Goal: Information Seeking & Learning: Learn about a topic

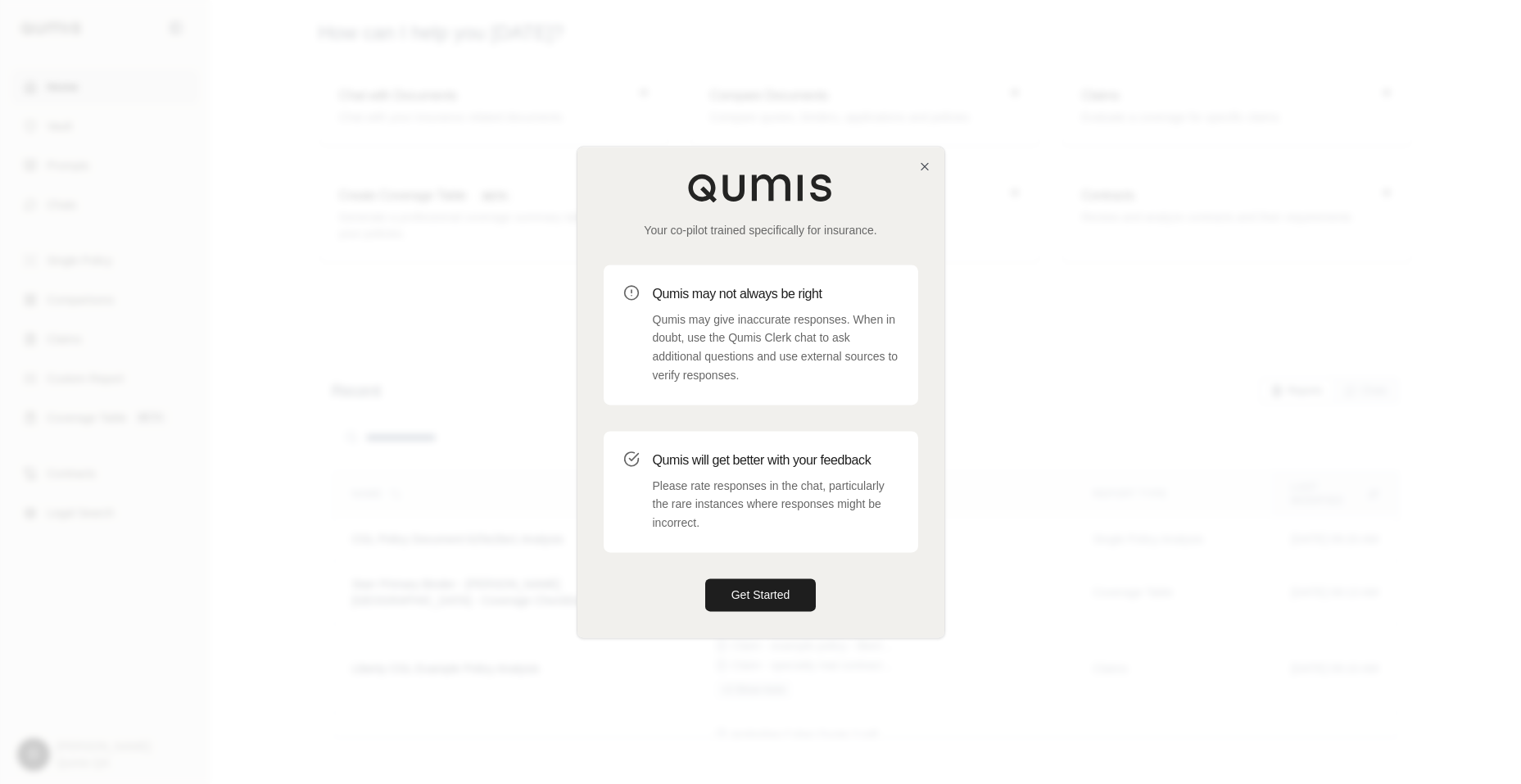
click at [1189, 511] on div at bounding box center [760, 392] width 1521 height 784
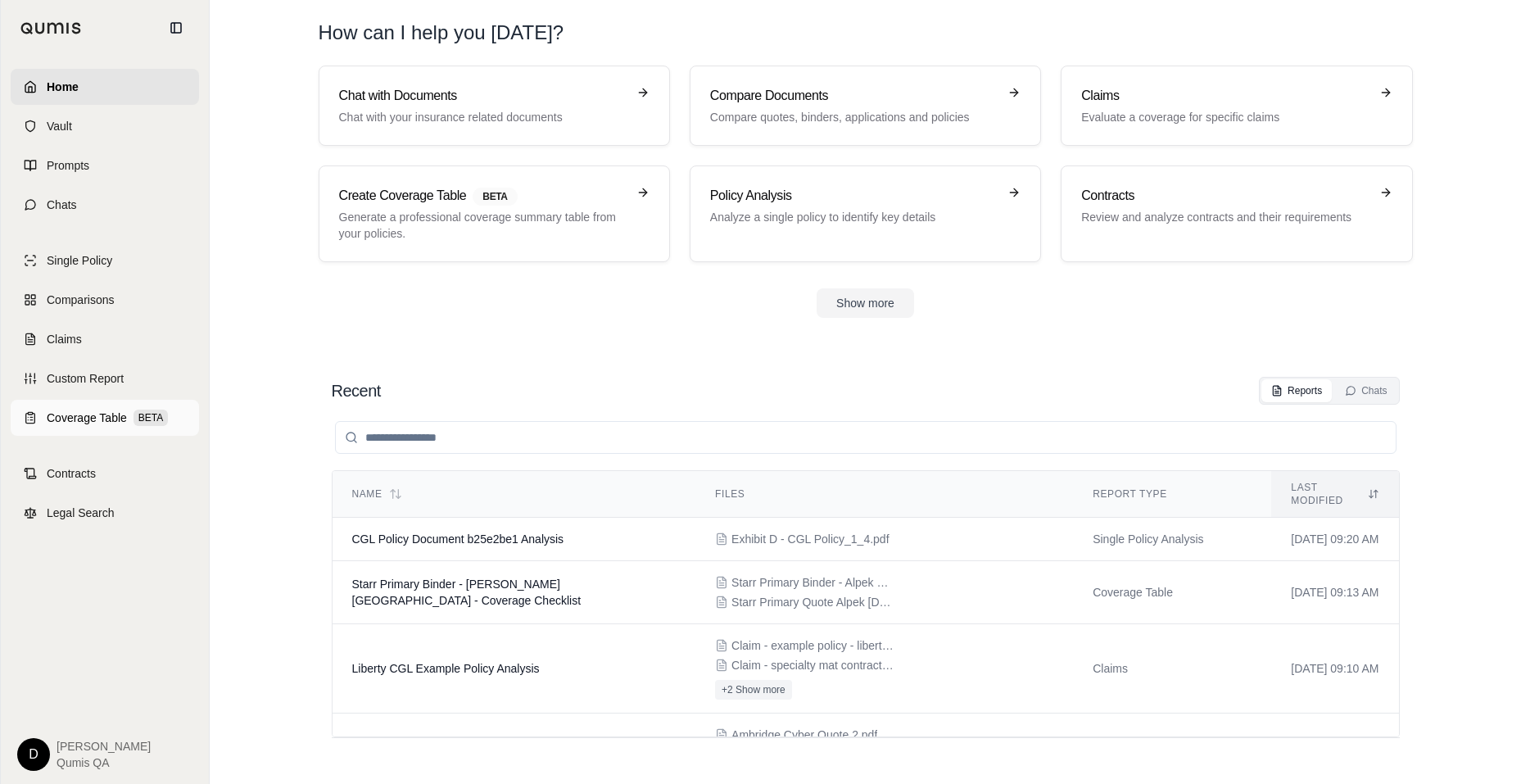
click at [102, 417] on span "Coverage Table" at bounding box center [87, 417] width 80 height 16
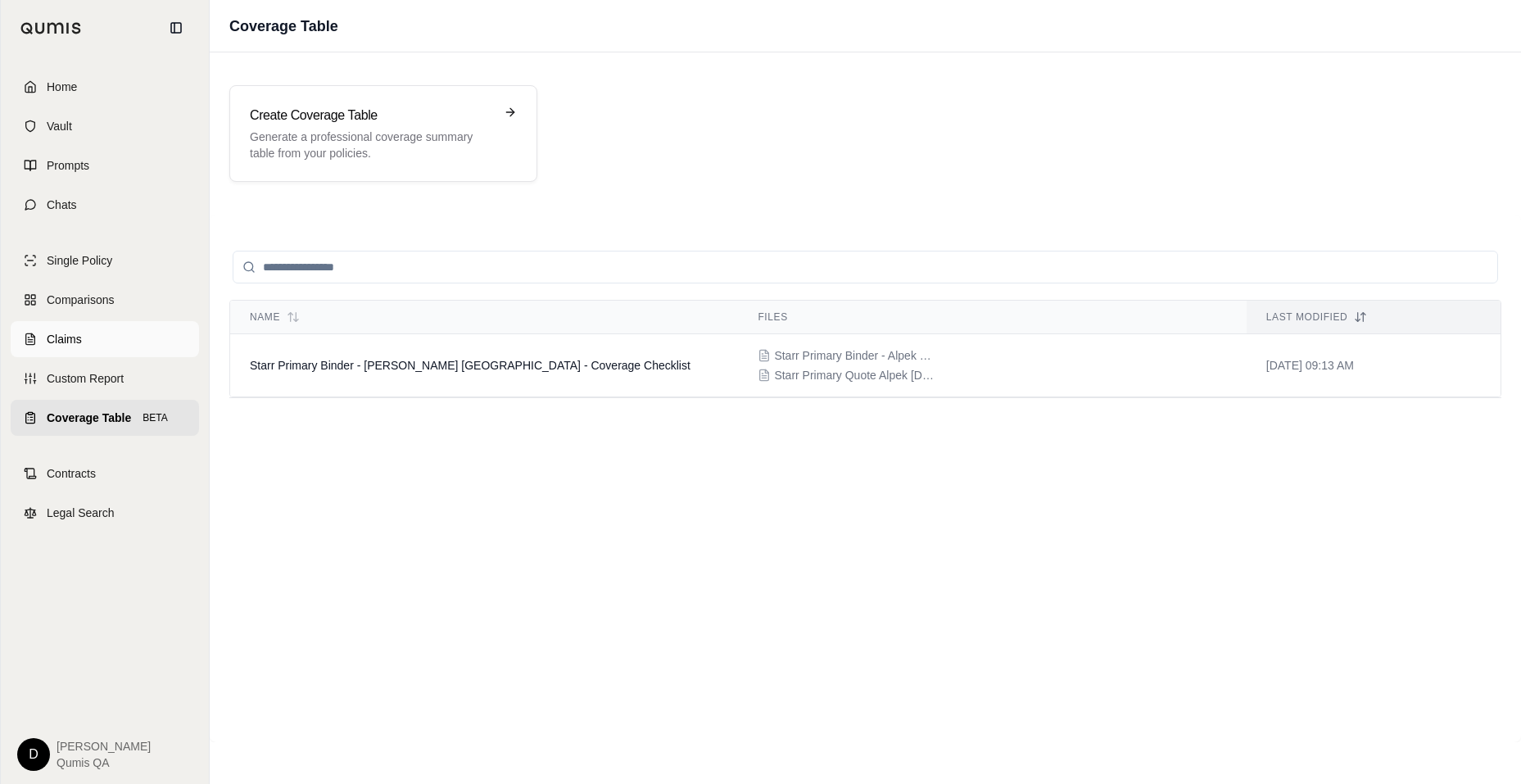
click at [74, 341] on span "Claims" at bounding box center [64, 339] width 36 height 16
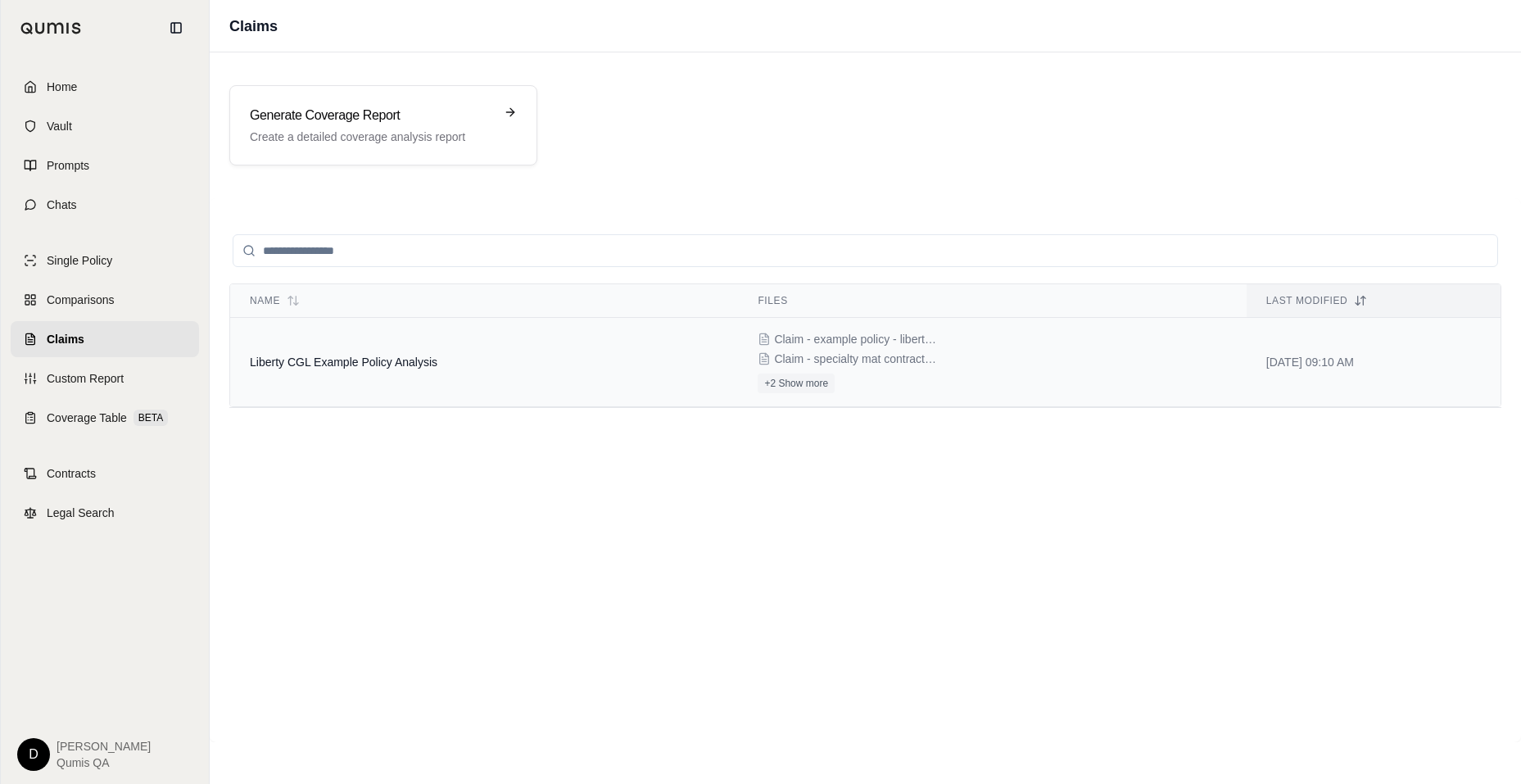
click at [399, 371] on td "Liberty CGL Example Policy Analysis" at bounding box center [484, 362] width 508 height 89
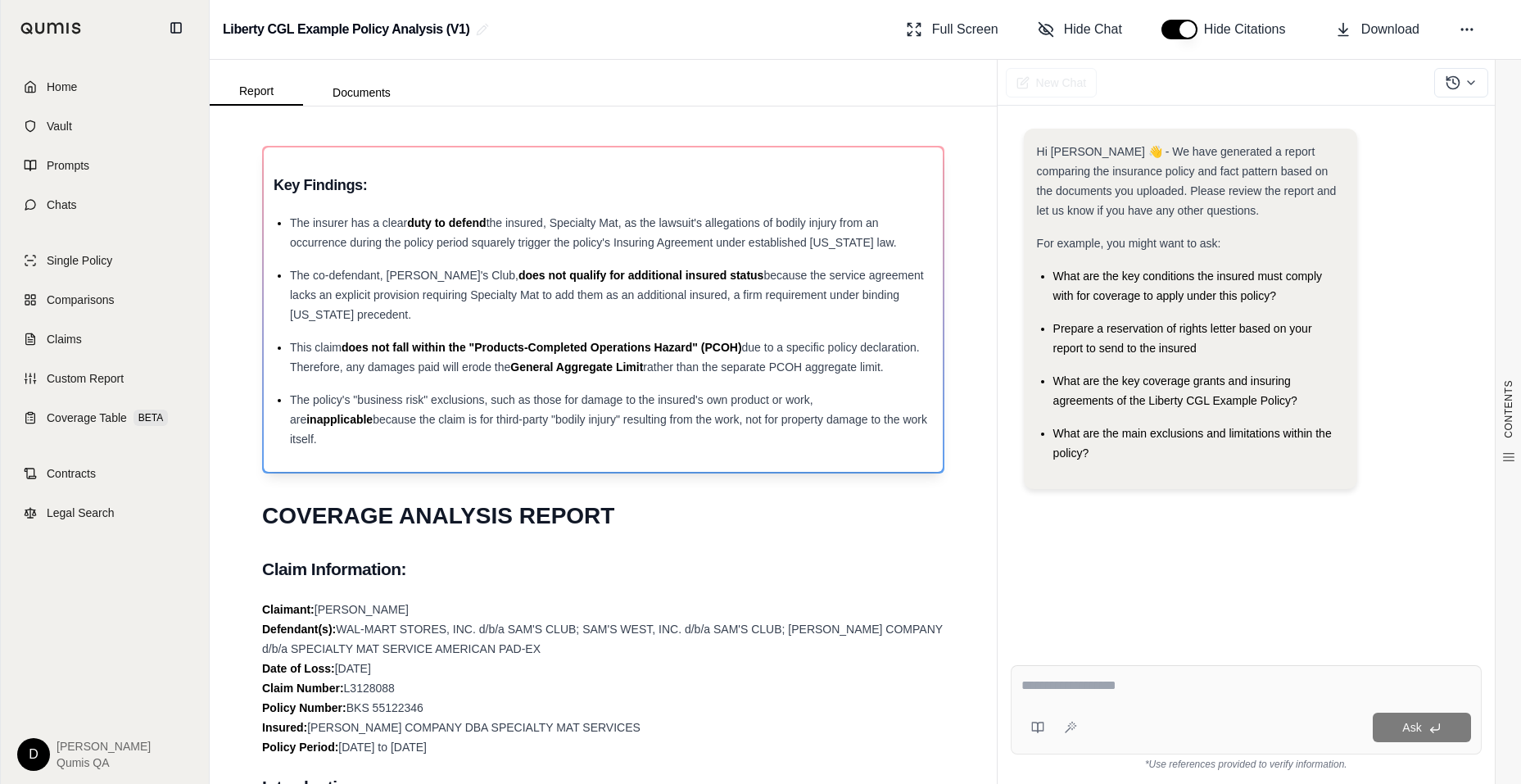
click at [493, 316] on div "The co-defendant, [PERSON_NAME]'s Club, does not qualify for additional insured…" at bounding box center [611, 294] width 643 height 59
click at [470, 353] on span "does not fall within the "Products-Completed Operations Hazard" (PCOH)" at bounding box center [542, 347] width 400 height 13
click at [448, 395] on span "The policy's "business risk" exclusions, such as those for damage to the insure…" at bounding box center [551, 410] width 523 height 33
click at [463, 371] on span "due to a specific policy declaration. Therefore, any damages paid will erode the" at bounding box center [604, 357] width 630 height 33
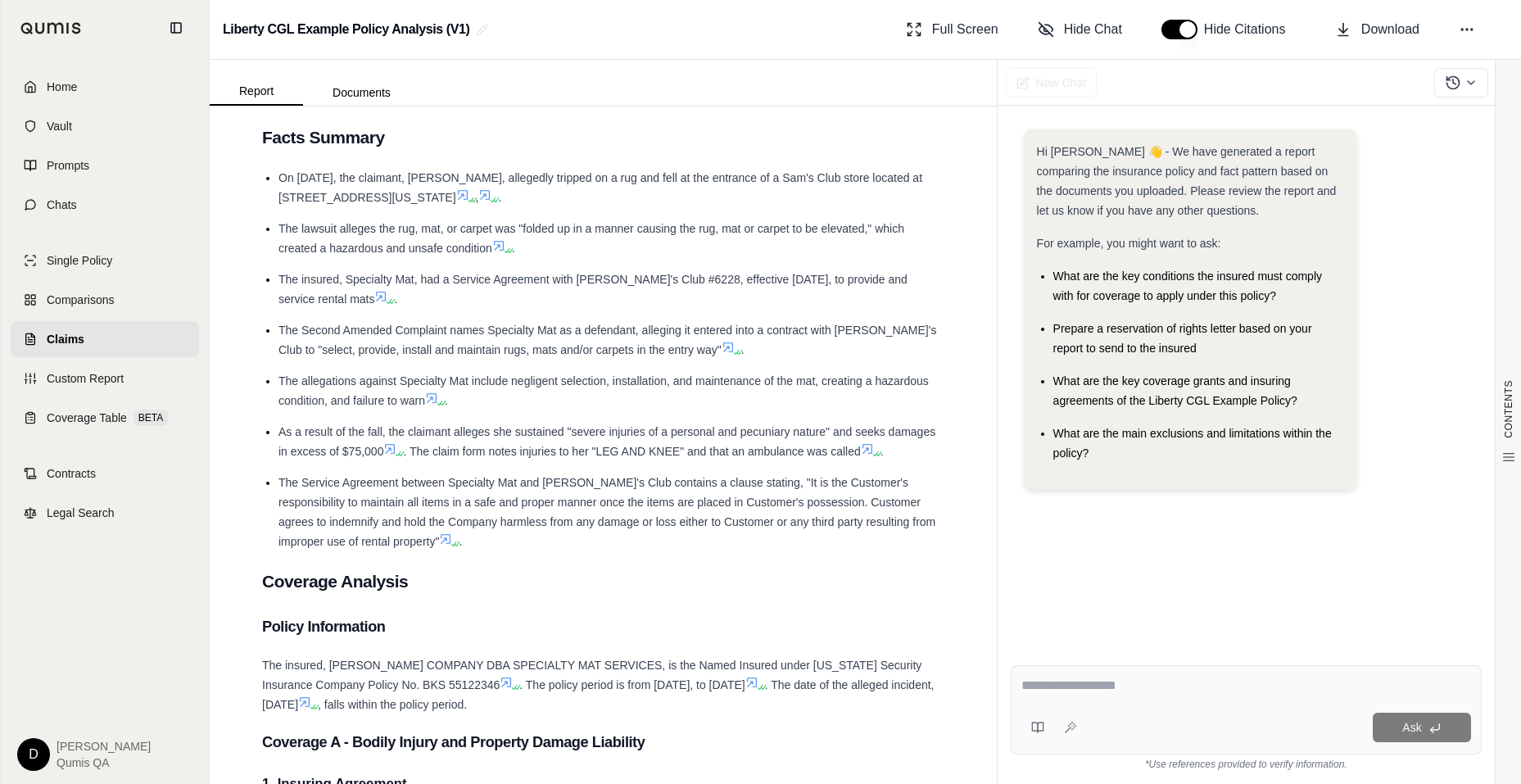
scroll to position [826, 0]
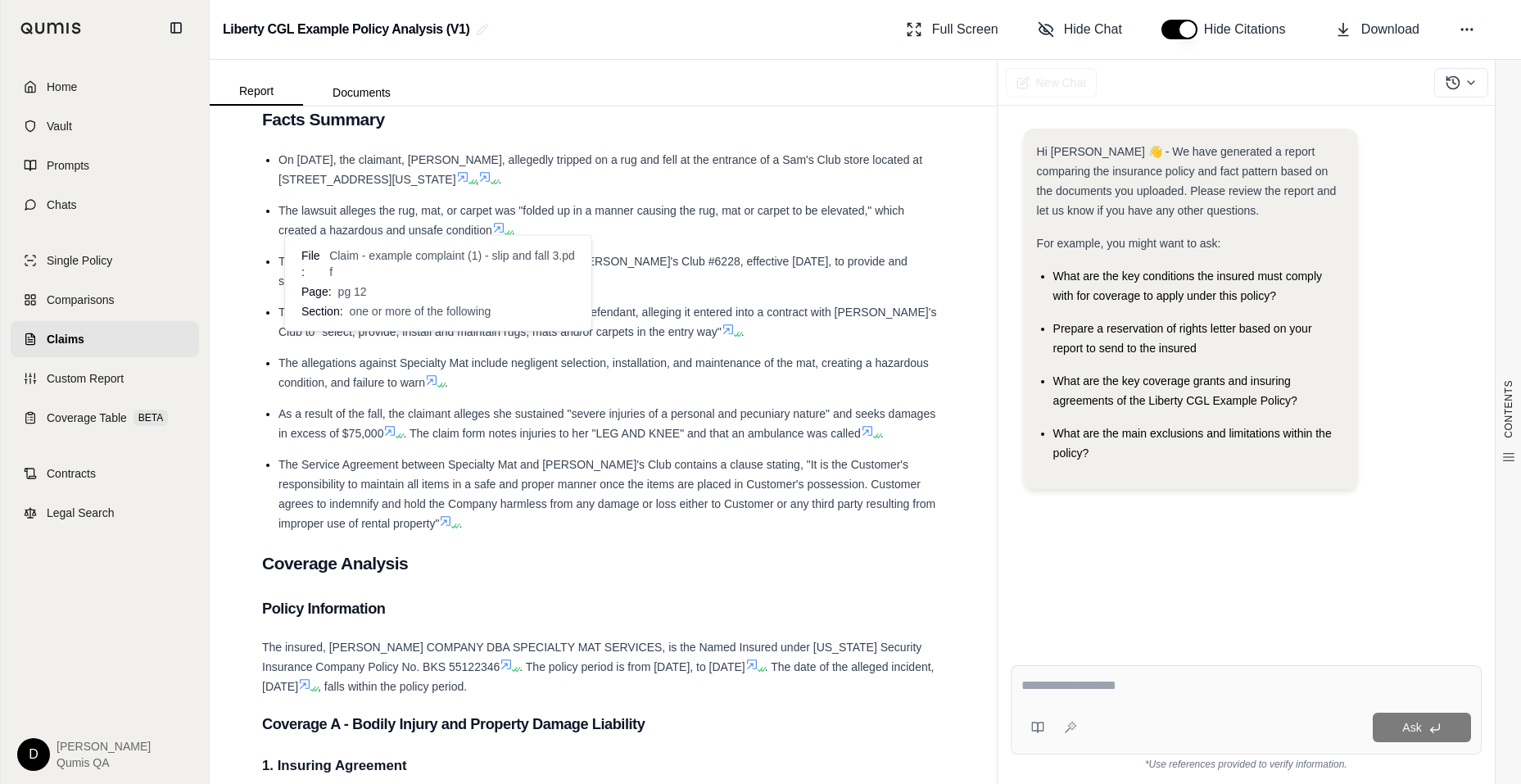
click at [436, 373] on icon at bounding box center [432, 380] width 13 height 13
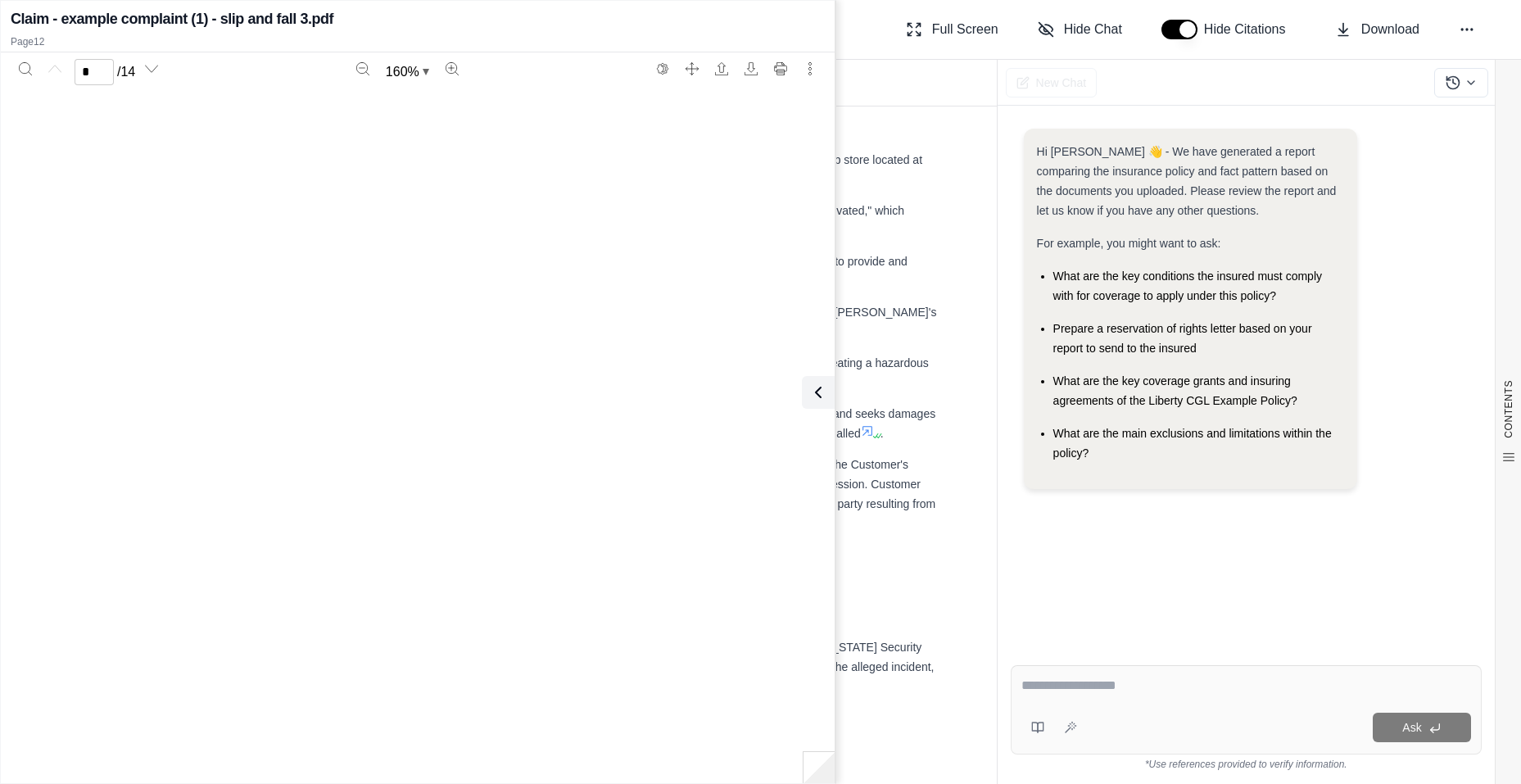
type input "**"
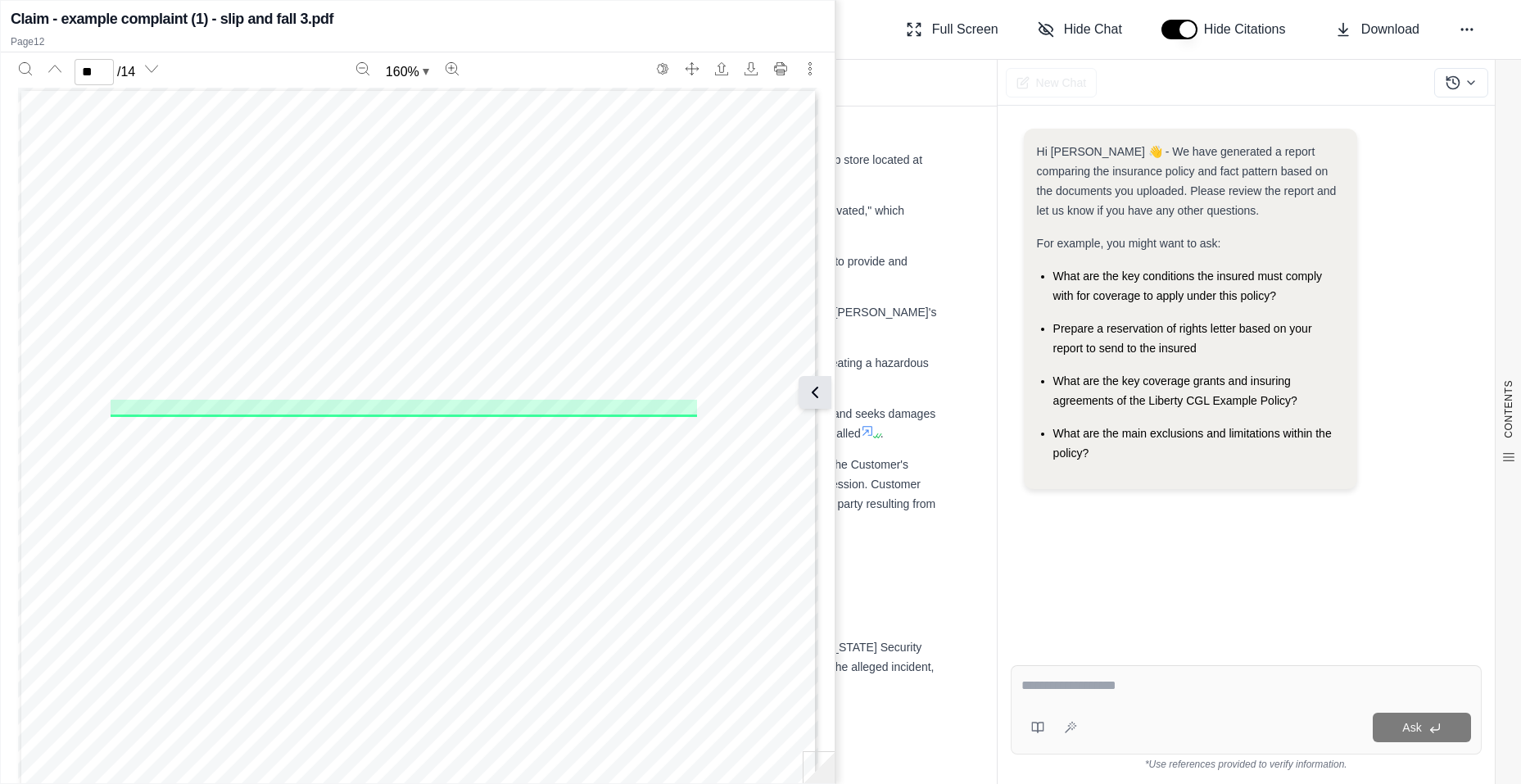
click at [824, 389] on icon at bounding box center [815, 392] width 19 height 19
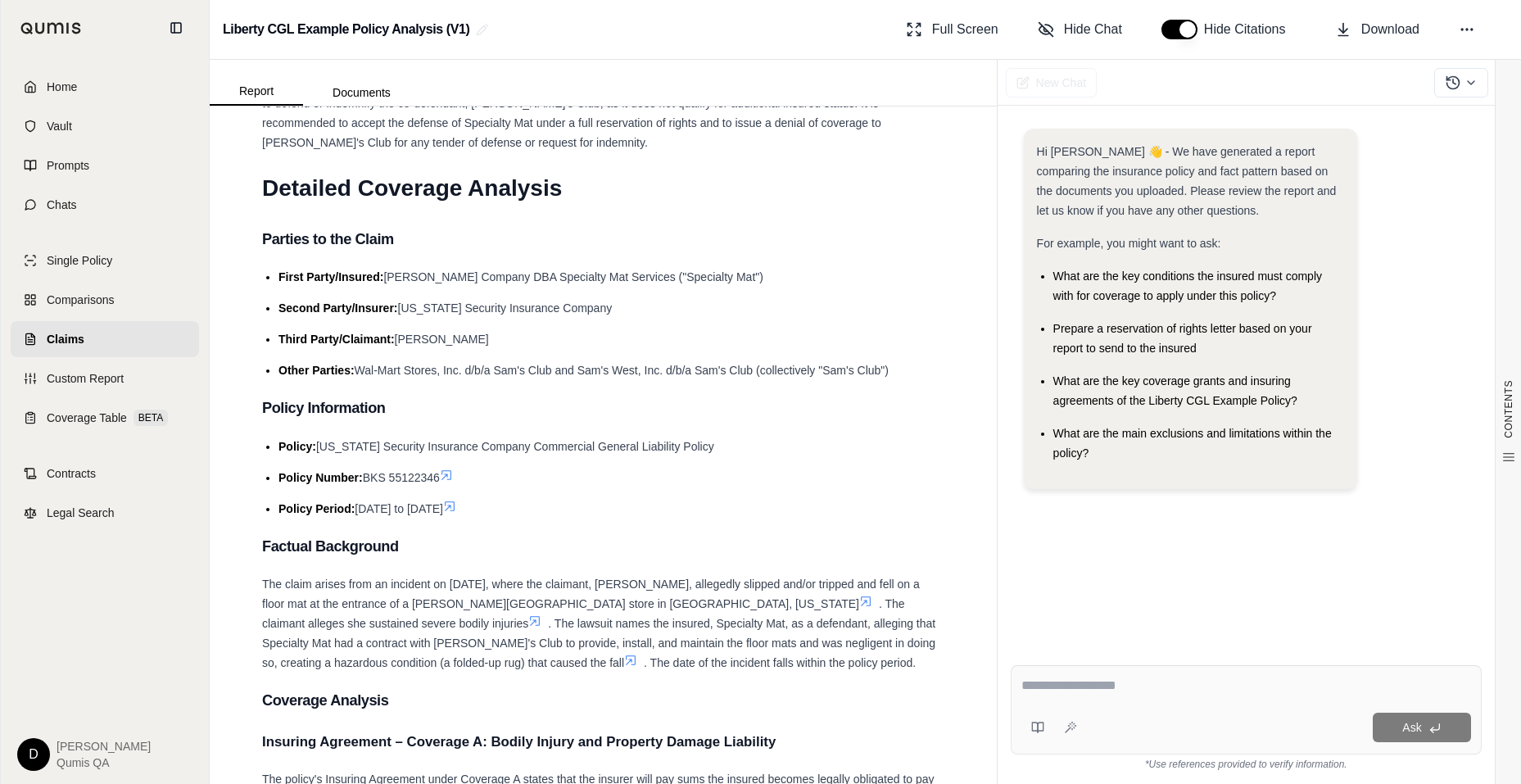
scroll to position [2804, 0]
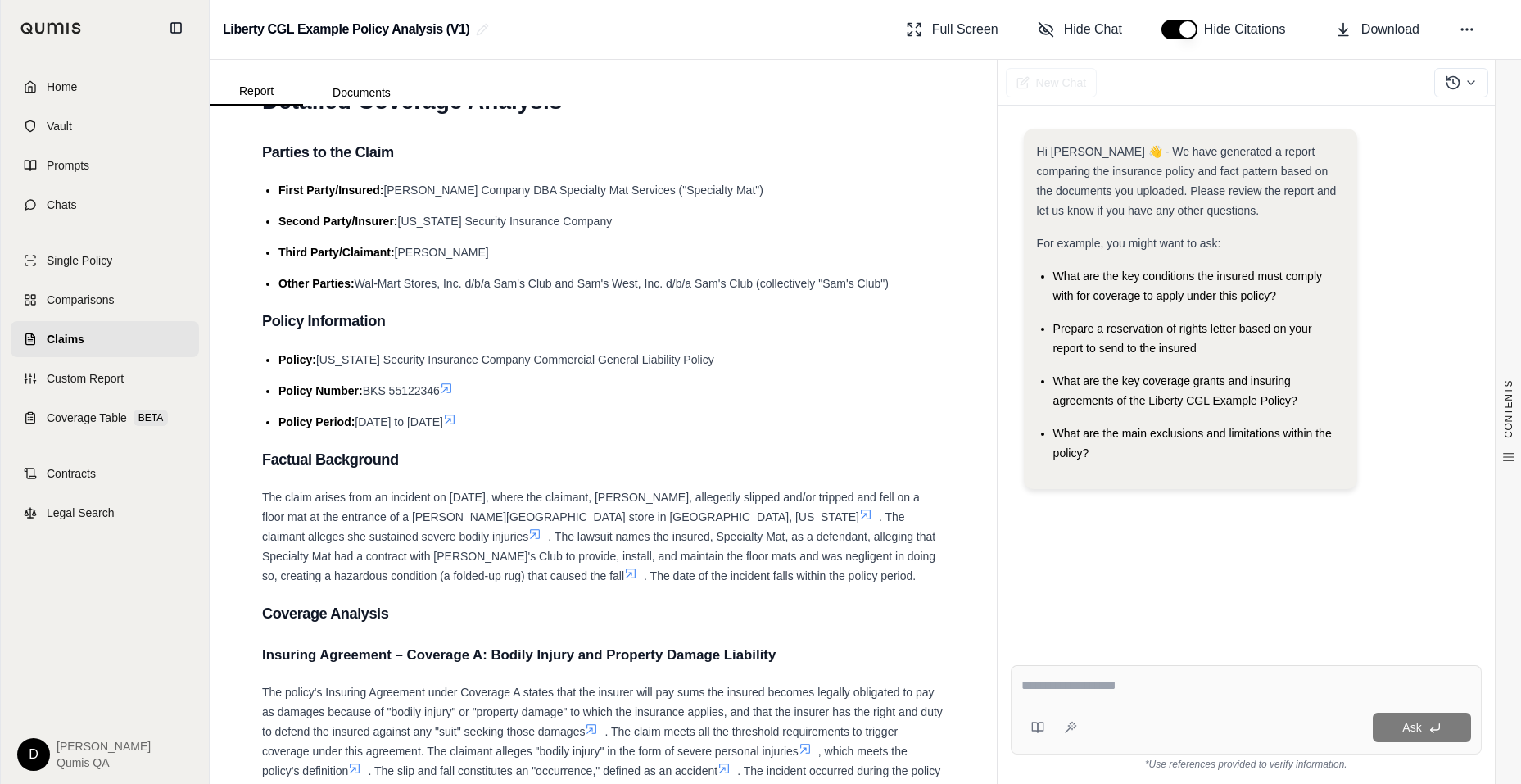
click at [456, 413] on icon at bounding box center [450, 419] width 13 height 13
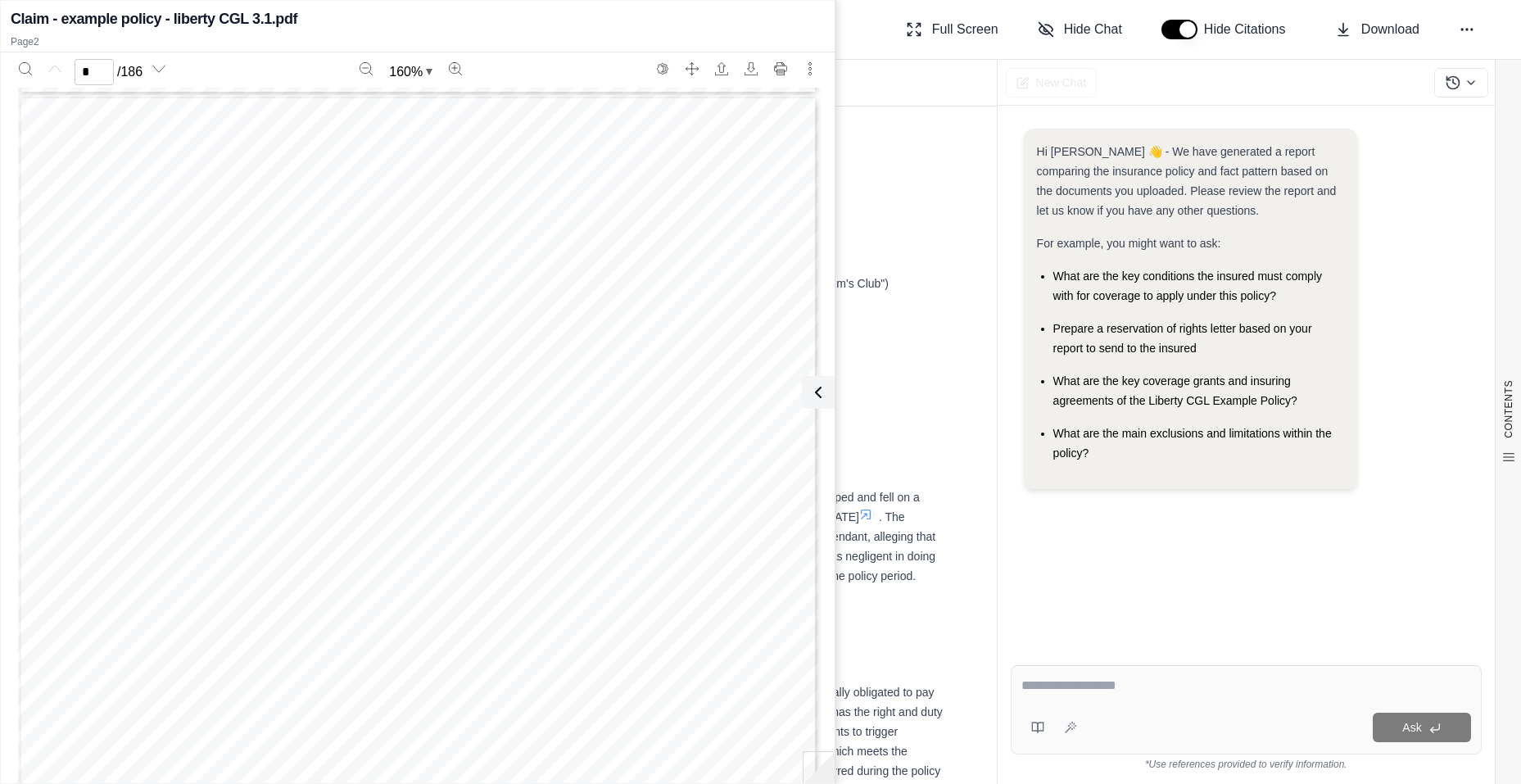
scroll to position [1035, 0]
type input "*"
click at [922, 306] on h3 "Policy Information" at bounding box center [602, 320] width 682 height 30
click at [817, 393] on icon at bounding box center [815, 392] width 19 height 19
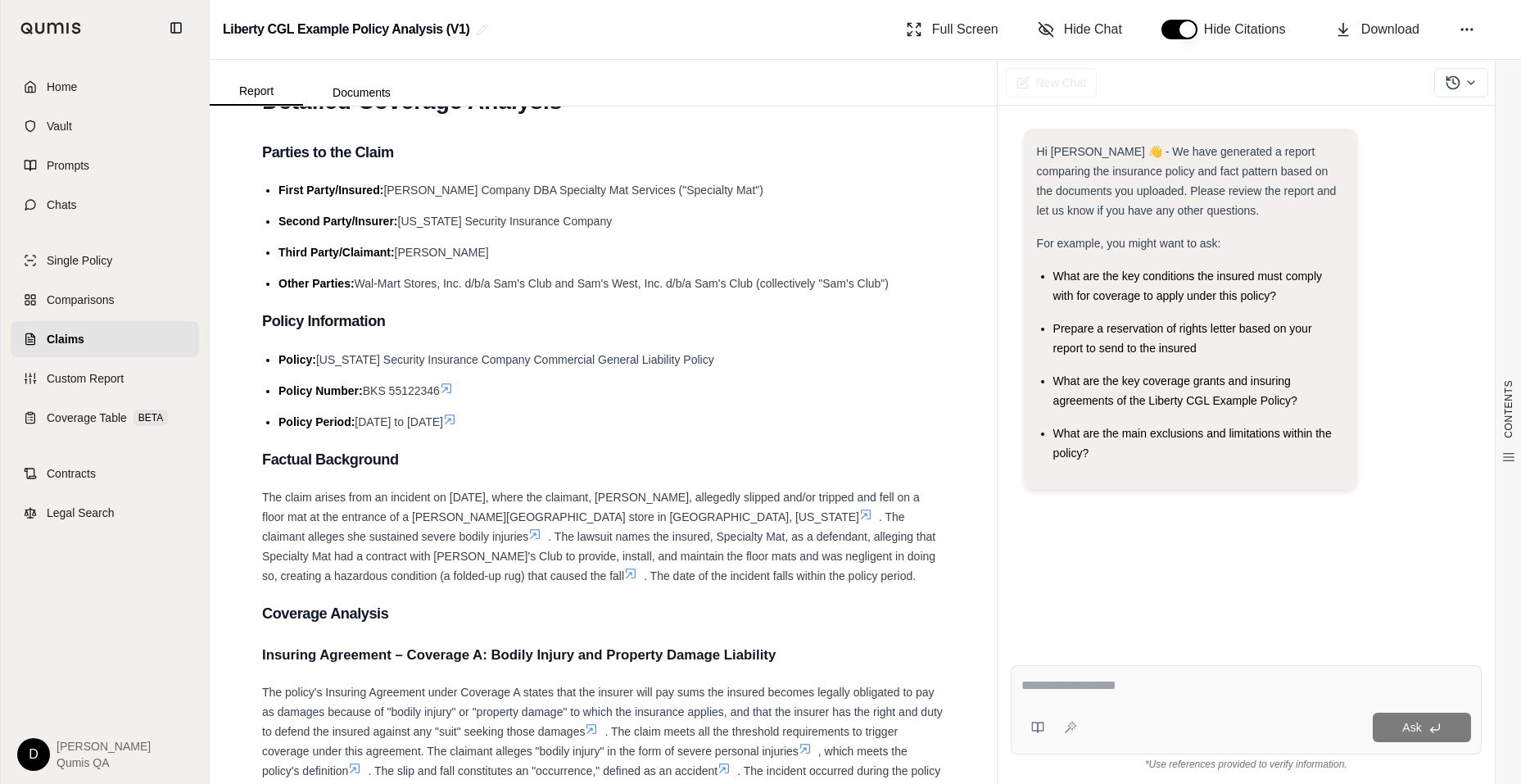
click at [655, 506] on div "The claim arises from an incident on [DATE], where the claimant, [PERSON_NAME],…" at bounding box center [602, 536] width 682 height 98
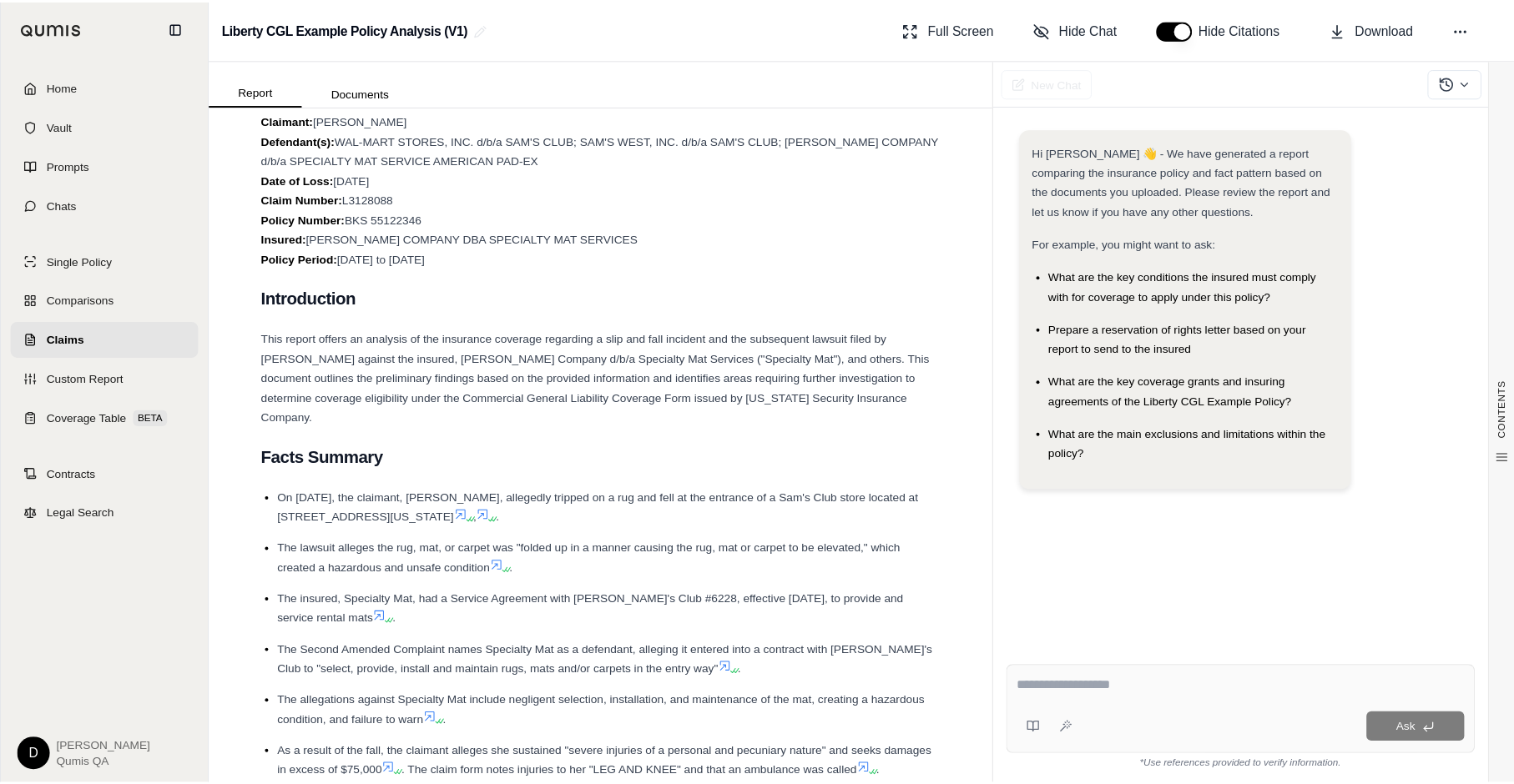
scroll to position [0, 0]
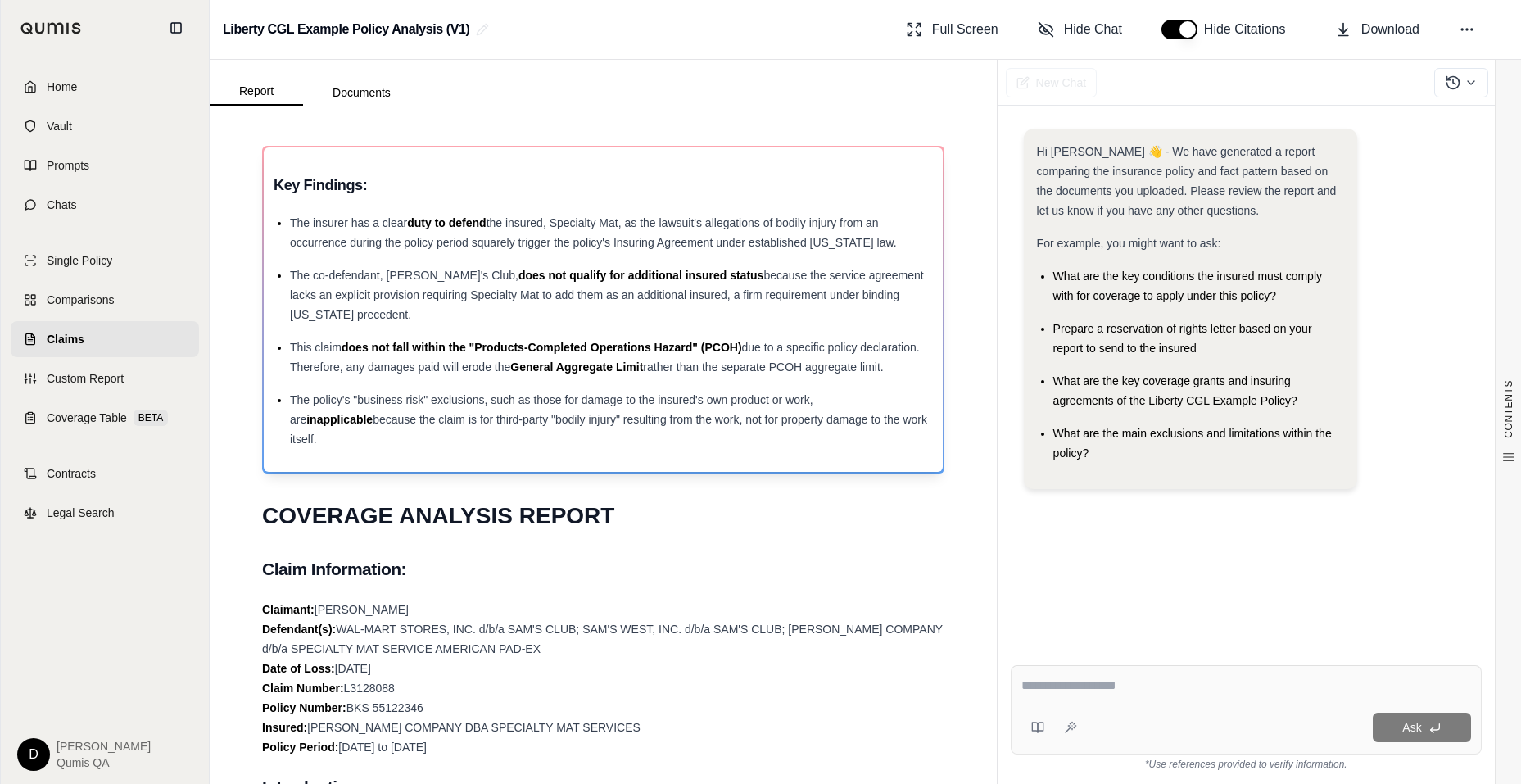
click at [808, 417] on span "because the claim is for third-party "bodily injury" resulting from the work, n…" at bounding box center [608, 429] width 637 height 33
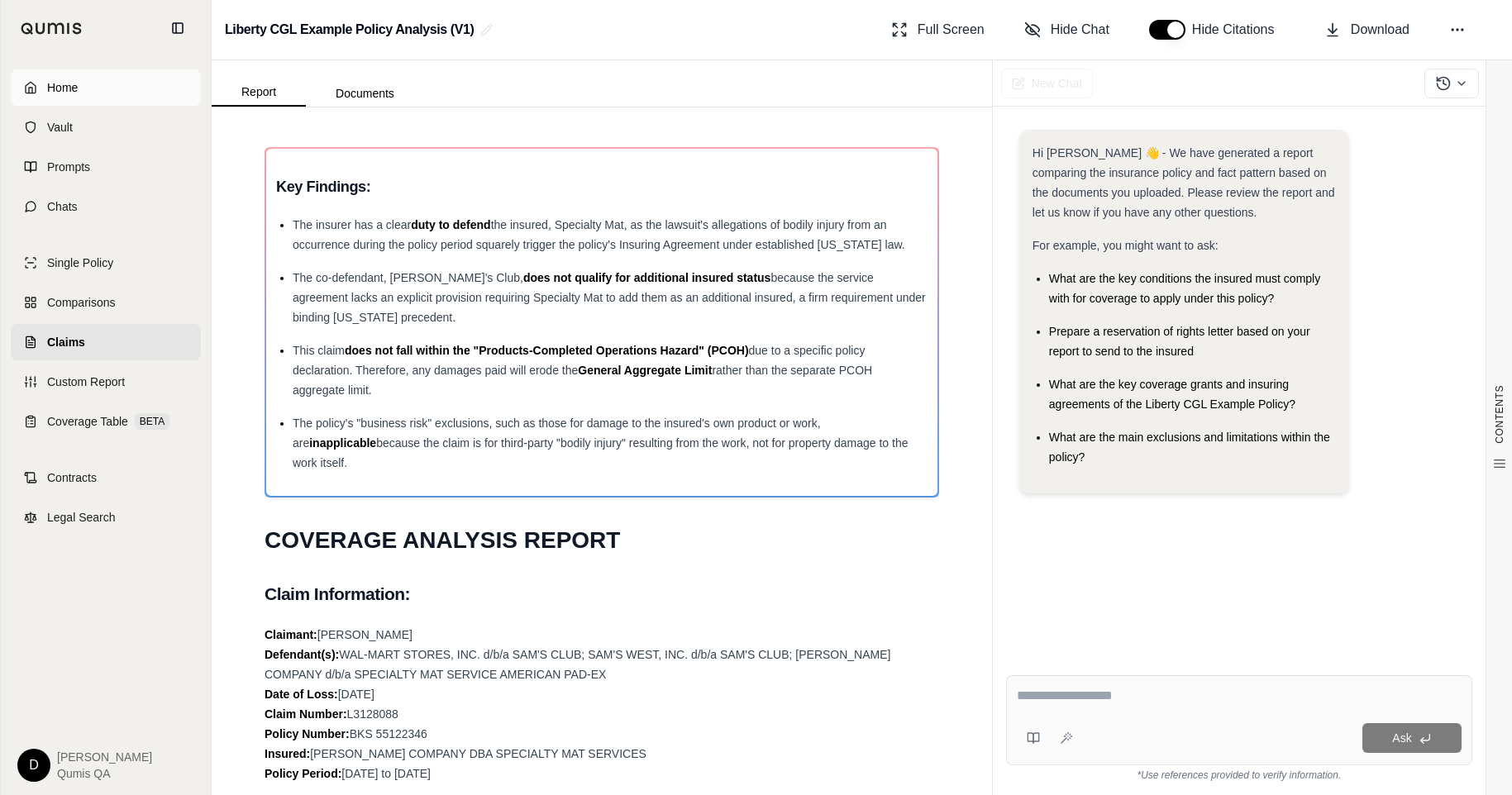
click at [78, 73] on link "Home" at bounding box center [106, 87] width 190 height 36
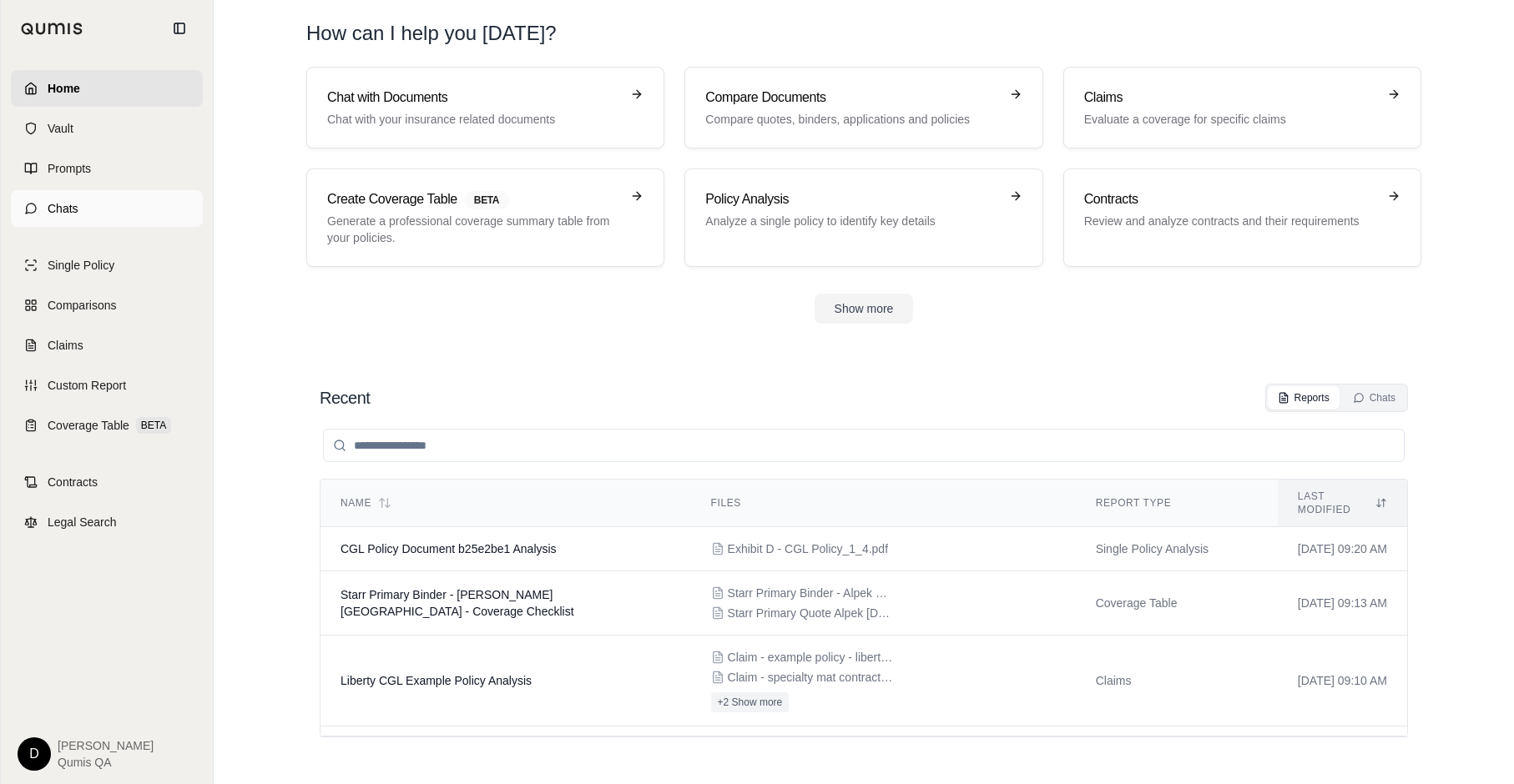
click at [107, 206] on link "Chats" at bounding box center [107, 208] width 192 height 36
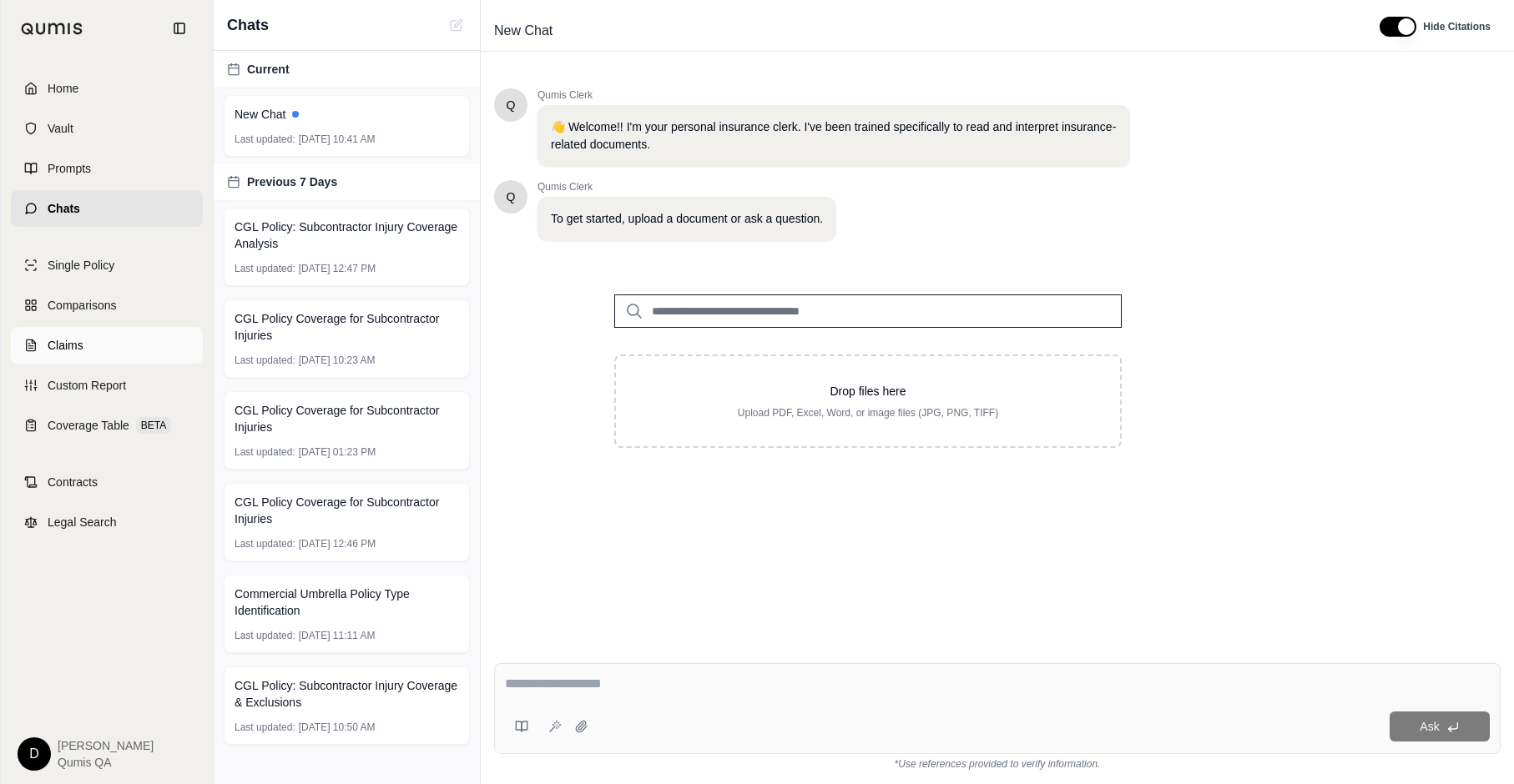
click at [84, 348] on link "Claims" at bounding box center [107, 345] width 192 height 36
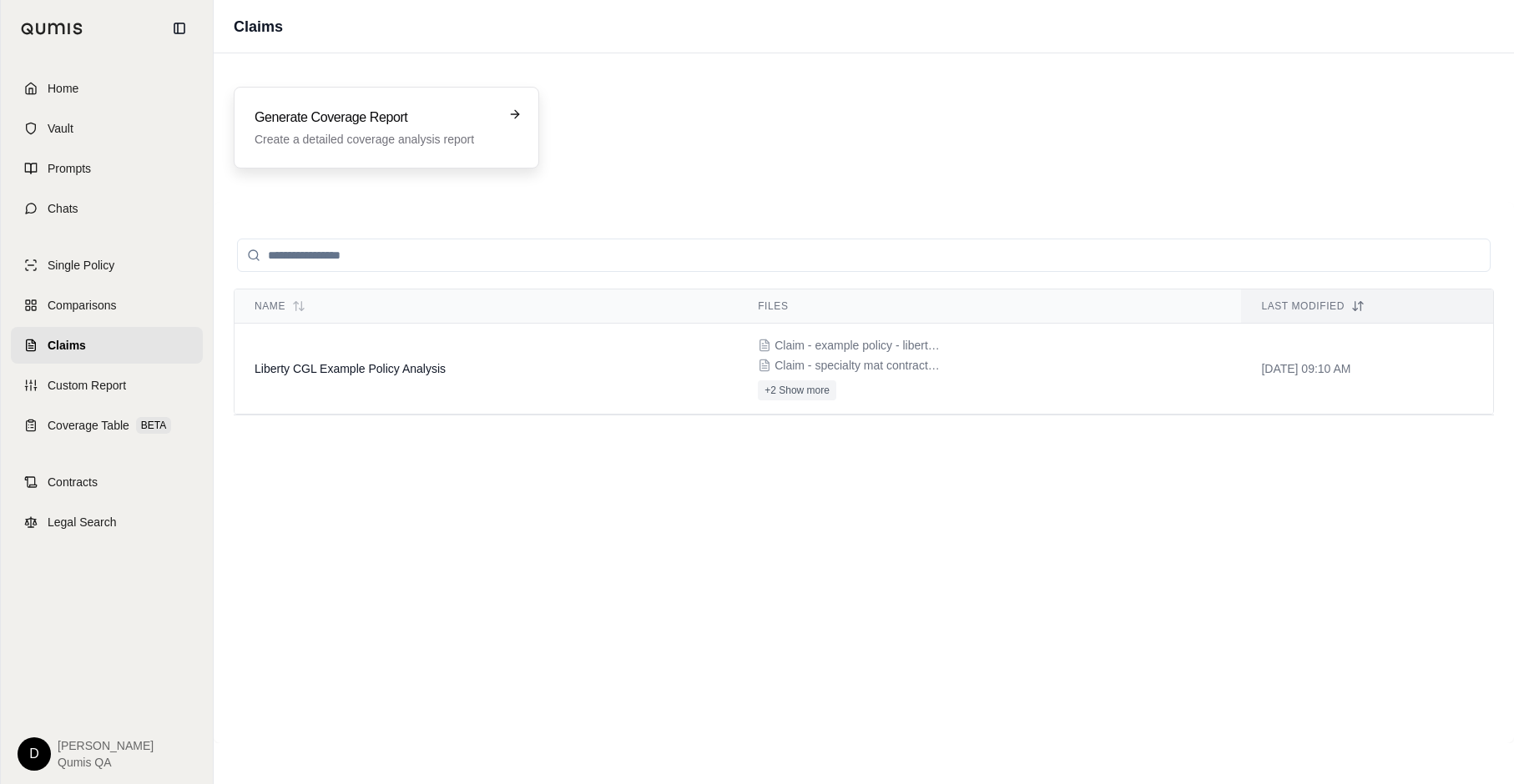
click at [405, 131] on p "Create a detailed coverage analysis report" at bounding box center [375, 139] width 240 height 17
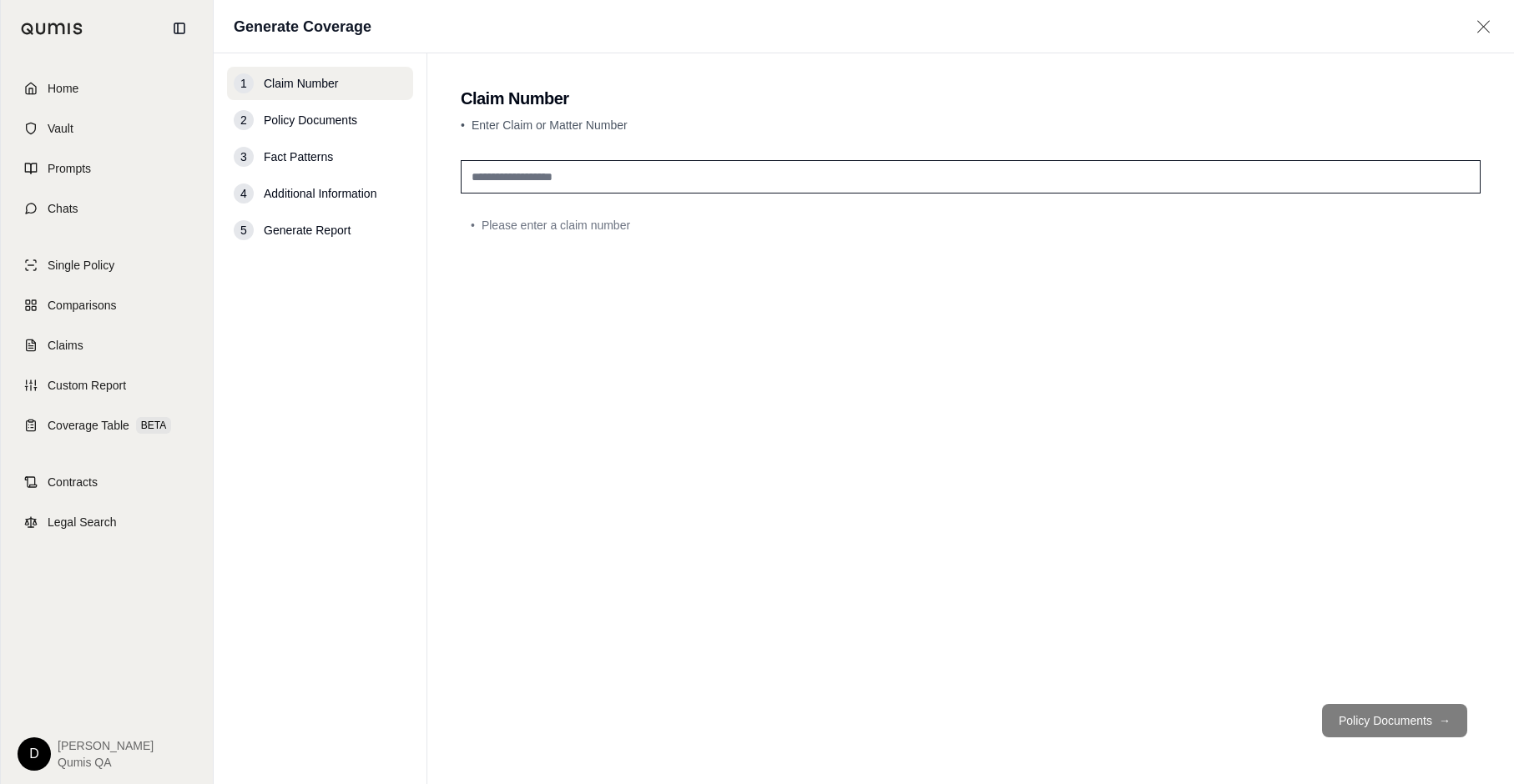
click at [514, 178] on input "text" at bounding box center [971, 176] width 1020 height 33
type input "**********"
click at [1335, 641] on button "Policy Documents →" at bounding box center [1394, 720] width 145 height 33
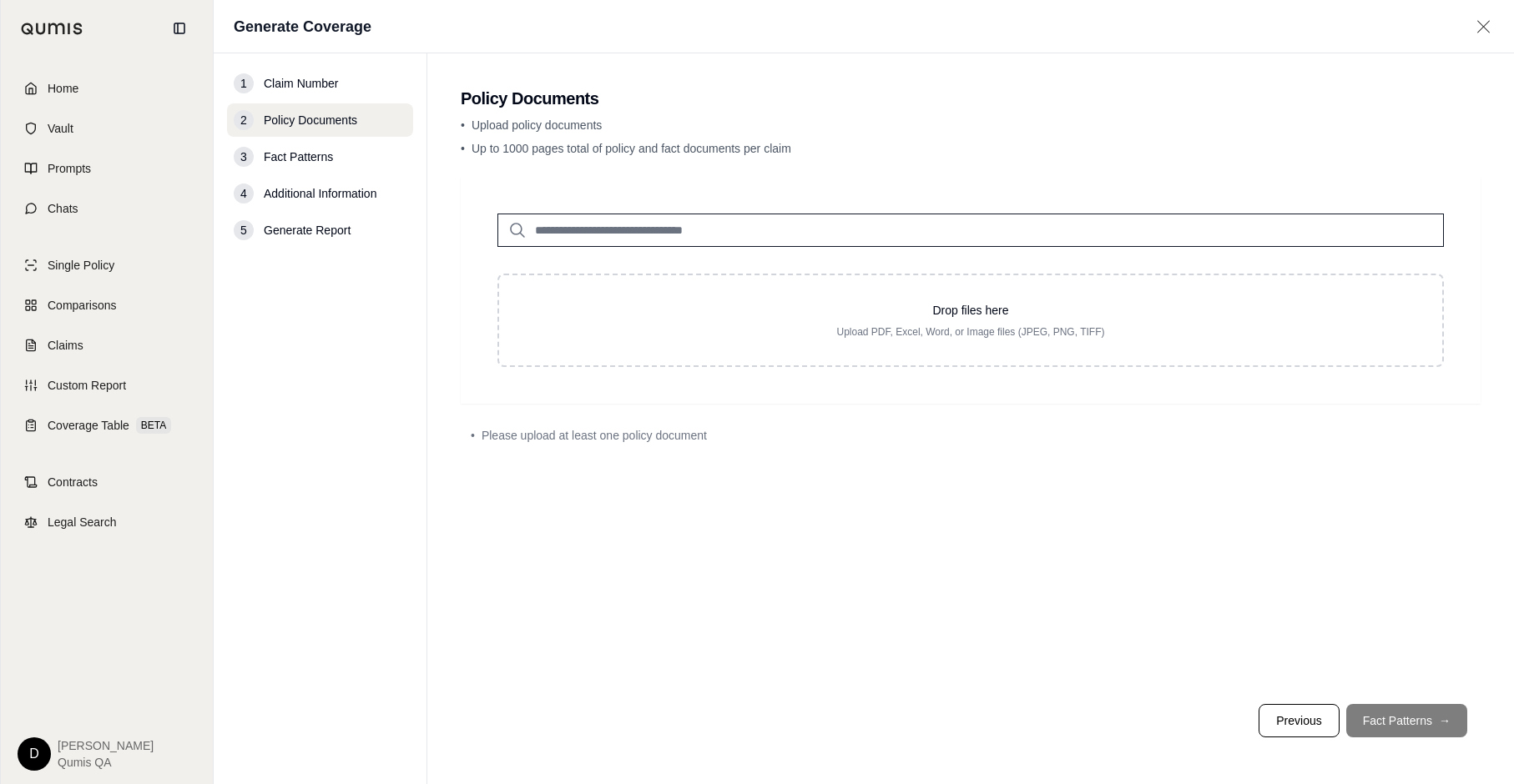
click at [609, 231] on input "search" at bounding box center [970, 230] width 946 height 33
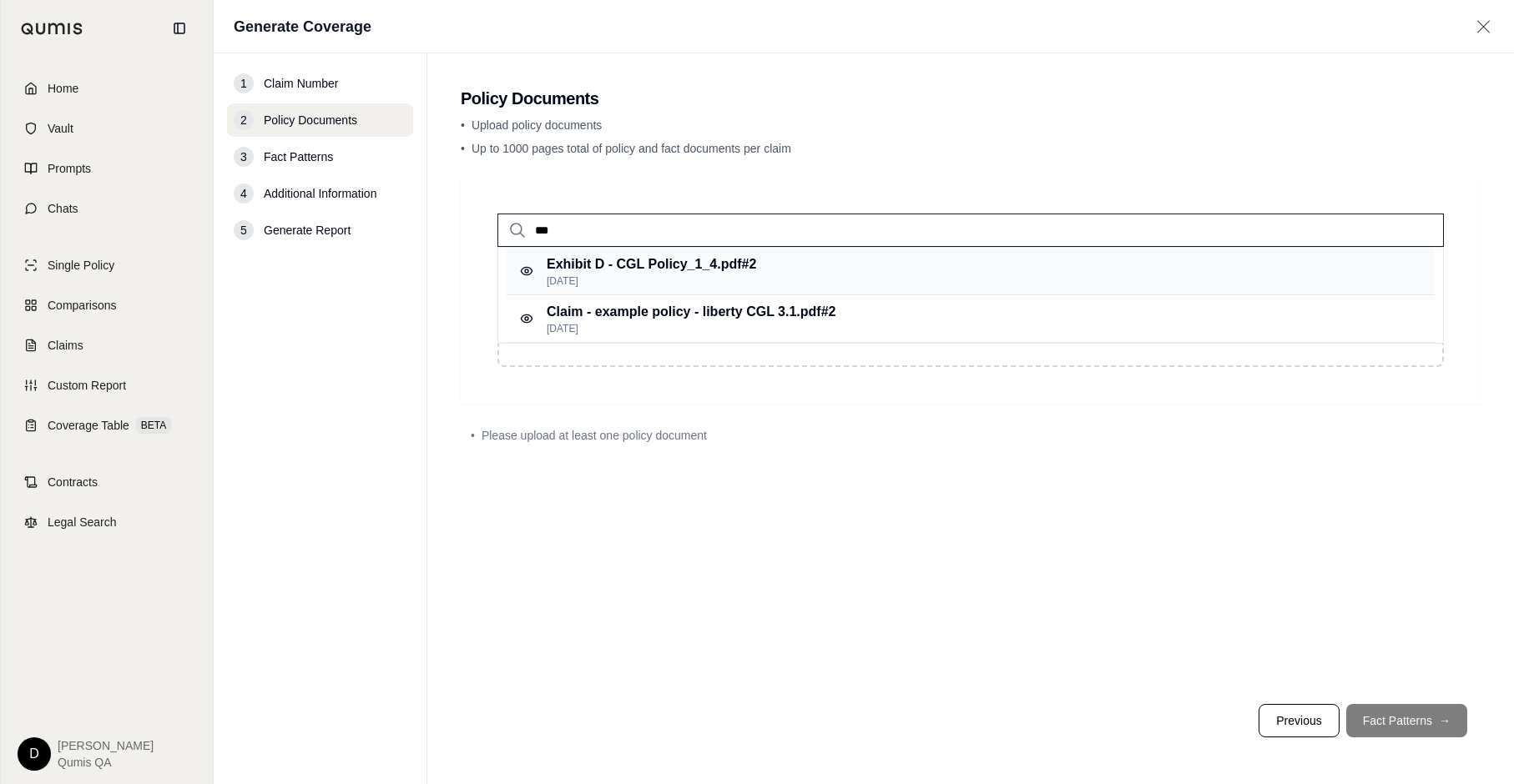
type input "***"
click at [656, 282] on p "[DATE]" at bounding box center [652, 281] width 210 height 14
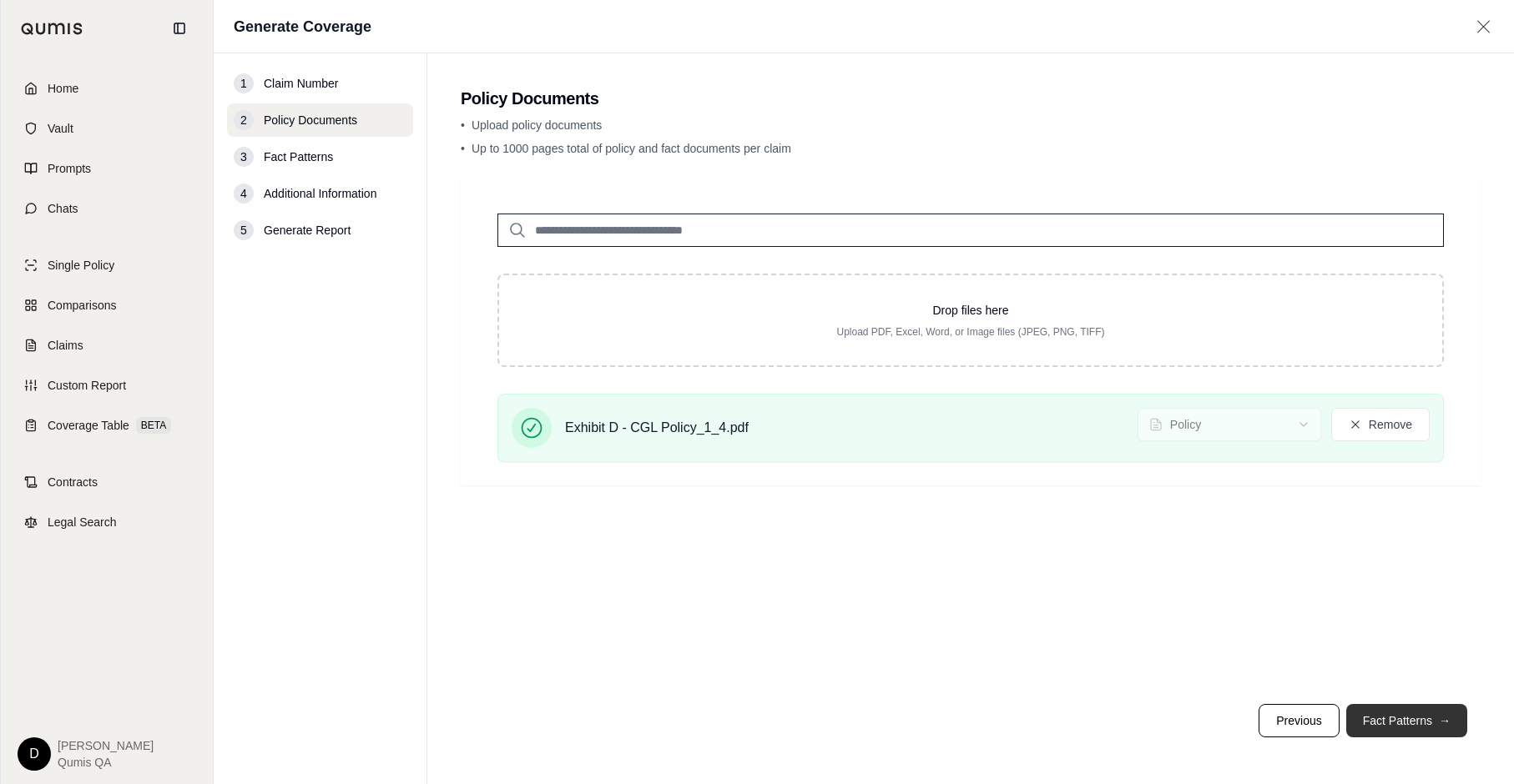
click at [1335, 641] on button "Fact Patterns →" at bounding box center [1406, 720] width 121 height 33
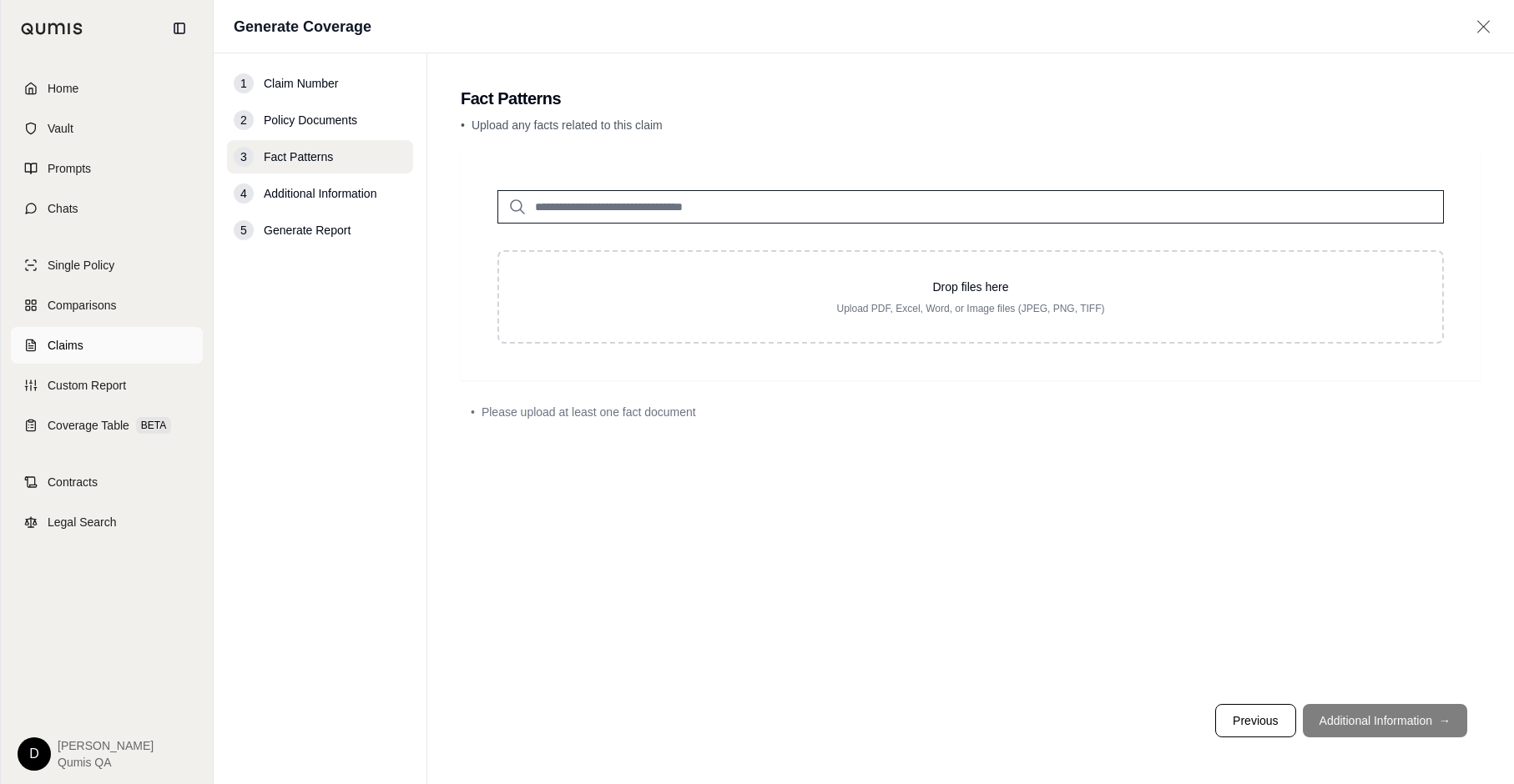
click at [109, 345] on link "Claims" at bounding box center [107, 345] width 192 height 36
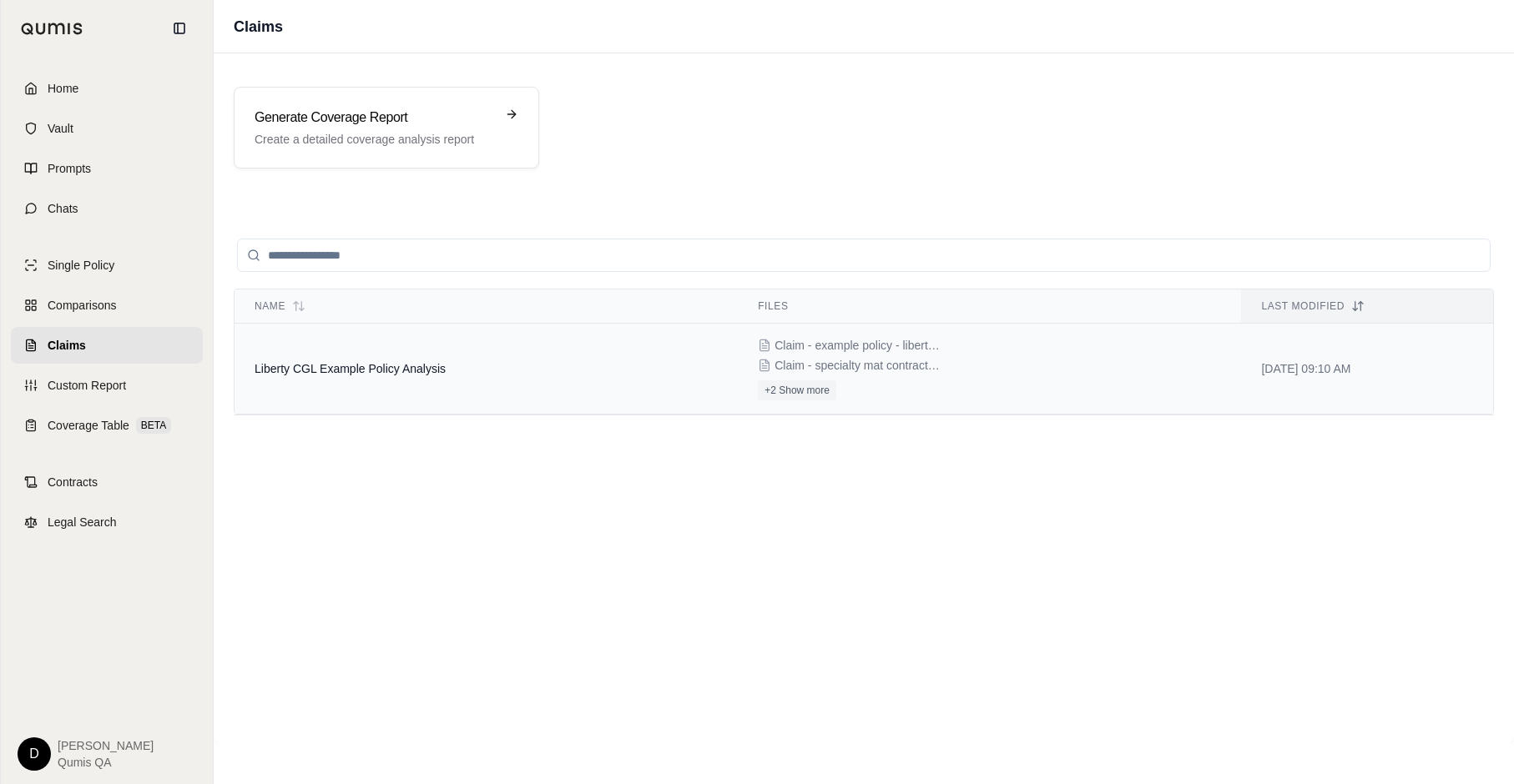
click at [426, 376] on td "Liberty CGL Example Policy Analysis" at bounding box center [485, 368] width 503 height 91
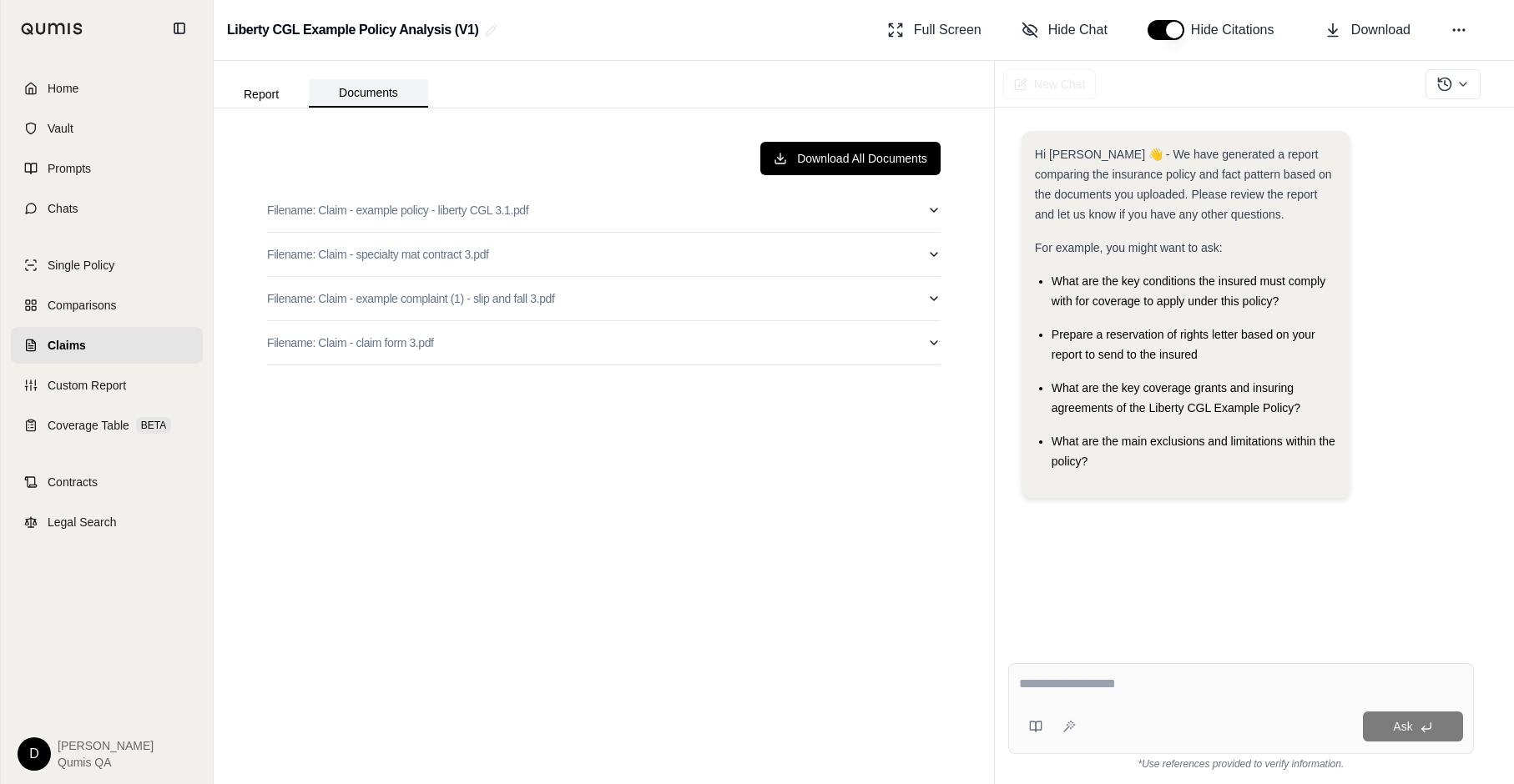
click at [341, 92] on button "Documents" at bounding box center [369, 93] width 120 height 28
click at [593, 209] on button "Filename: Claim - example policy - liberty CGL 3.1.pdf" at bounding box center [603, 210] width 674 height 43
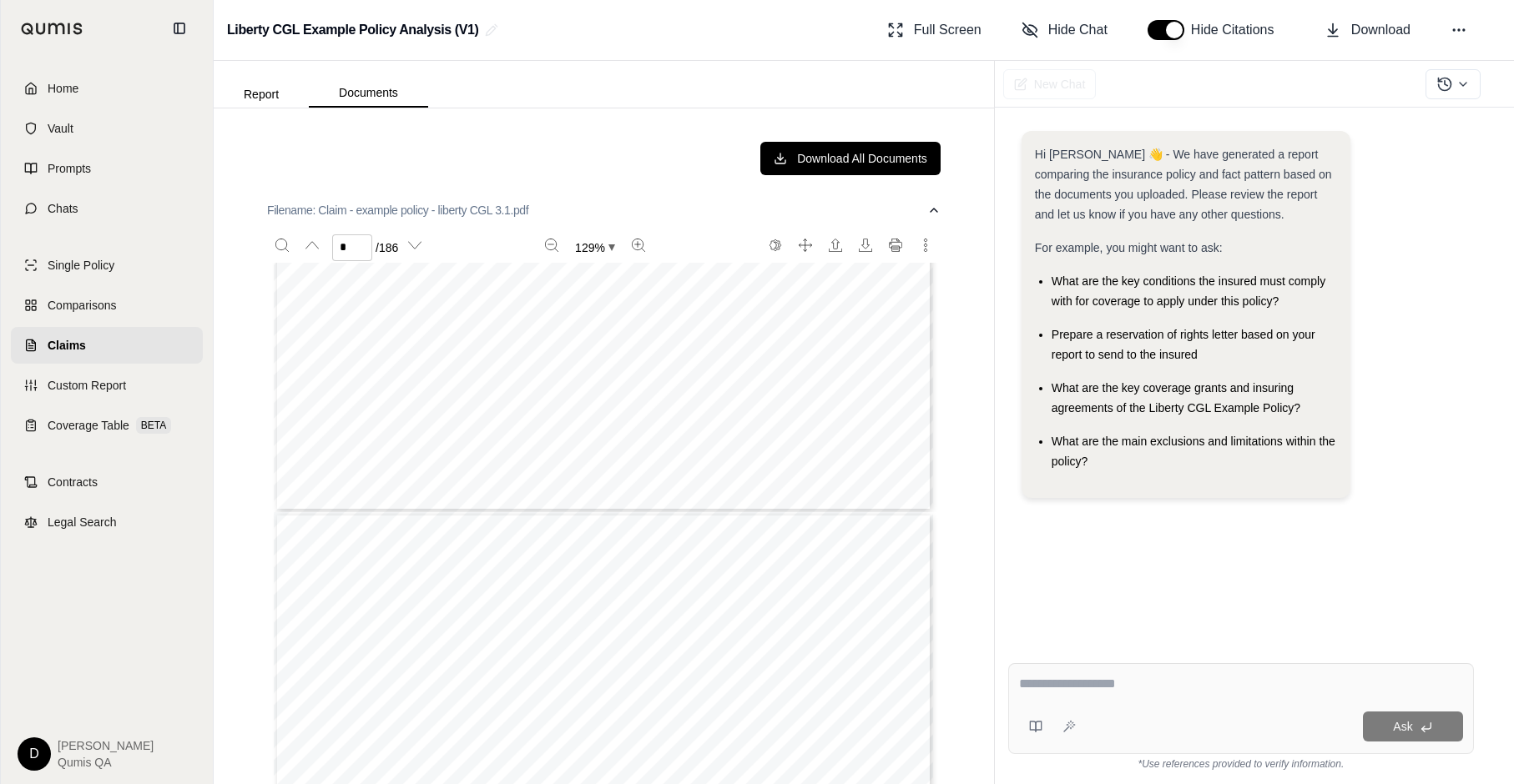
type input "*"
click at [651, 211] on button "Filename: Claim - example policy - liberty CGL 3.1.pdf" at bounding box center [603, 210] width 674 height 43
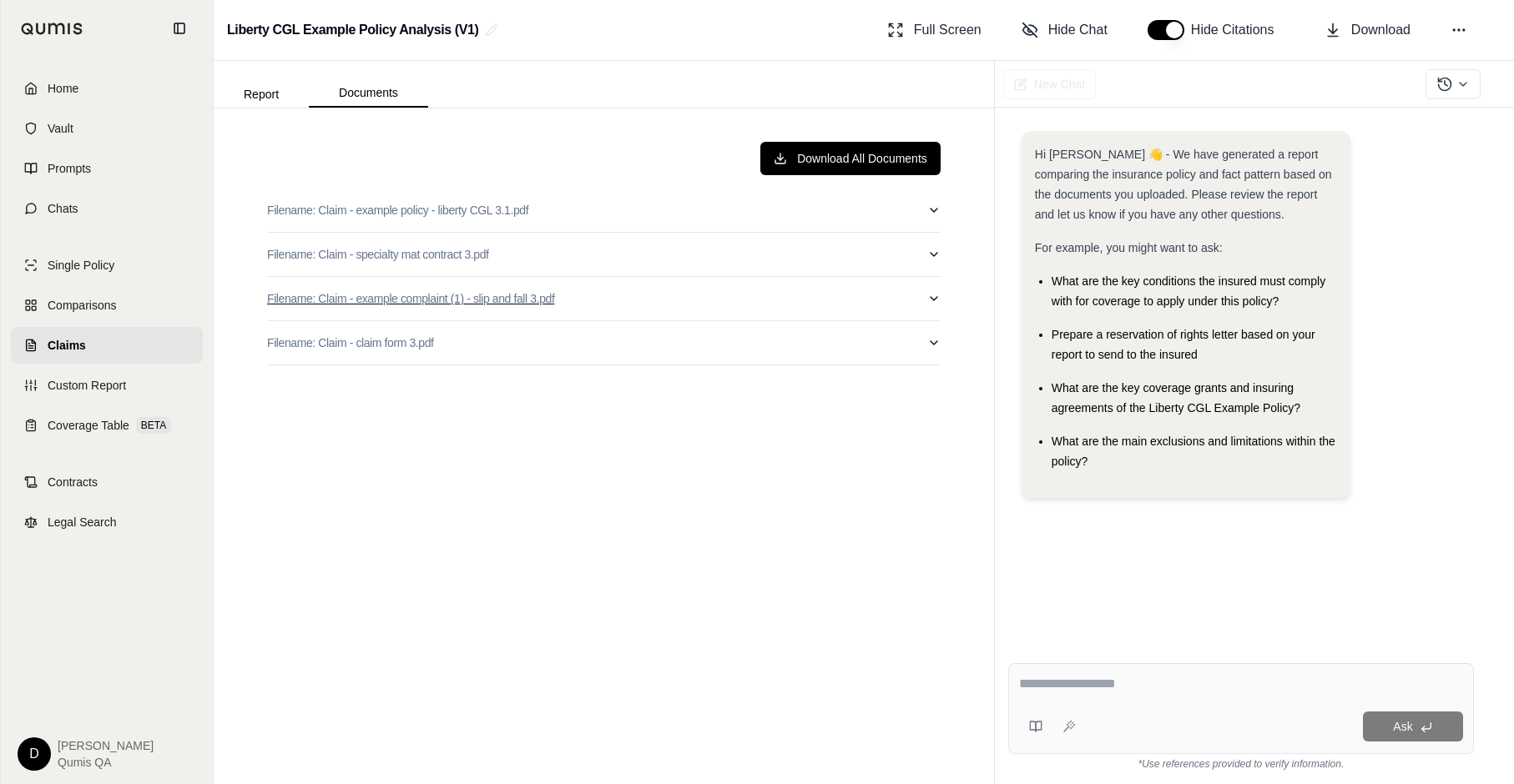
click at [627, 300] on button "Filename: Claim - example complaint (1) - slip and fall 3.pdf" at bounding box center [603, 299] width 674 height 43
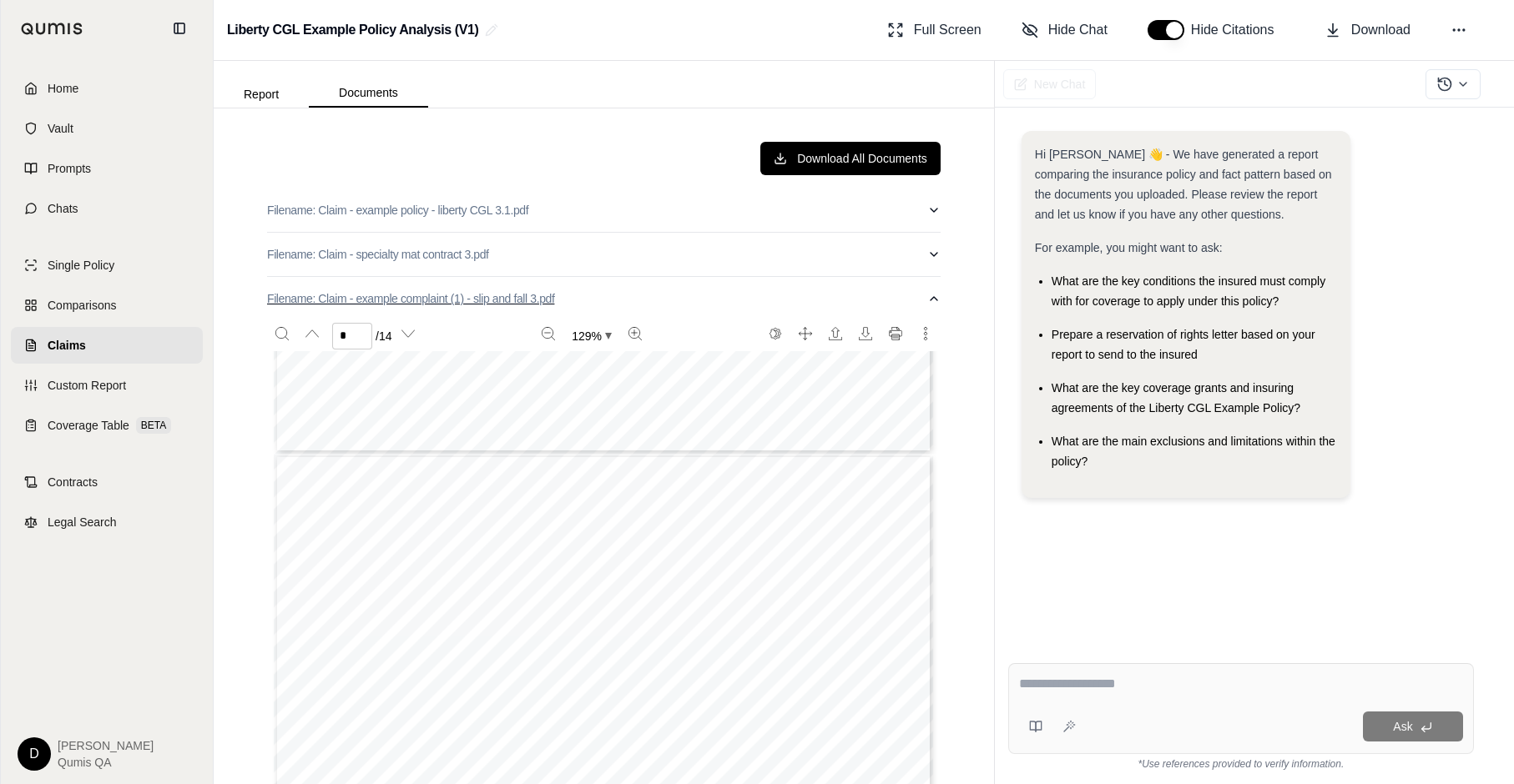
click at [599, 297] on button "Filename: Claim - example complaint (1) - slip and fall 3.pdf" at bounding box center [603, 299] width 674 height 43
type input "*"
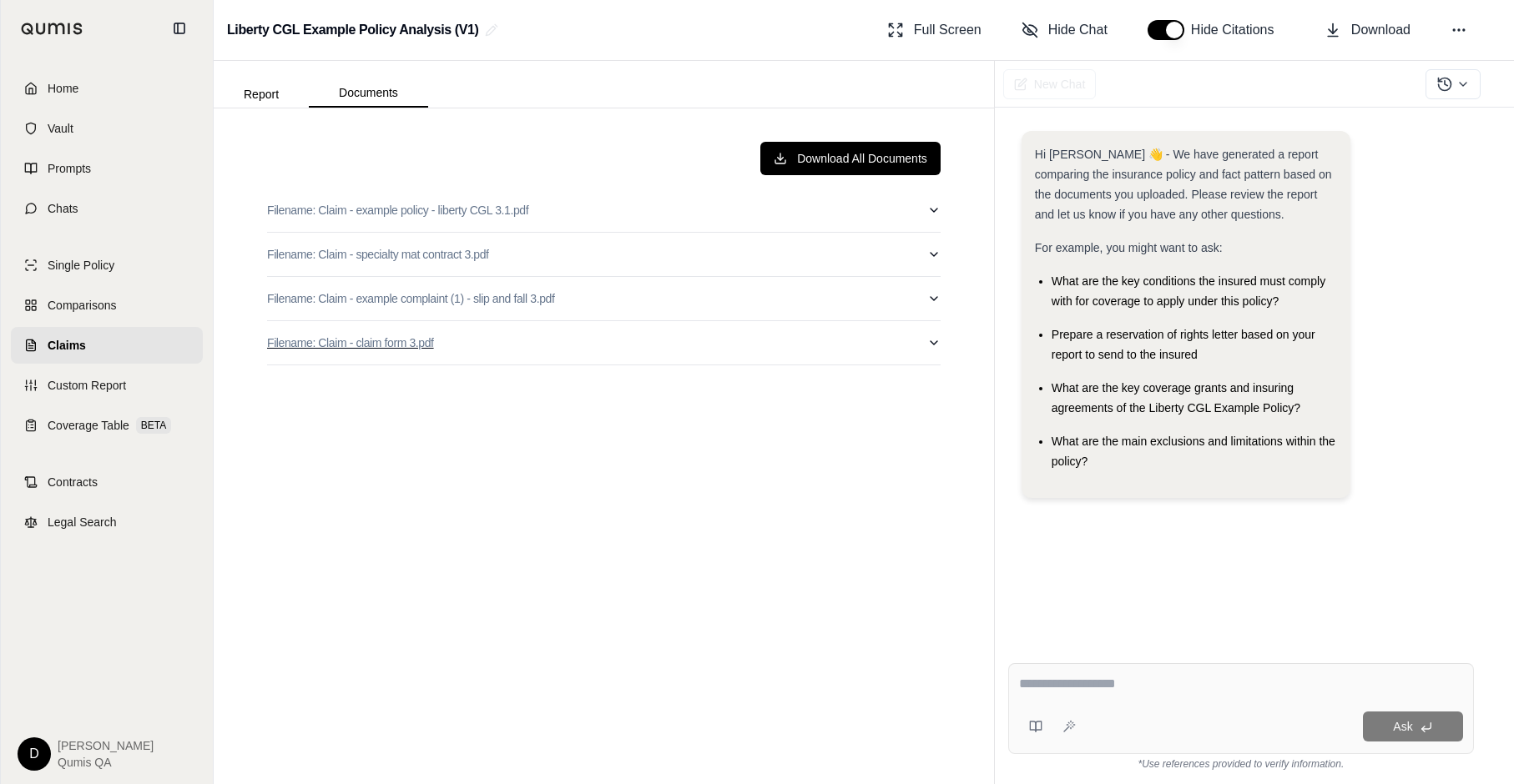
click at [603, 346] on button "Filename: Claim - claim form 3.pdf" at bounding box center [603, 343] width 674 height 43
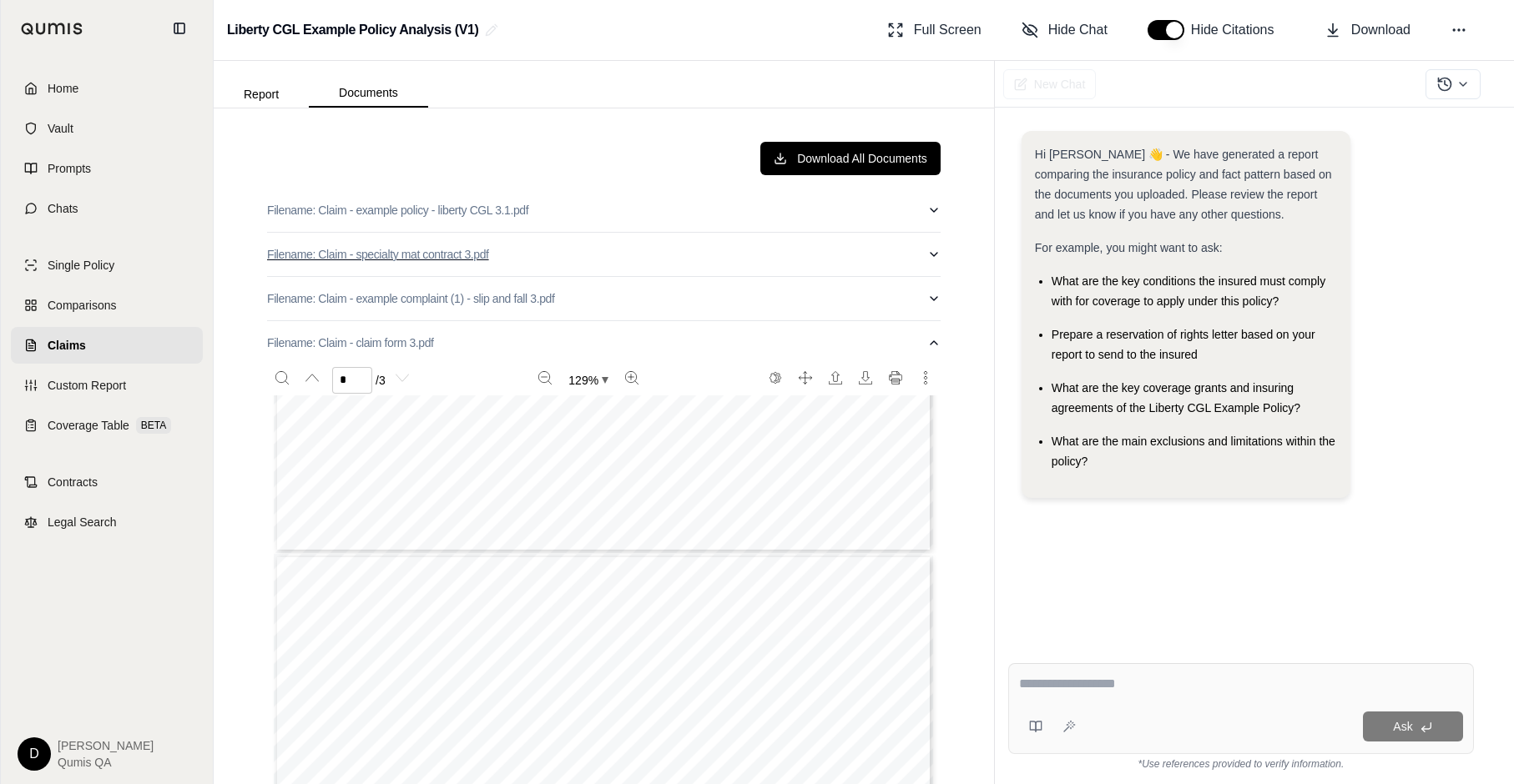
click at [556, 257] on button "Filename: Claim - specialty mat contract 3.pdf" at bounding box center [603, 254] width 674 height 43
type input "*"
click at [580, 252] on button "Filename: Claim - specialty mat contract 3.pdf" at bounding box center [603, 254] width 674 height 43
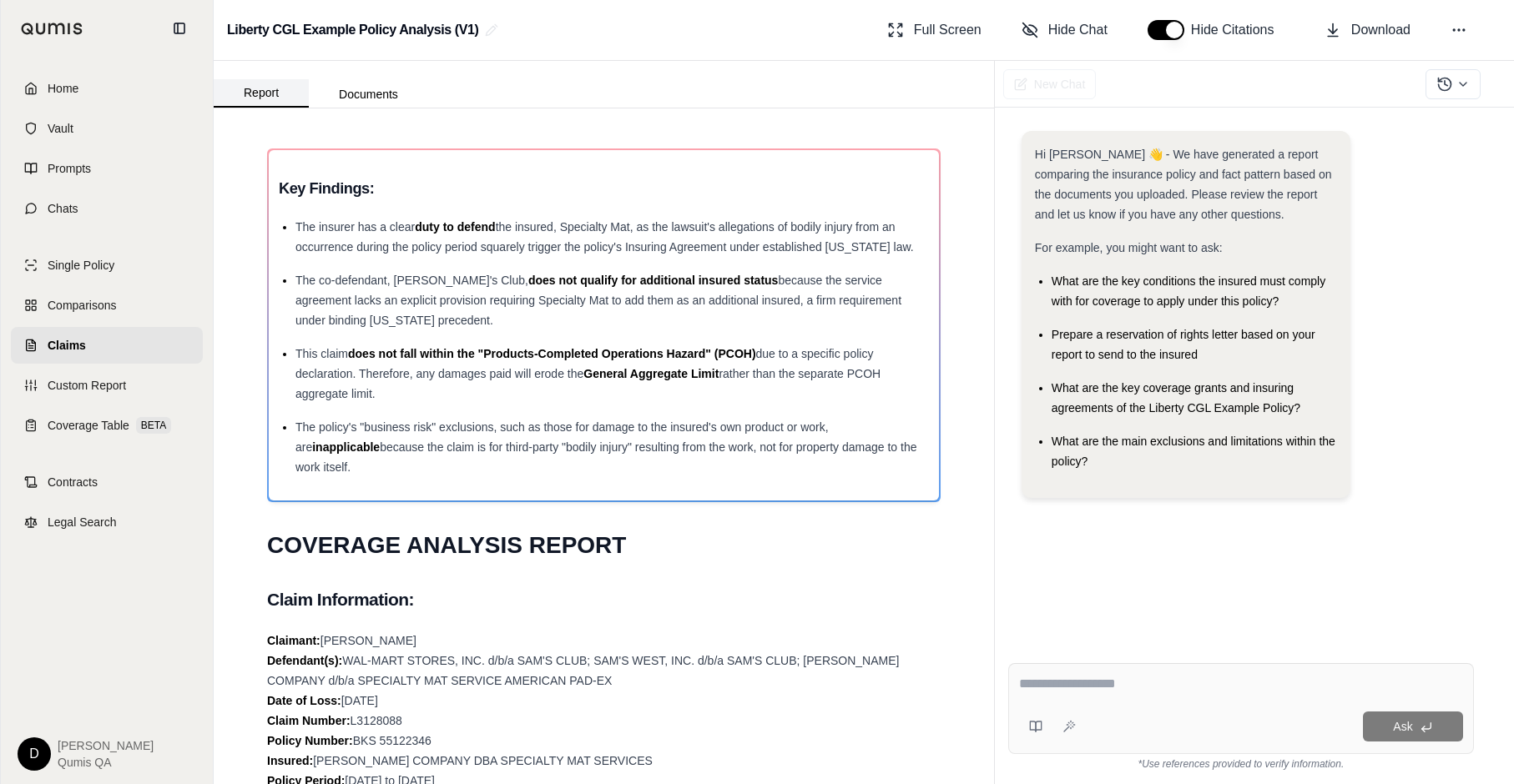
click at [255, 94] on button "Report" at bounding box center [261, 93] width 95 height 28
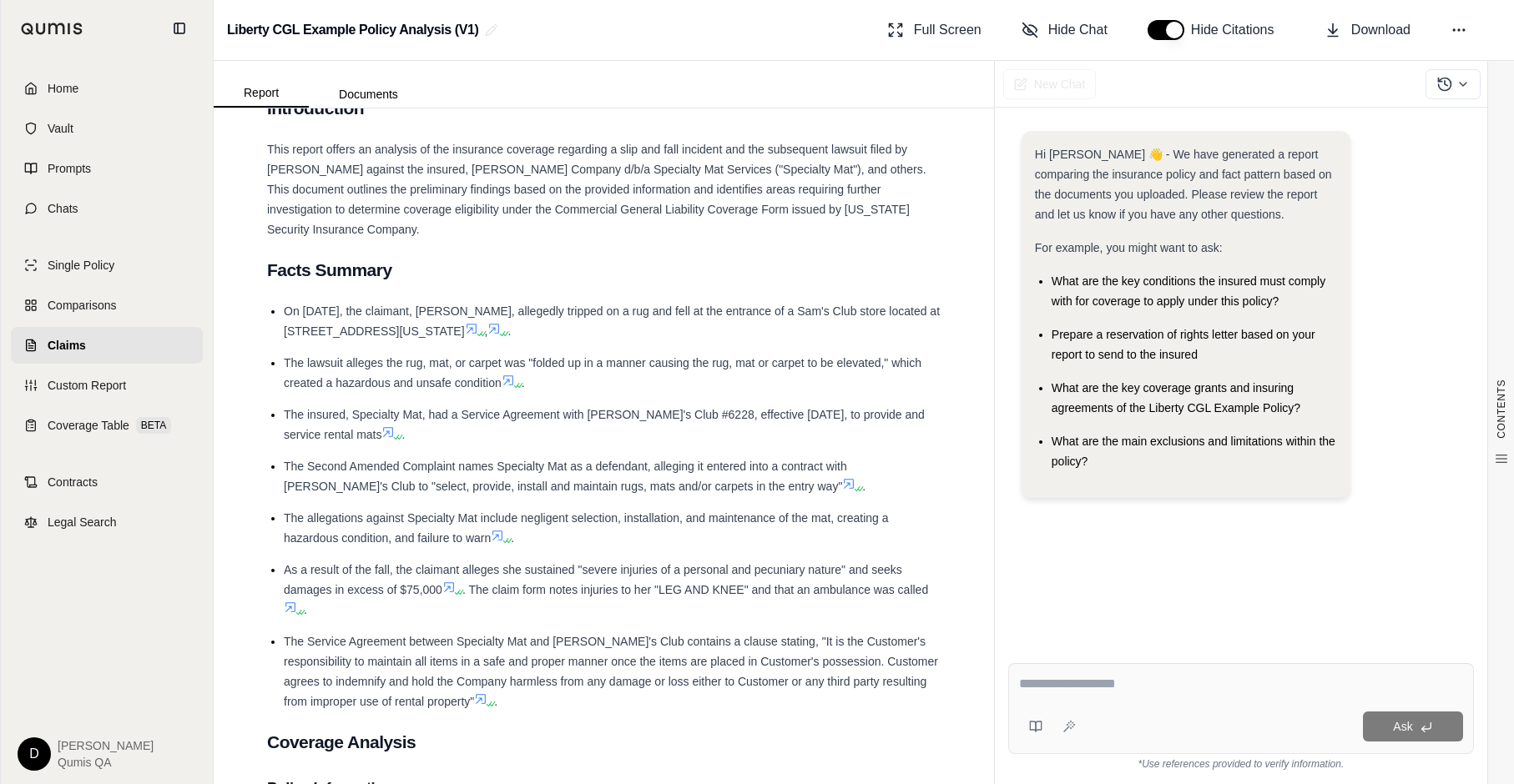
scroll to position [726, 0]
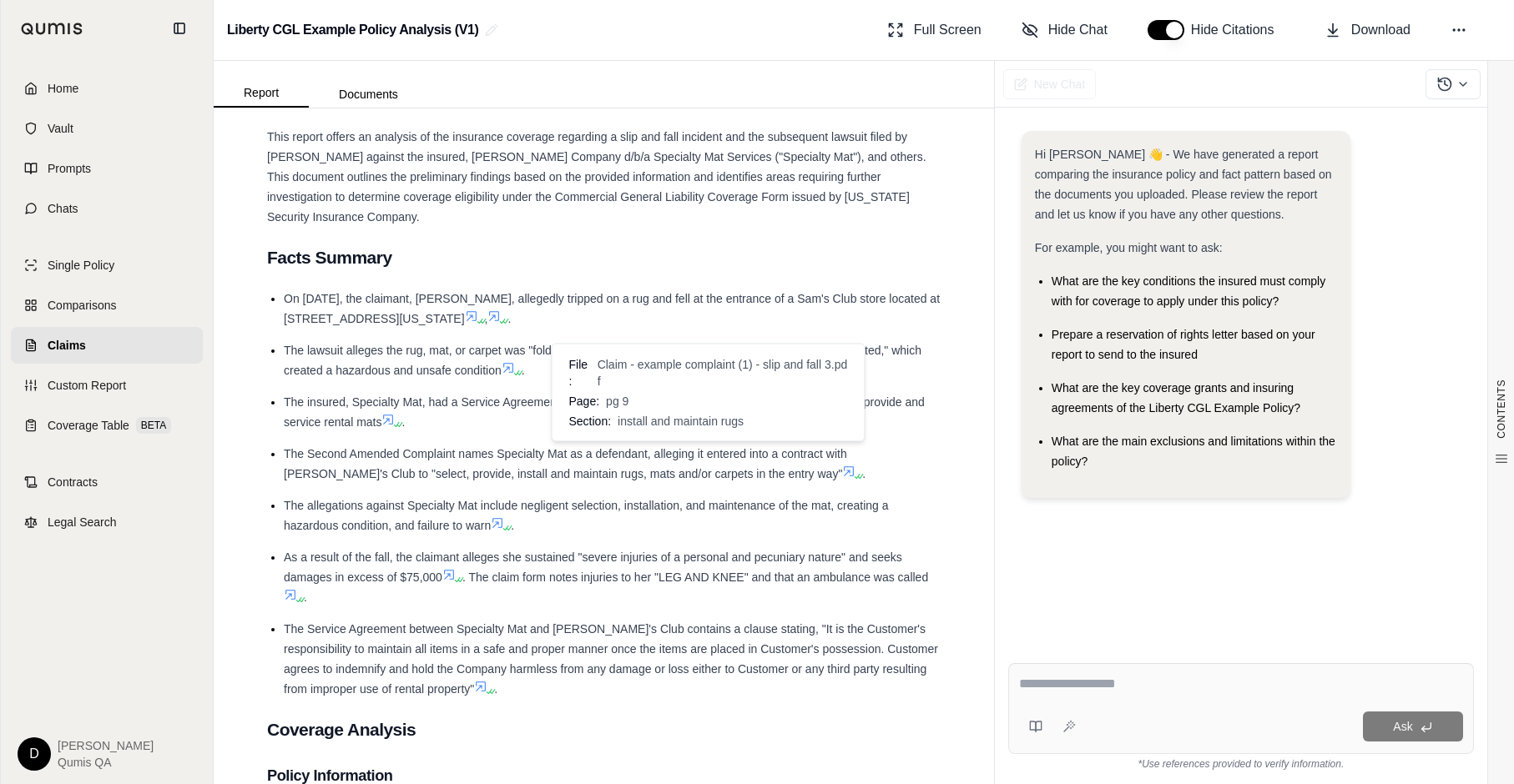
click at [842, 465] on icon at bounding box center [849, 471] width 14 height 14
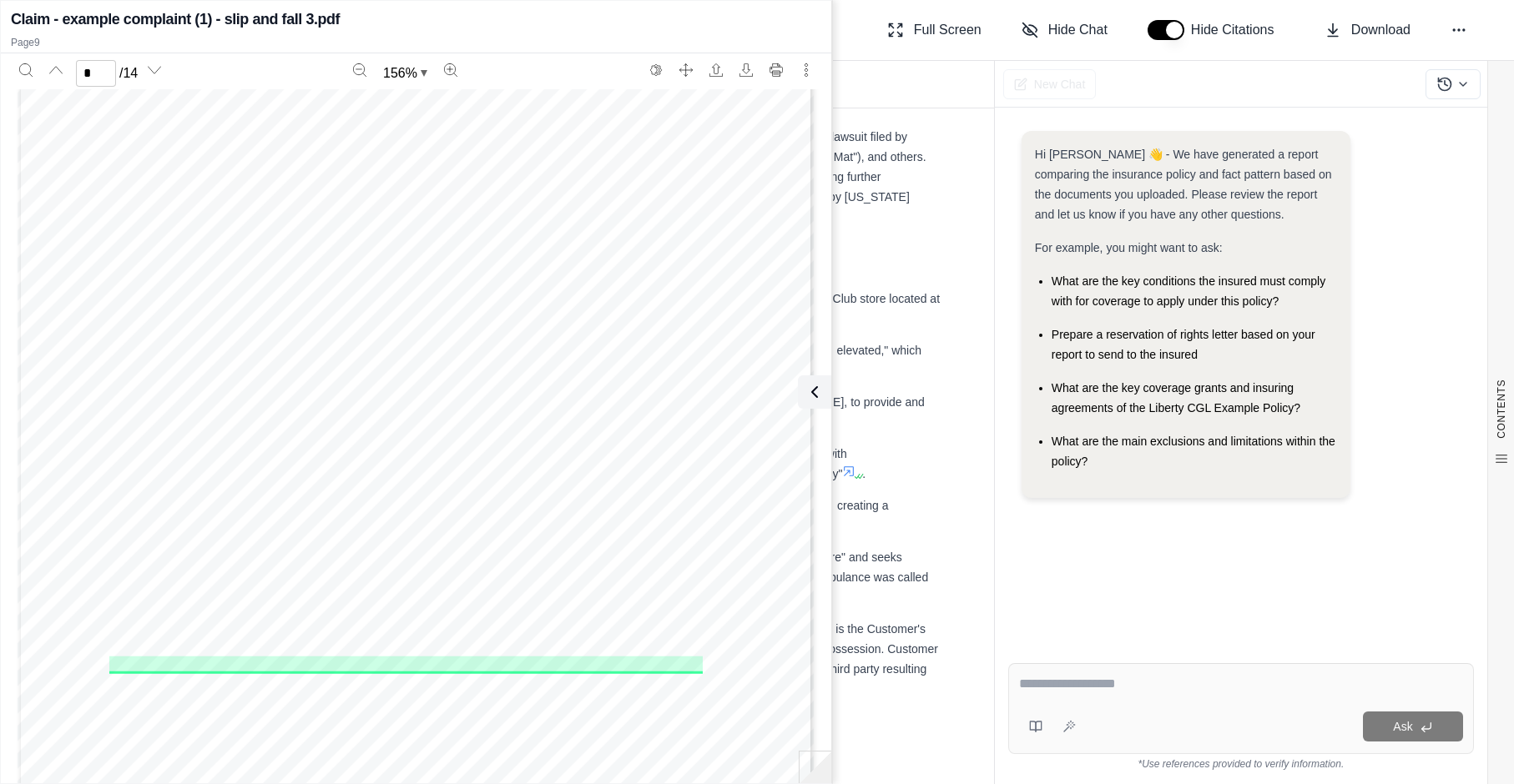
scroll to position [8368, 0]
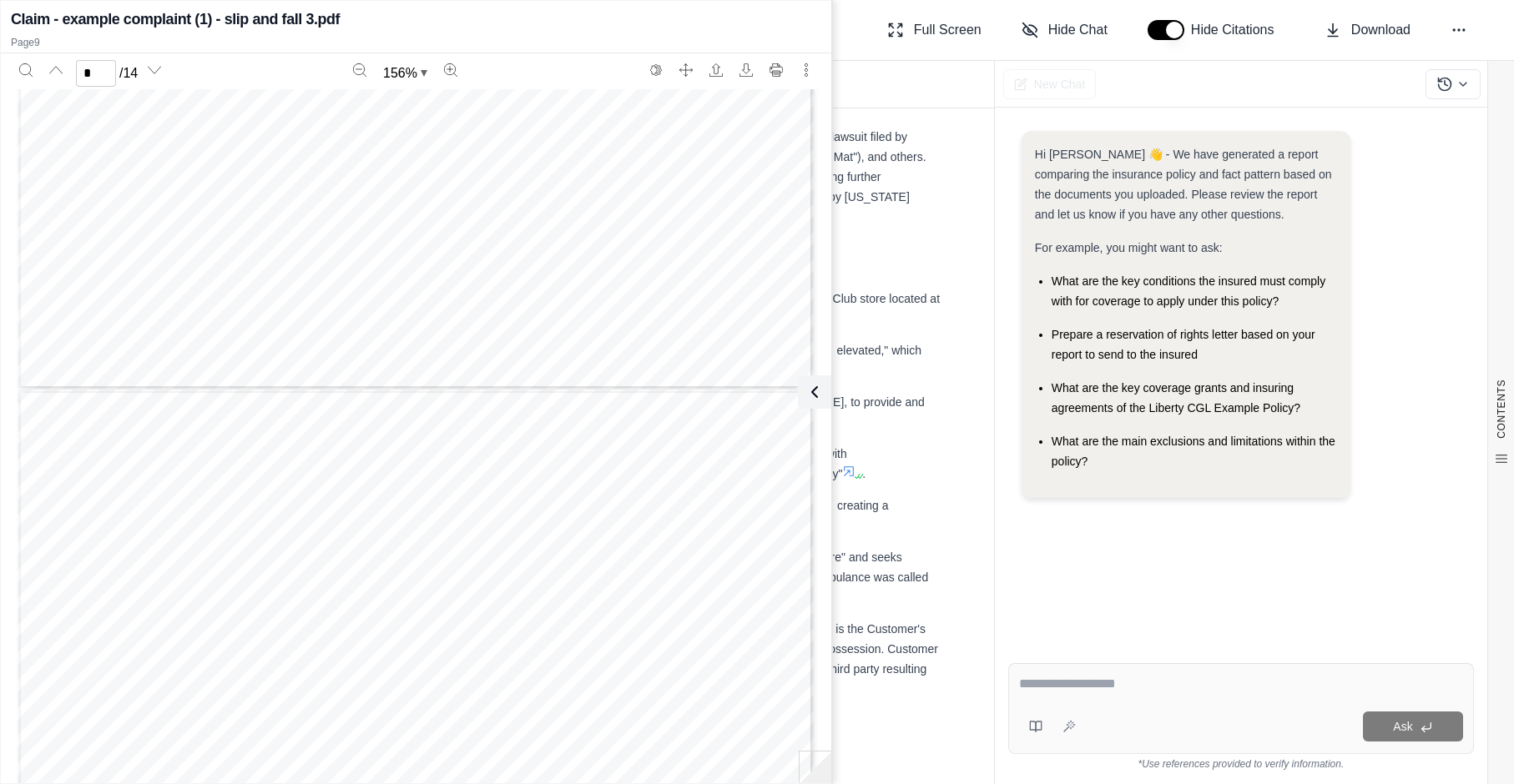
type input "*"
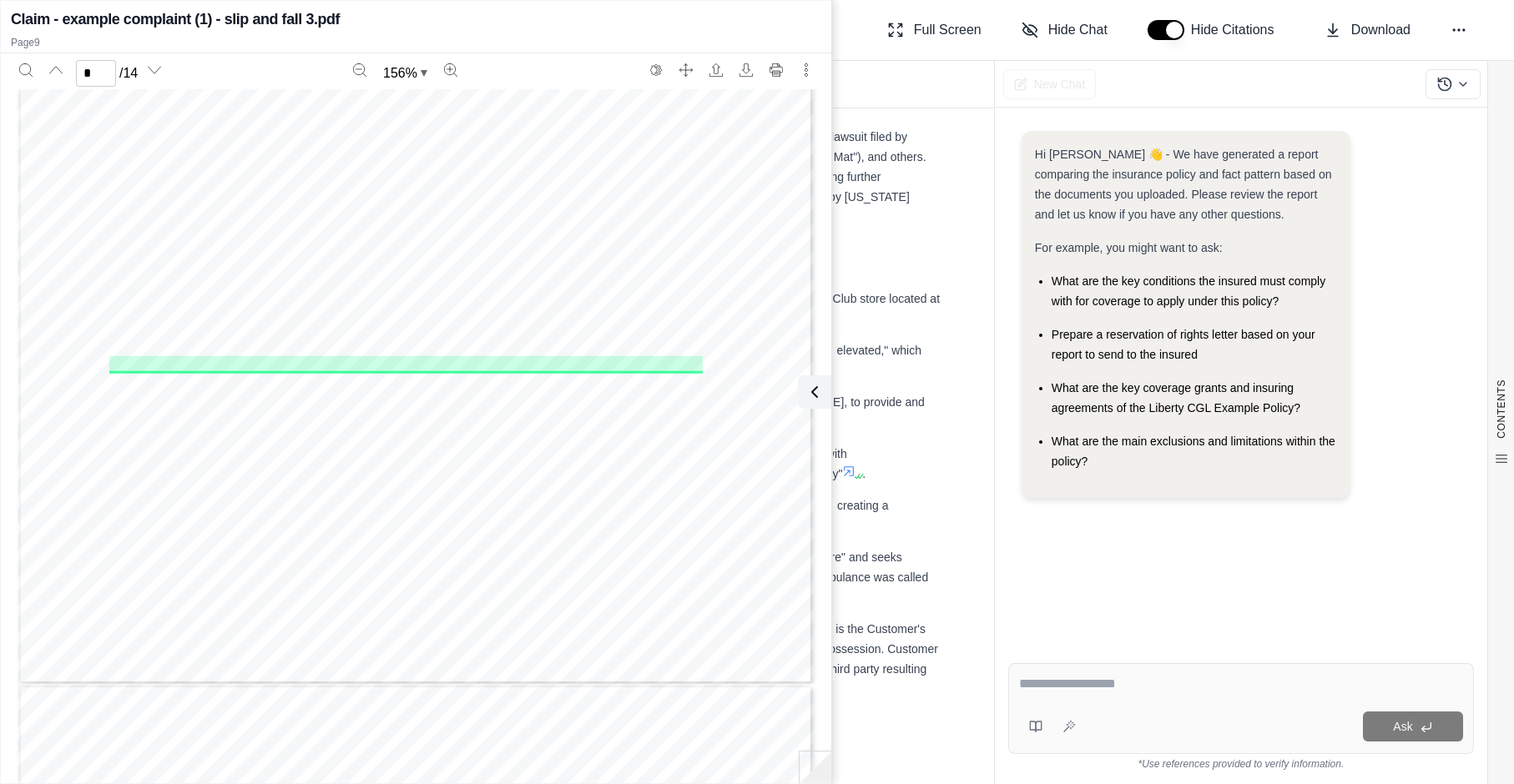
scroll to position [8671, 0]
click at [823, 392] on button at bounding box center [811, 392] width 33 height 33
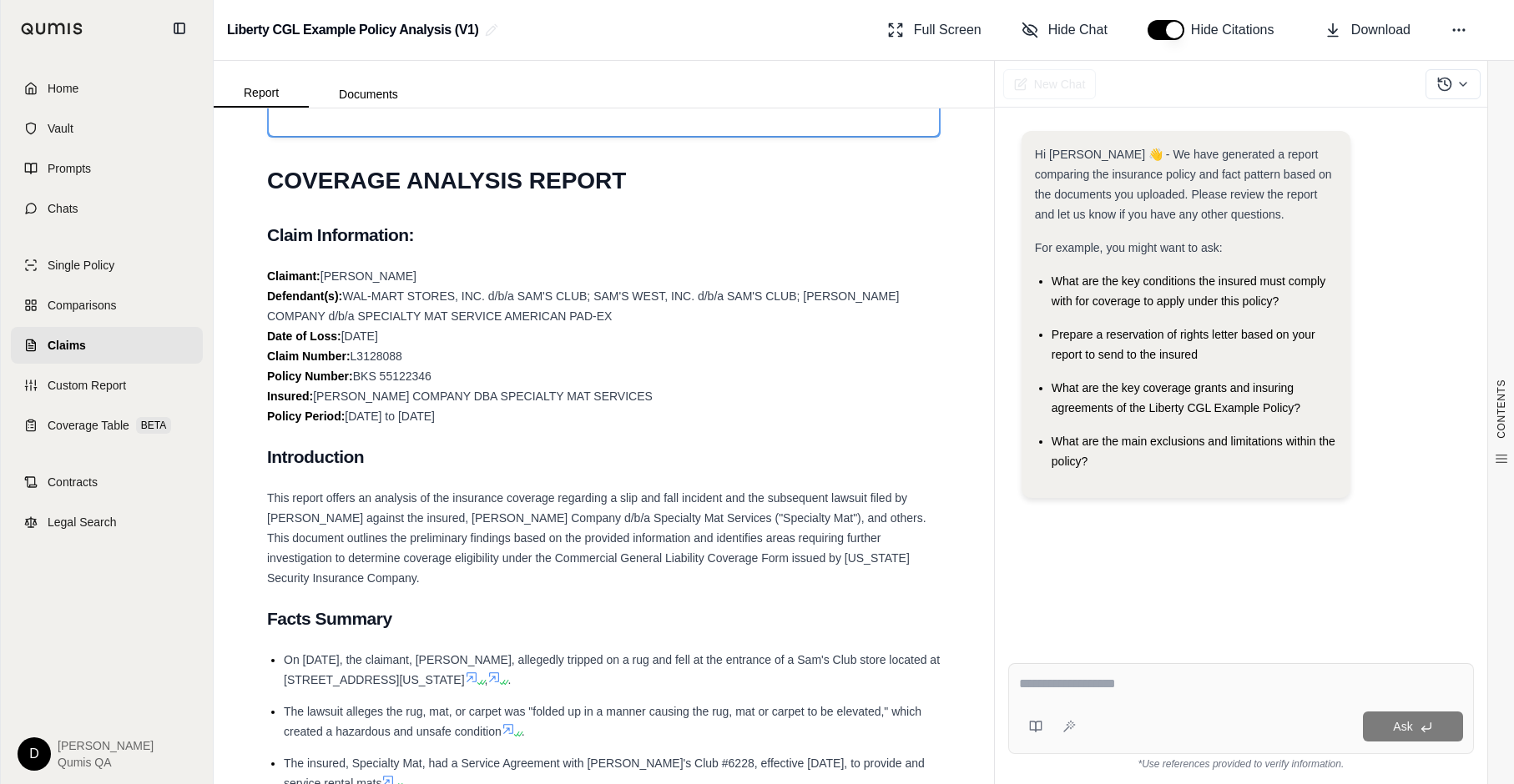
scroll to position [0, 0]
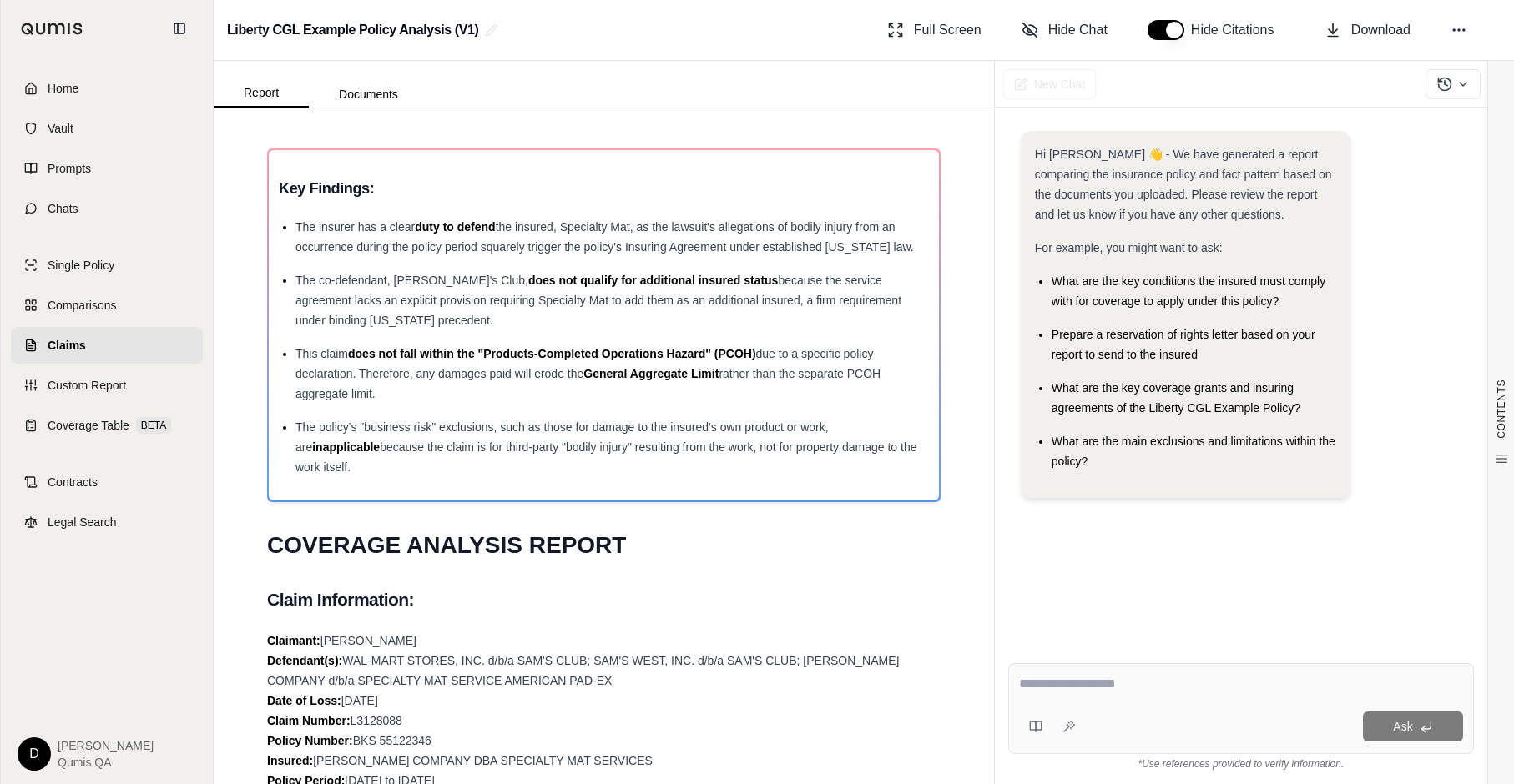
click at [1188, 466] on div "What are the main exclusions and limitations within the policy?" at bounding box center [1195, 451] width 286 height 40
click at [1073, 641] on textarea at bounding box center [1240, 684] width 444 height 20
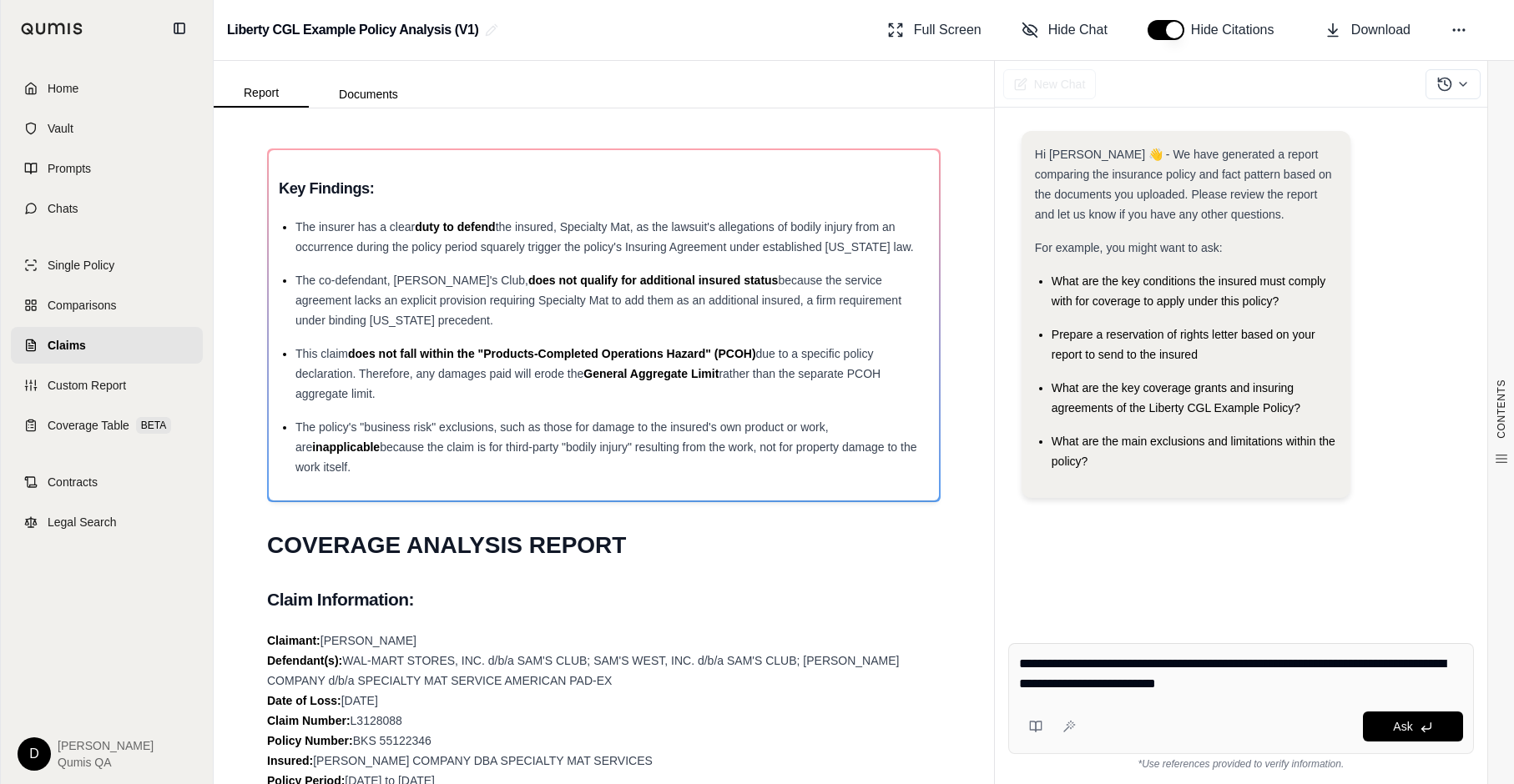
type textarea "**********"
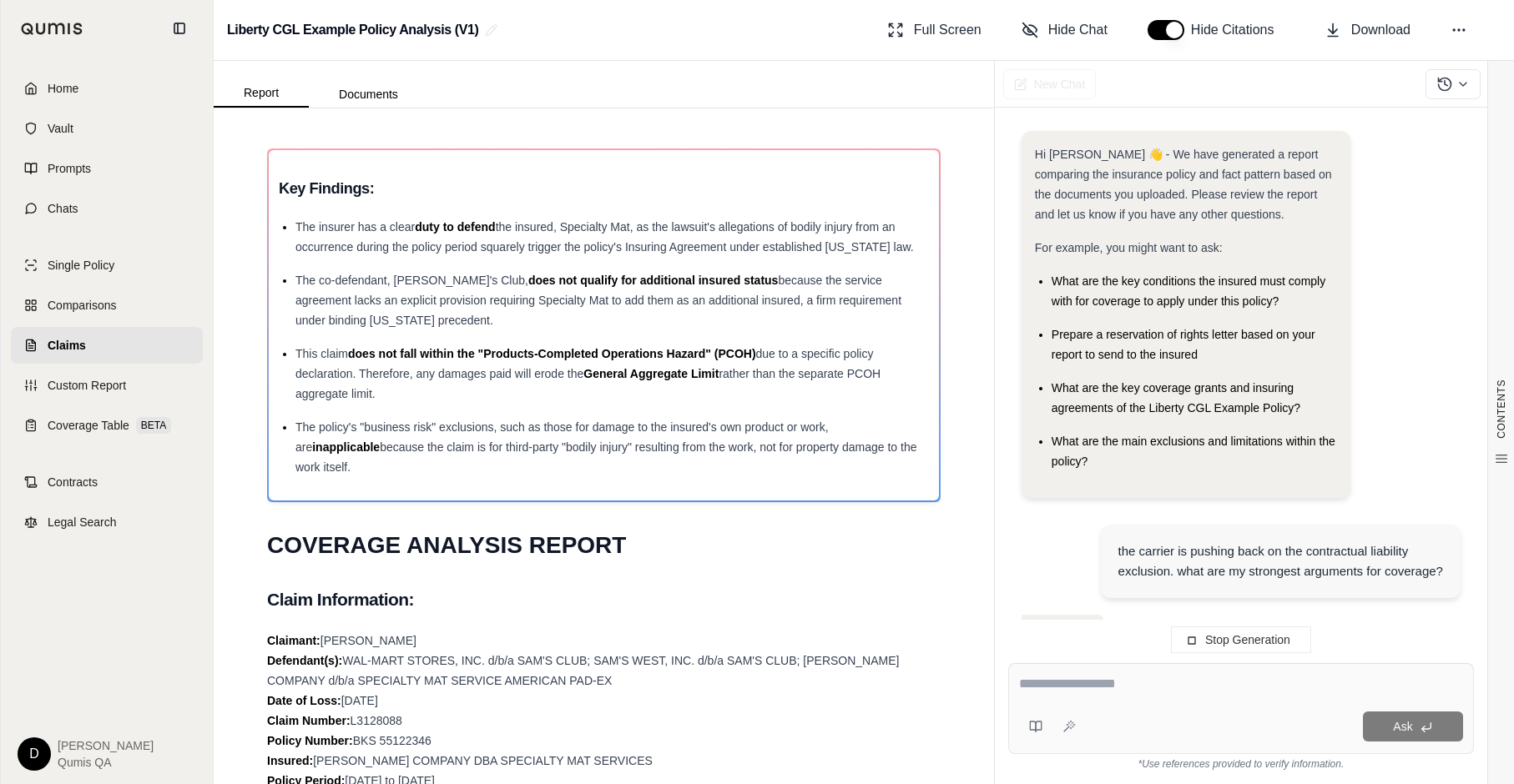
scroll to position [87, 0]
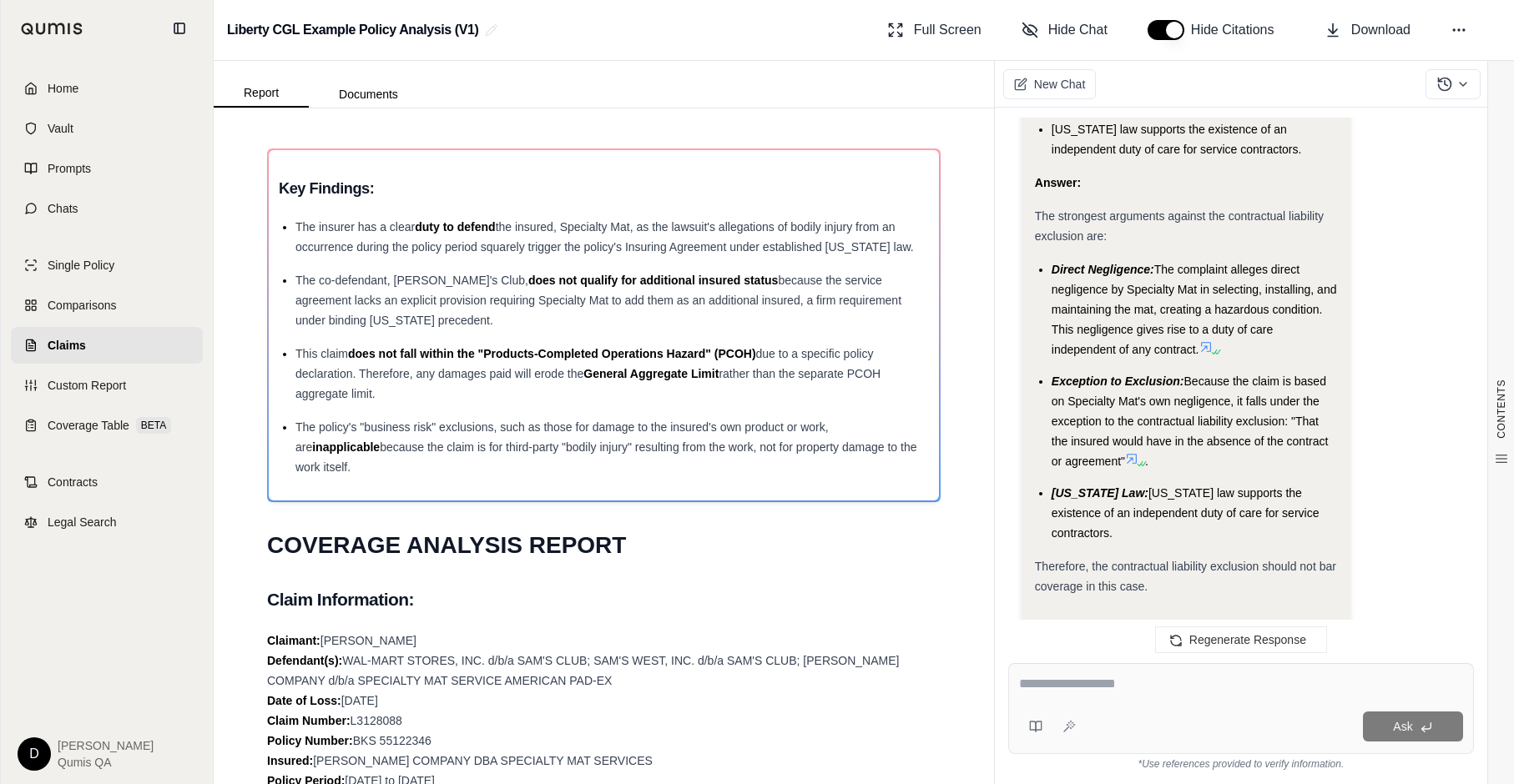
click at [1238, 486] on span "[US_STATE] law supports the existence of an independent duty of care for servic…" at bounding box center [1186, 513] width 268 height 53
click at [1061, 641] on textarea at bounding box center [1240, 684] width 444 height 20
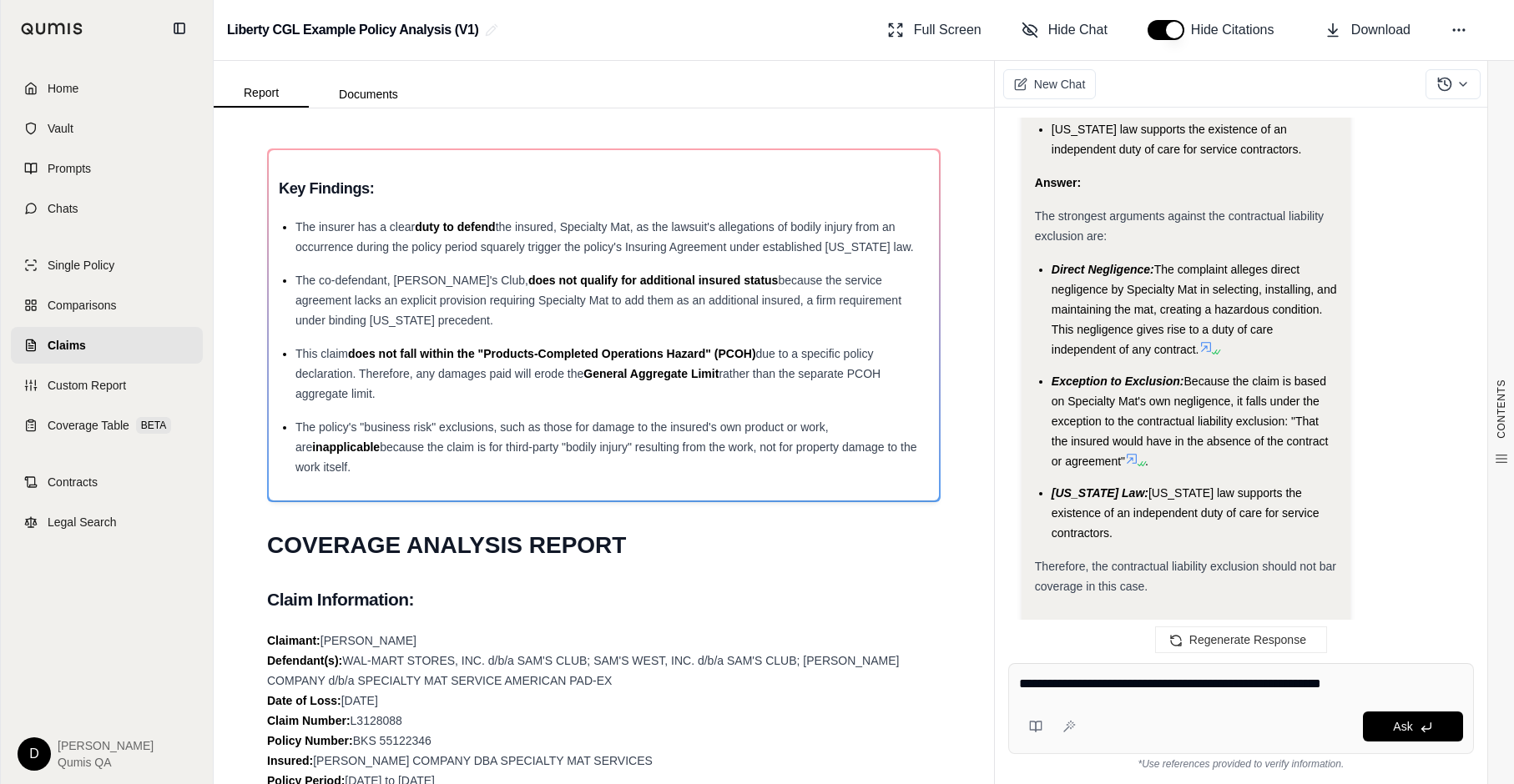
type textarea "**********"
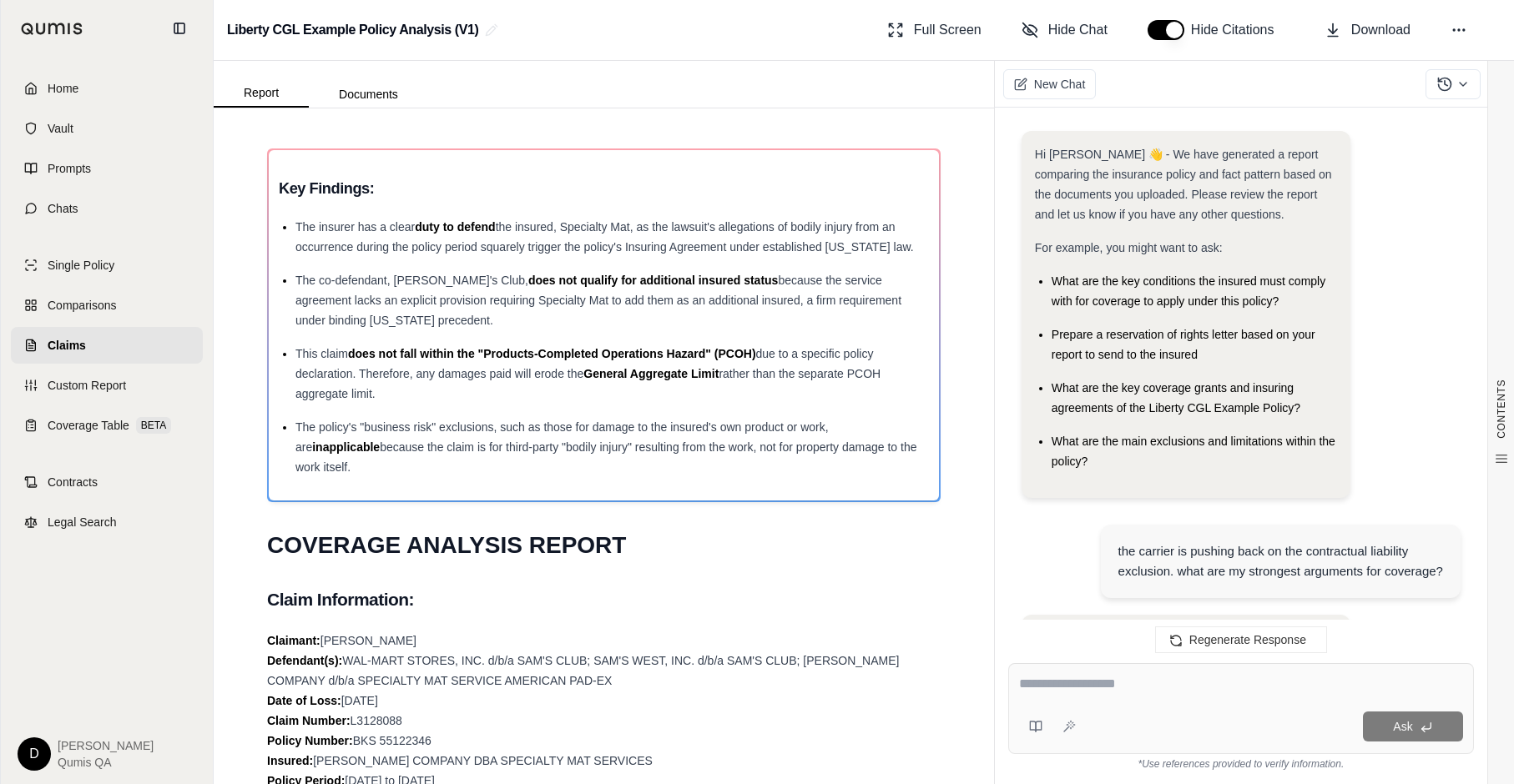
scroll to position [6572, 0]
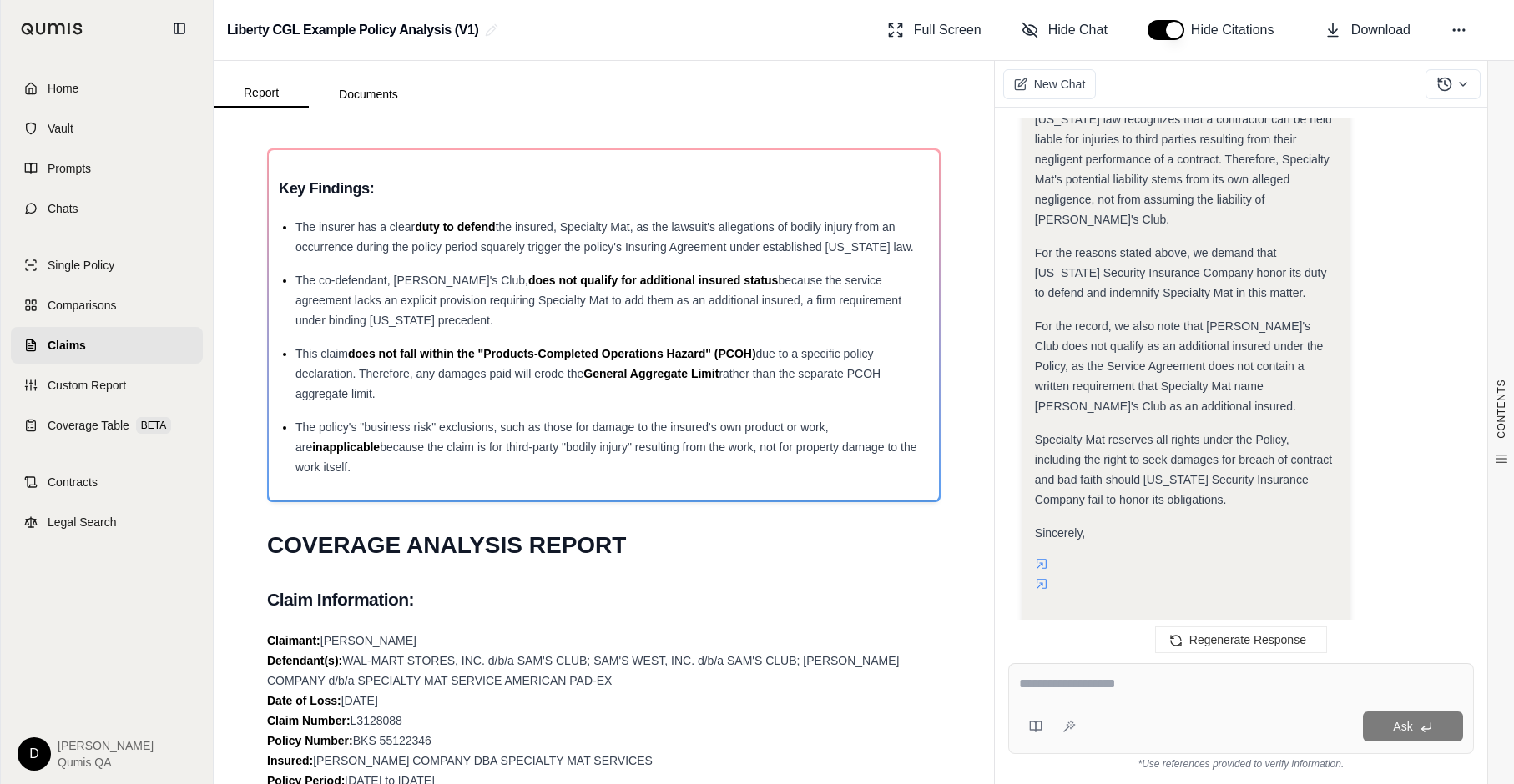
click at [1188, 433] on span "Specialty Mat reserves all rights under the Policy, including the right to seek…" at bounding box center [1184, 469] width 297 height 74
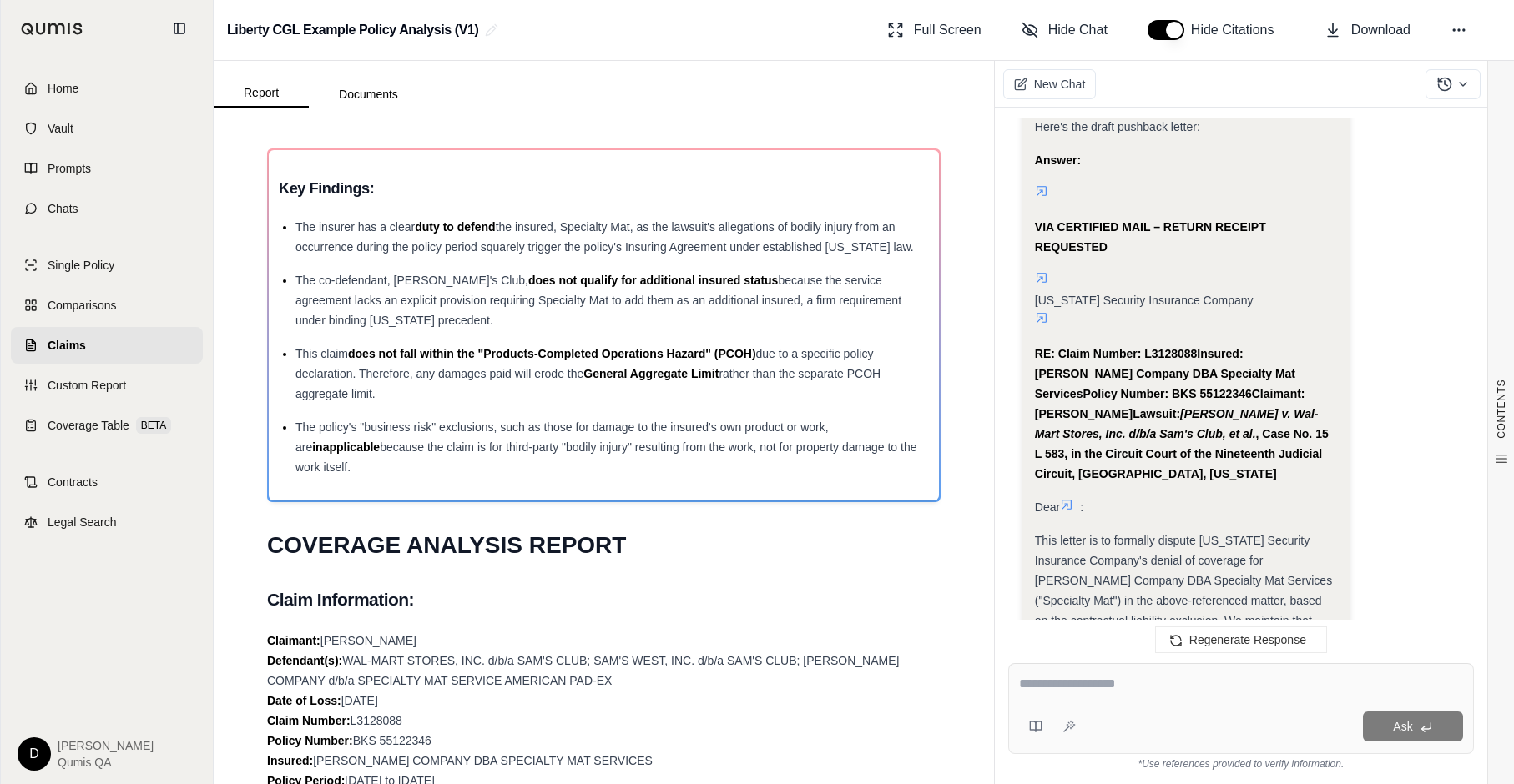
scroll to position [5188, 0]
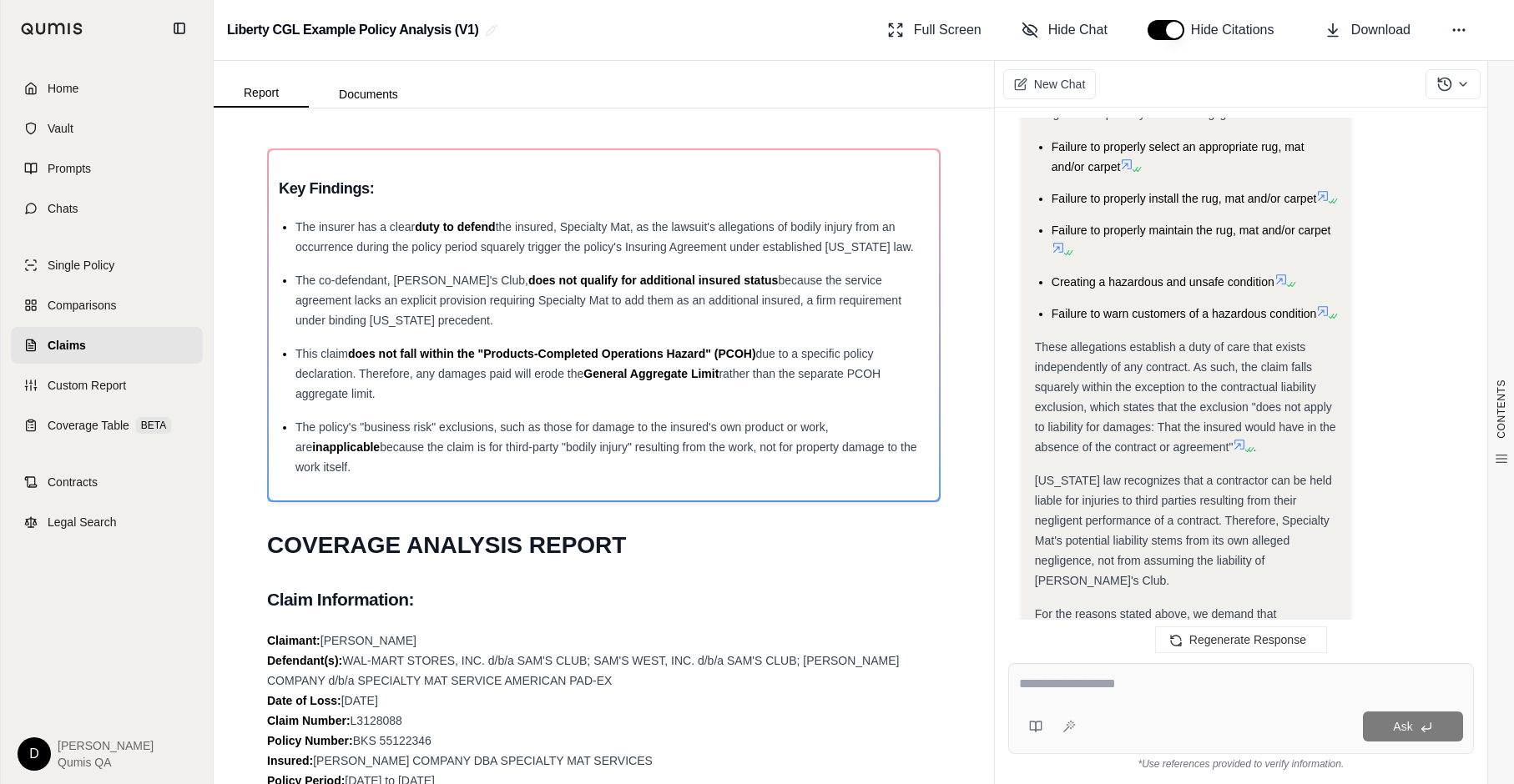
click at [1159, 473] on span "[US_STATE] law recognizes that a contractor can be held liable for injuries to …" at bounding box center [1184, 530] width 297 height 114
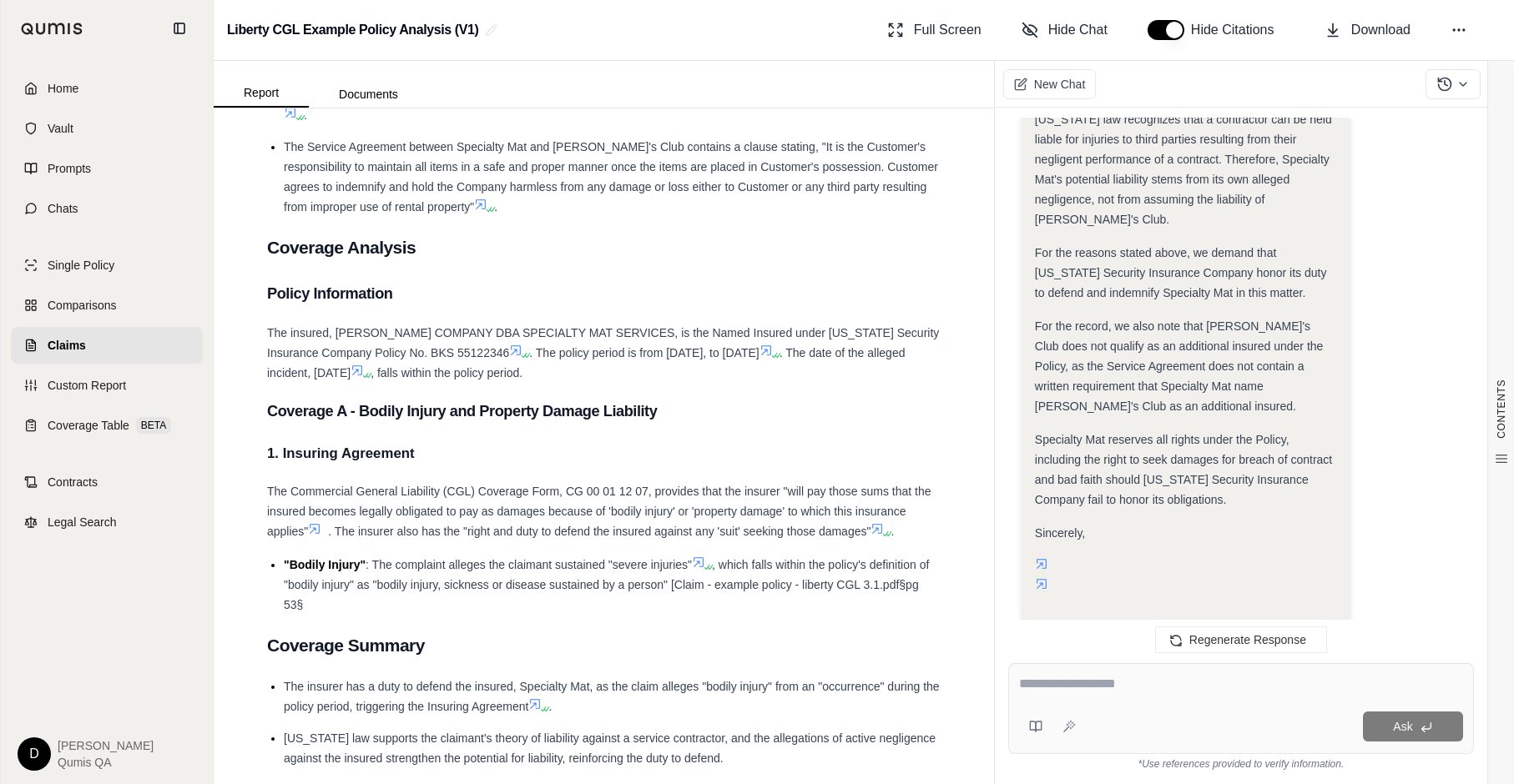
scroll to position [1216, 0]
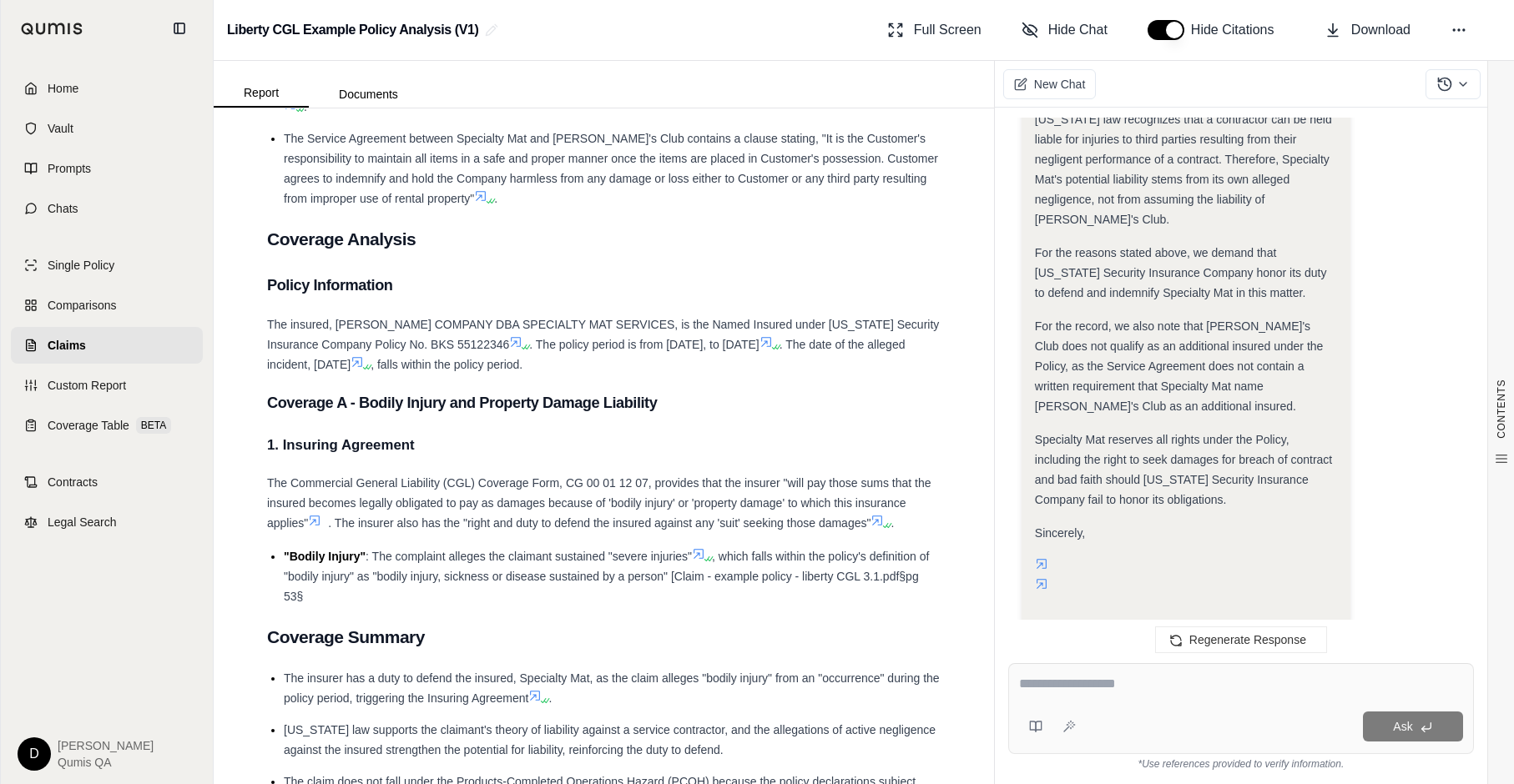
click at [571, 552] on span ", which falls within the policy's definition of "bodily injury" as "bodily inju…" at bounding box center [606, 576] width 645 height 53
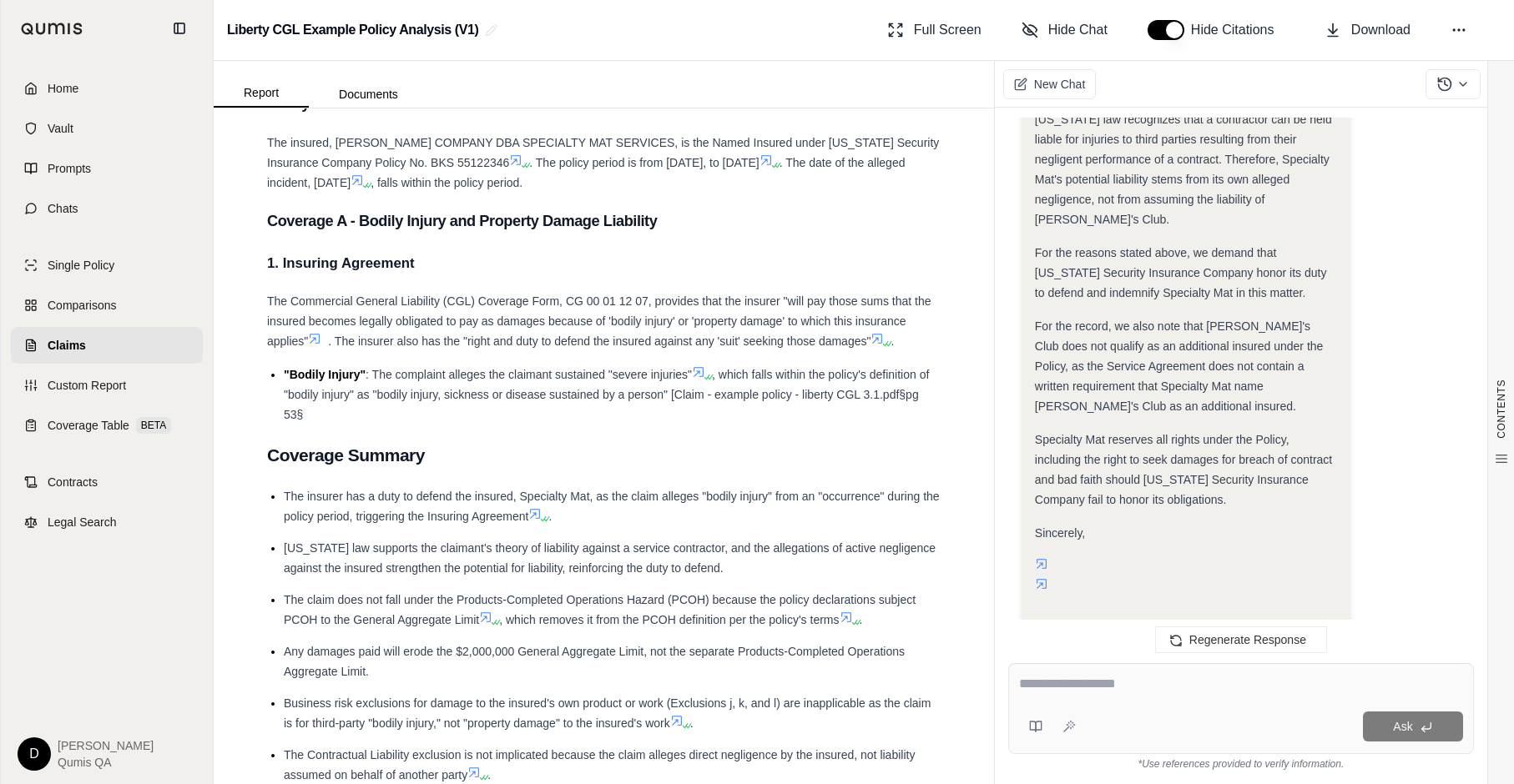
scroll to position [1399, 0]
click at [646, 537] on li "[US_STATE] law supports the claimant's theory of liability against a service co…" at bounding box center [612, 557] width 657 height 40
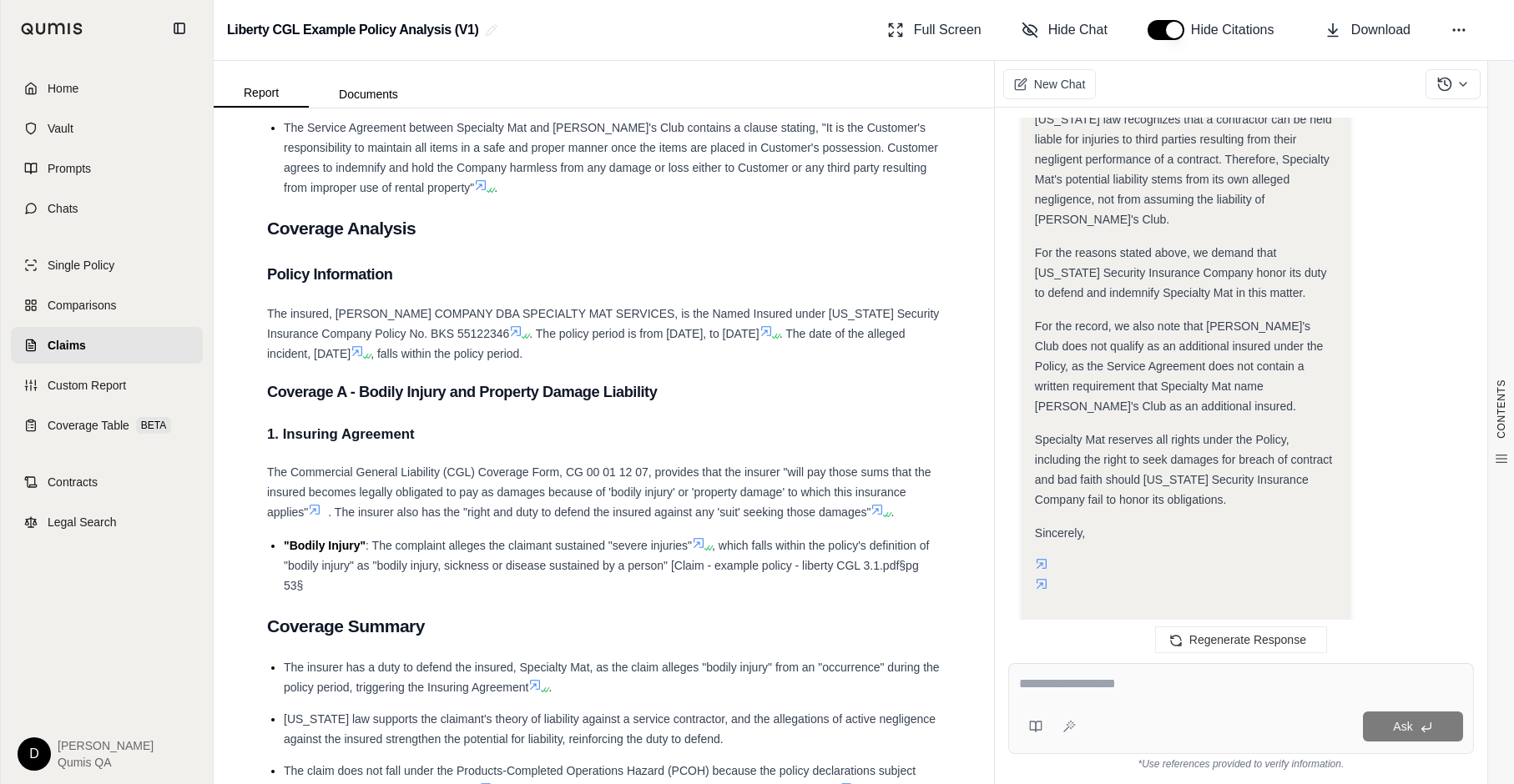
scroll to position [1225, 0]
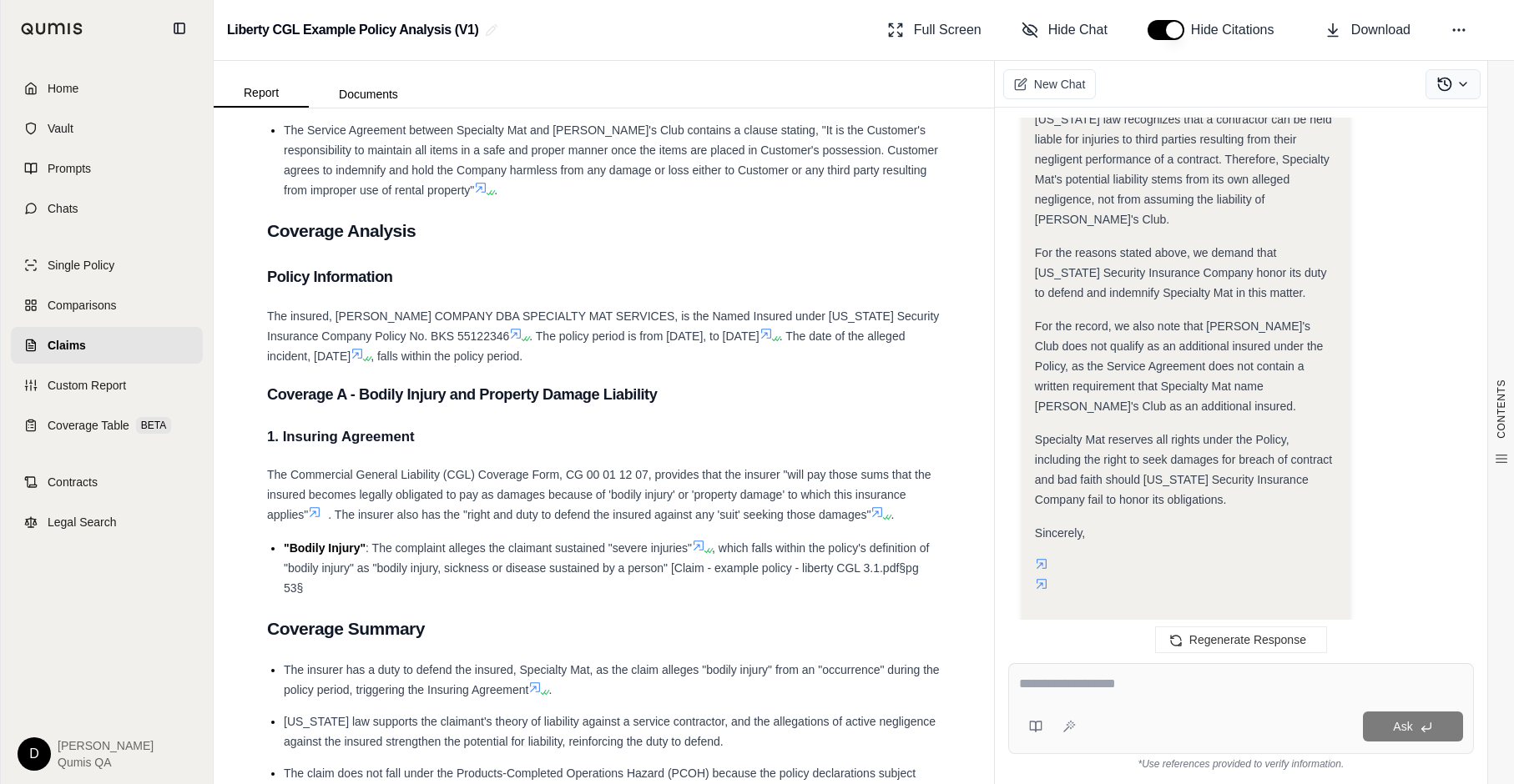
click at [1335, 74] on button at bounding box center [1453, 84] width 55 height 30
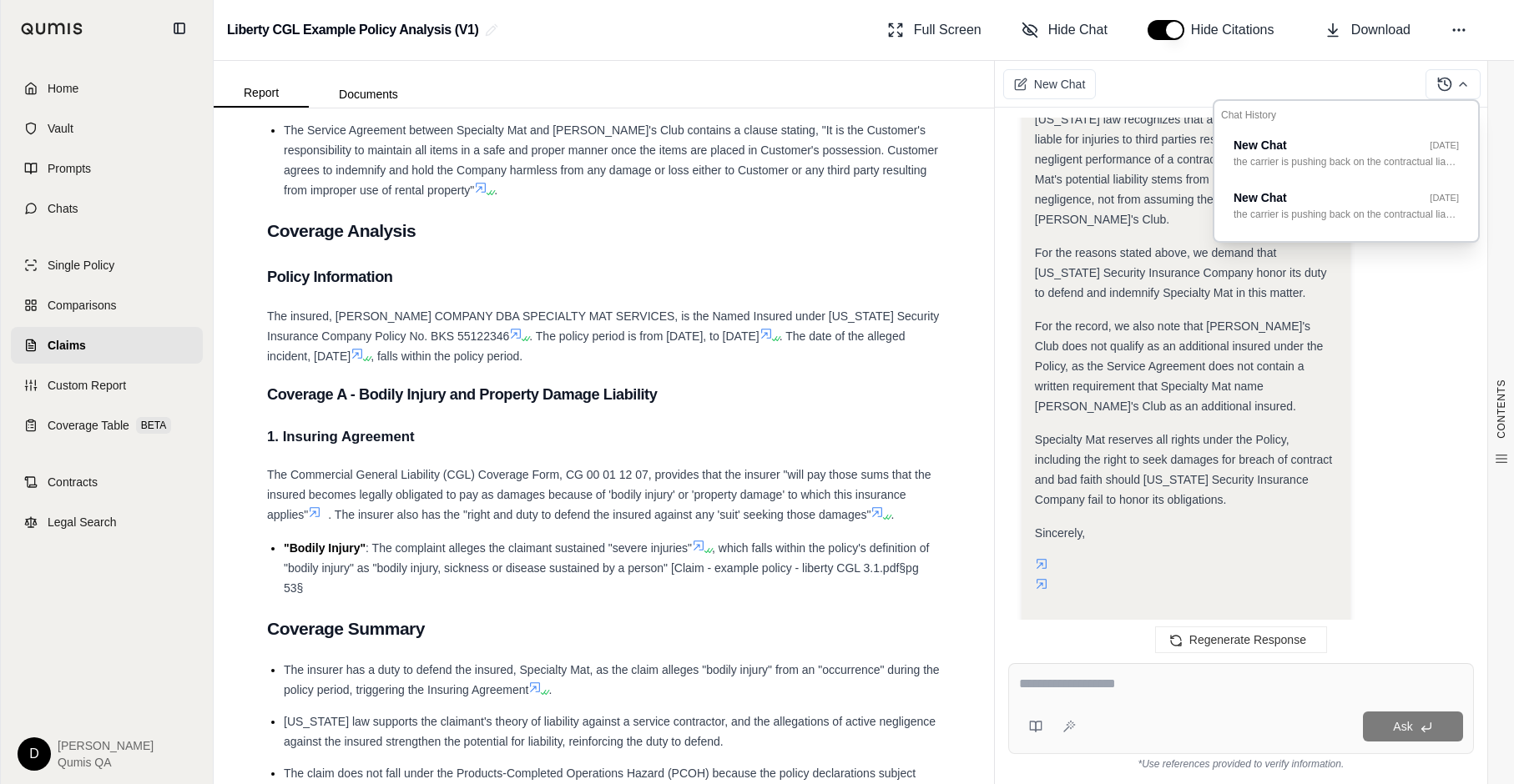
click at [1212, 317] on div "For the record, we also note that [PERSON_NAME]'s Club does not qualify as an a…" at bounding box center [1186, 367] width 303 height 100
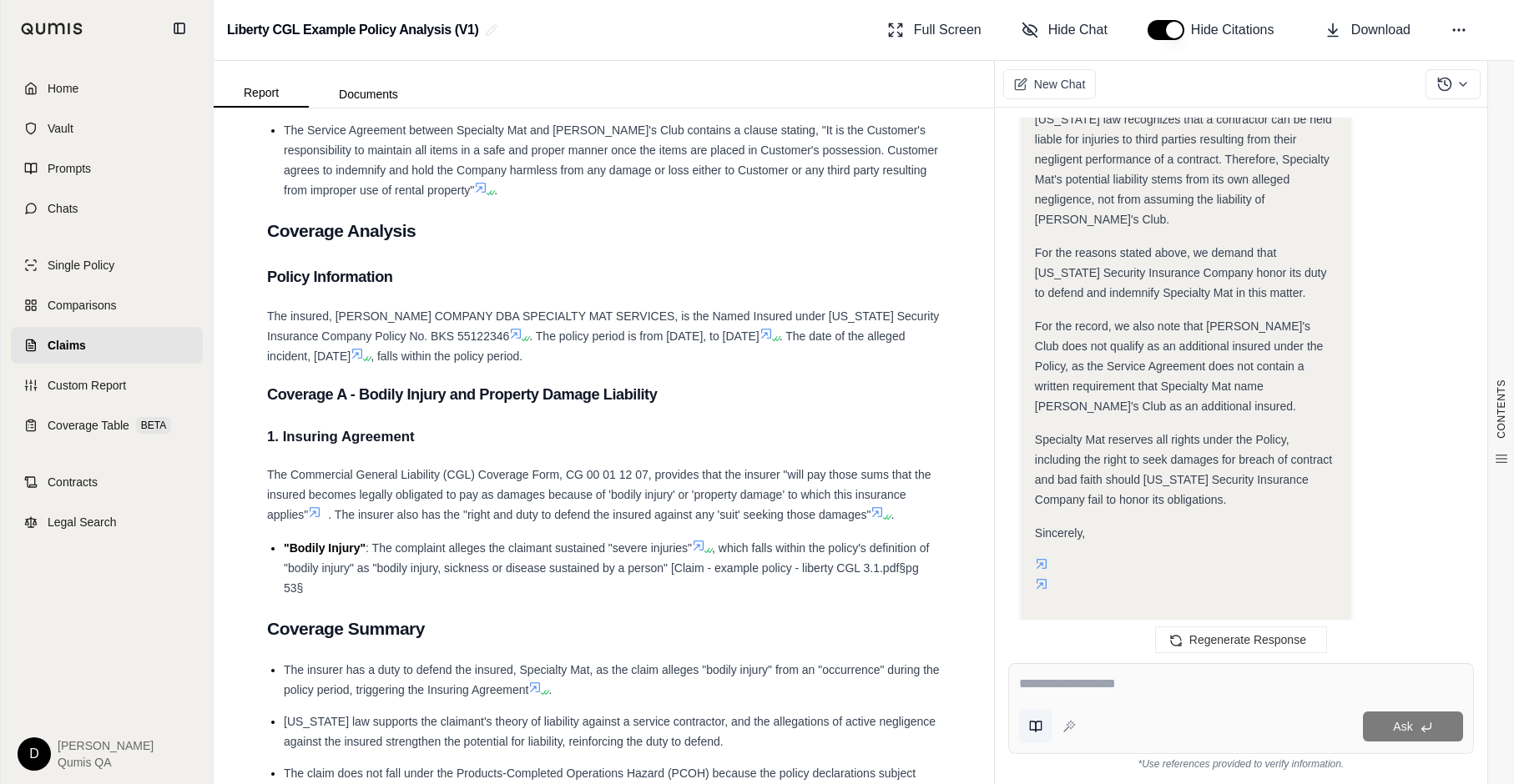
click at [1035, 641] on icon at bounding box center [1036, 727] width 14 height 14
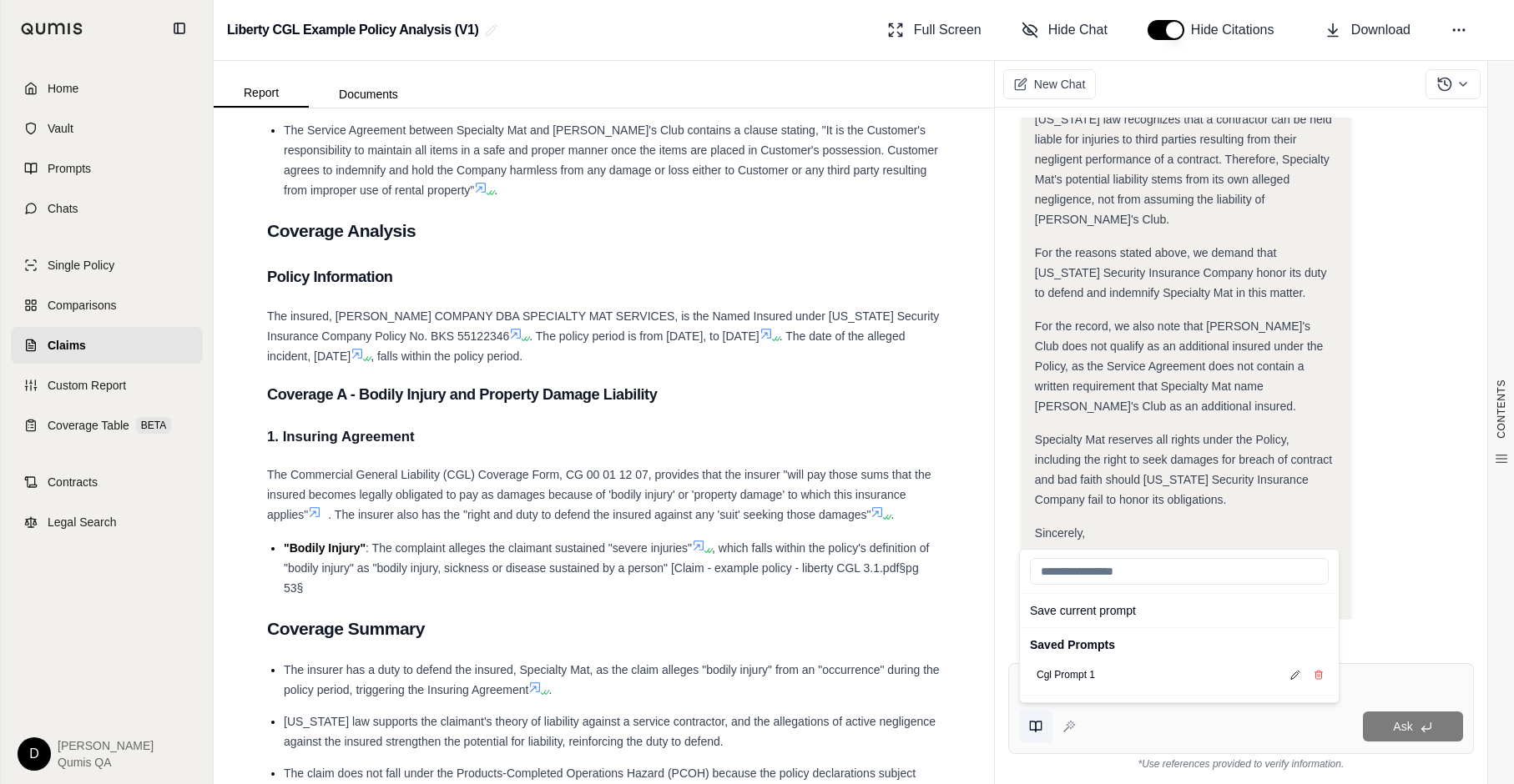
click at [1035, 641] on icon at bounding box center [1036, 727] width 14 height 14
click at [1335, 641] on textarea at bounding box center [1240, 684] width 444 height 20
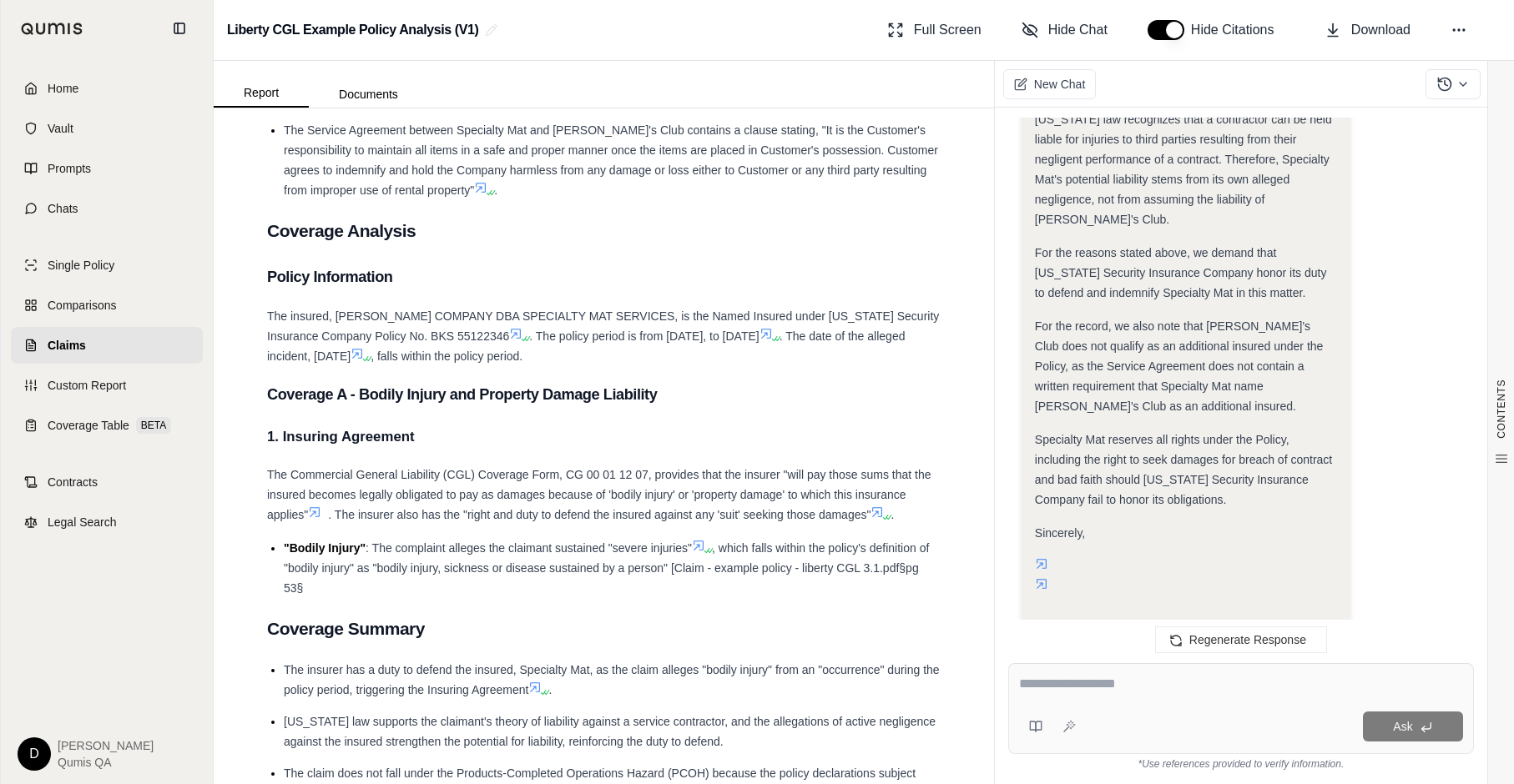
click at [1149, 641] on textarea at bounding box center [1240, 684] width 444 height 20
click at [1083, 641] on div at bounding box center [1240, 687] width 444 height 25
click at [1069, 641] on textarea at bounding box center [1240, 684] width 444 height 20
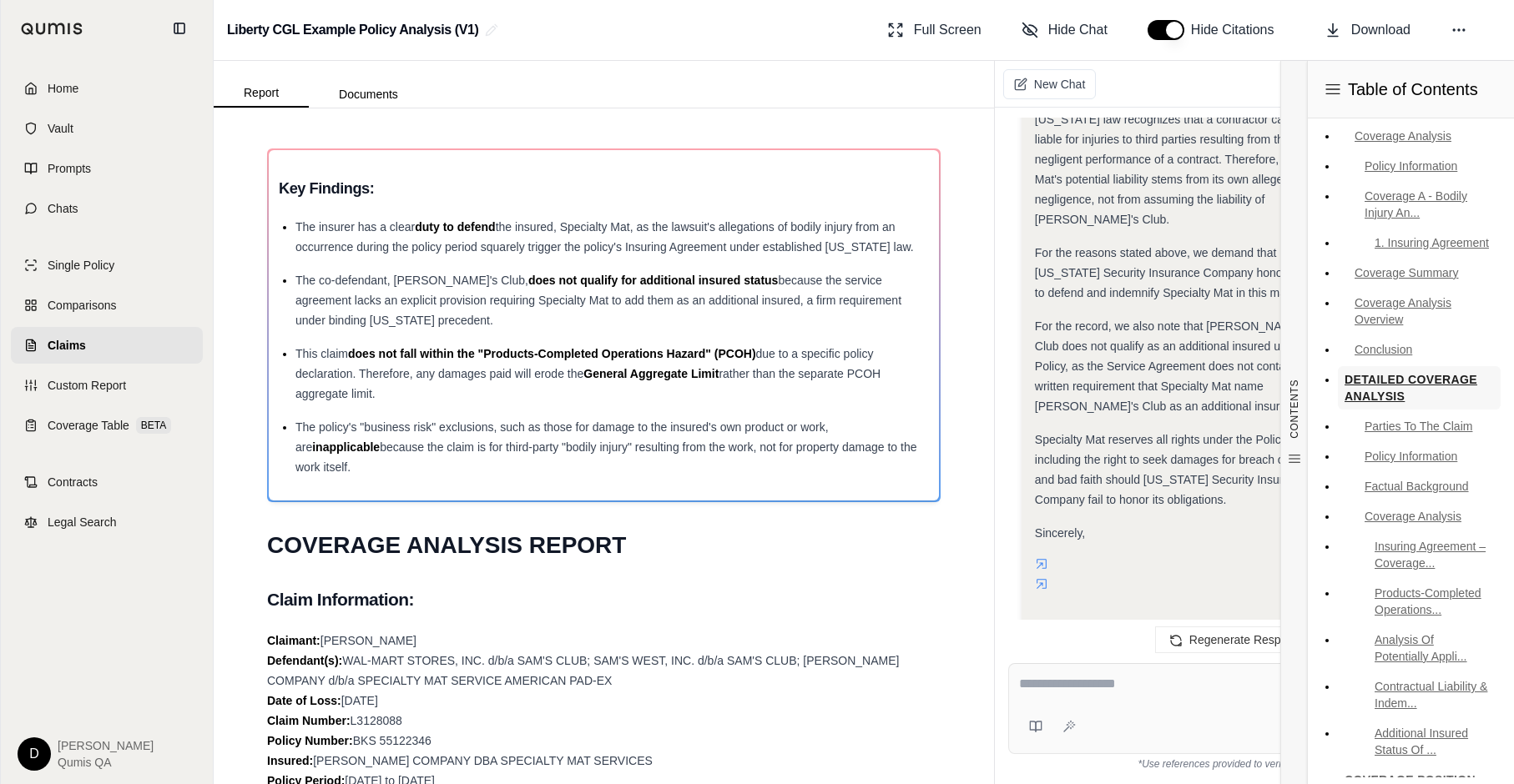
scroll to position [0, 0]
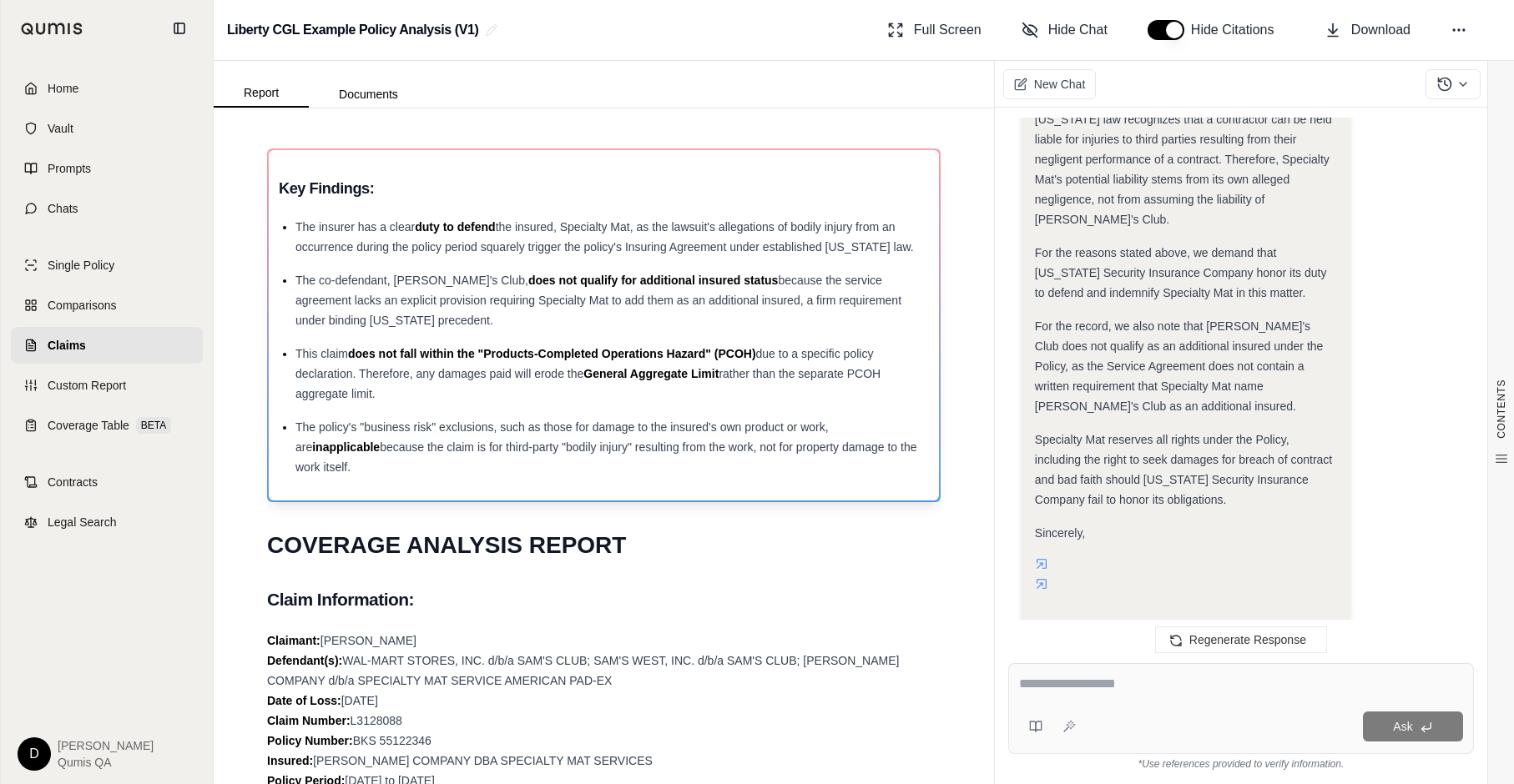
click at [719, 417] on div "The policy's "business risk" exclusions, such as those for damage to the insure…" at bounding box center [612, 447] width 633 height 60
click at [706, 430] on span "The policy's "business risk" exclusions, such as those for damage to the insure…" at bounding box center [562, 437] width 533 height 33
click at [1335, 36] on icon at bounding box center [1458, 29] width 17 height 17
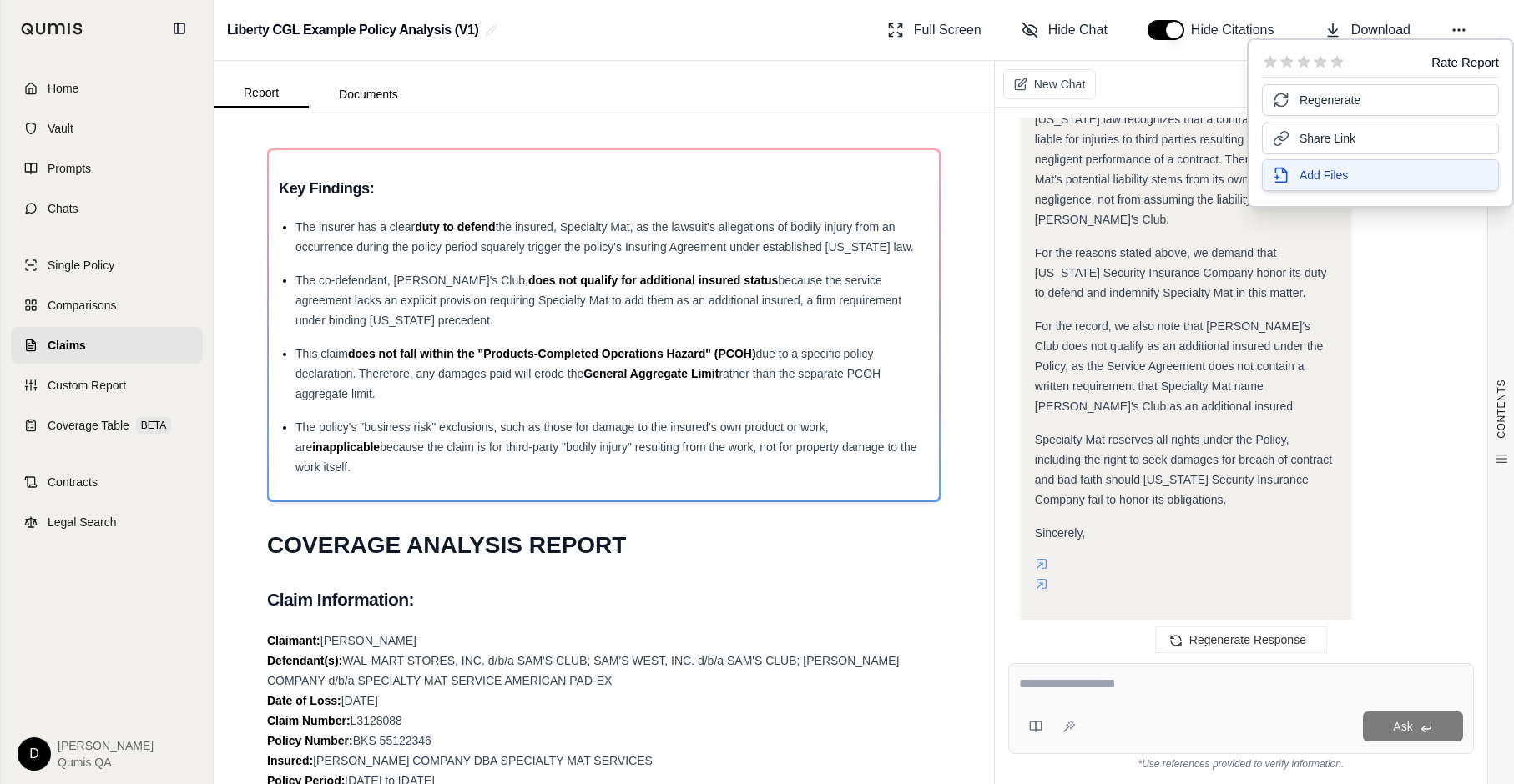
click at [1335, 179] on span "Add Files" at bounding box center [1323, 174] width 48 height 17
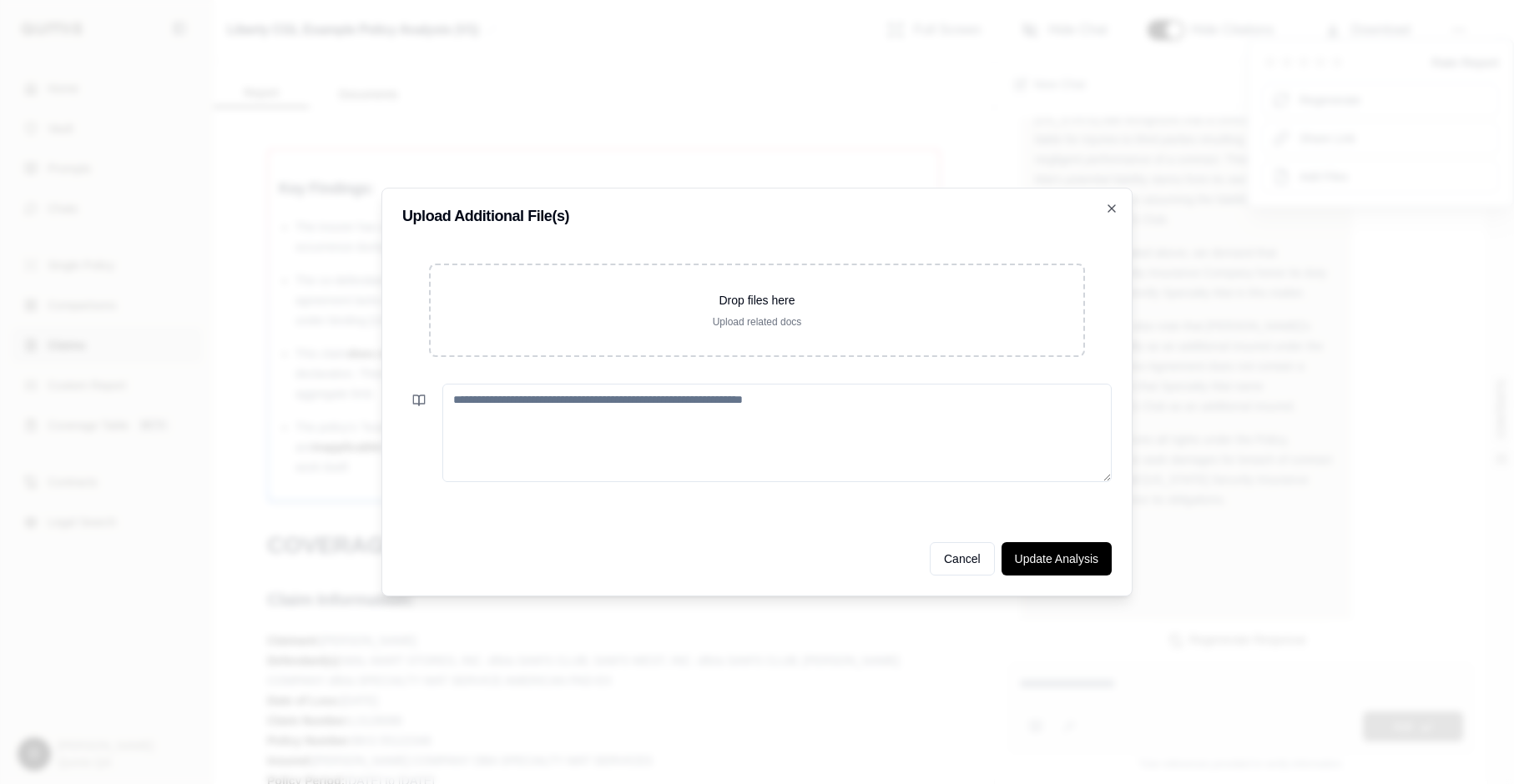
click at [667, 431] on textarea at bounding box center [777, 433] width 670 height 98
click at [1262, 508] on div at bounding box center [757, 392] width 1514 height 784
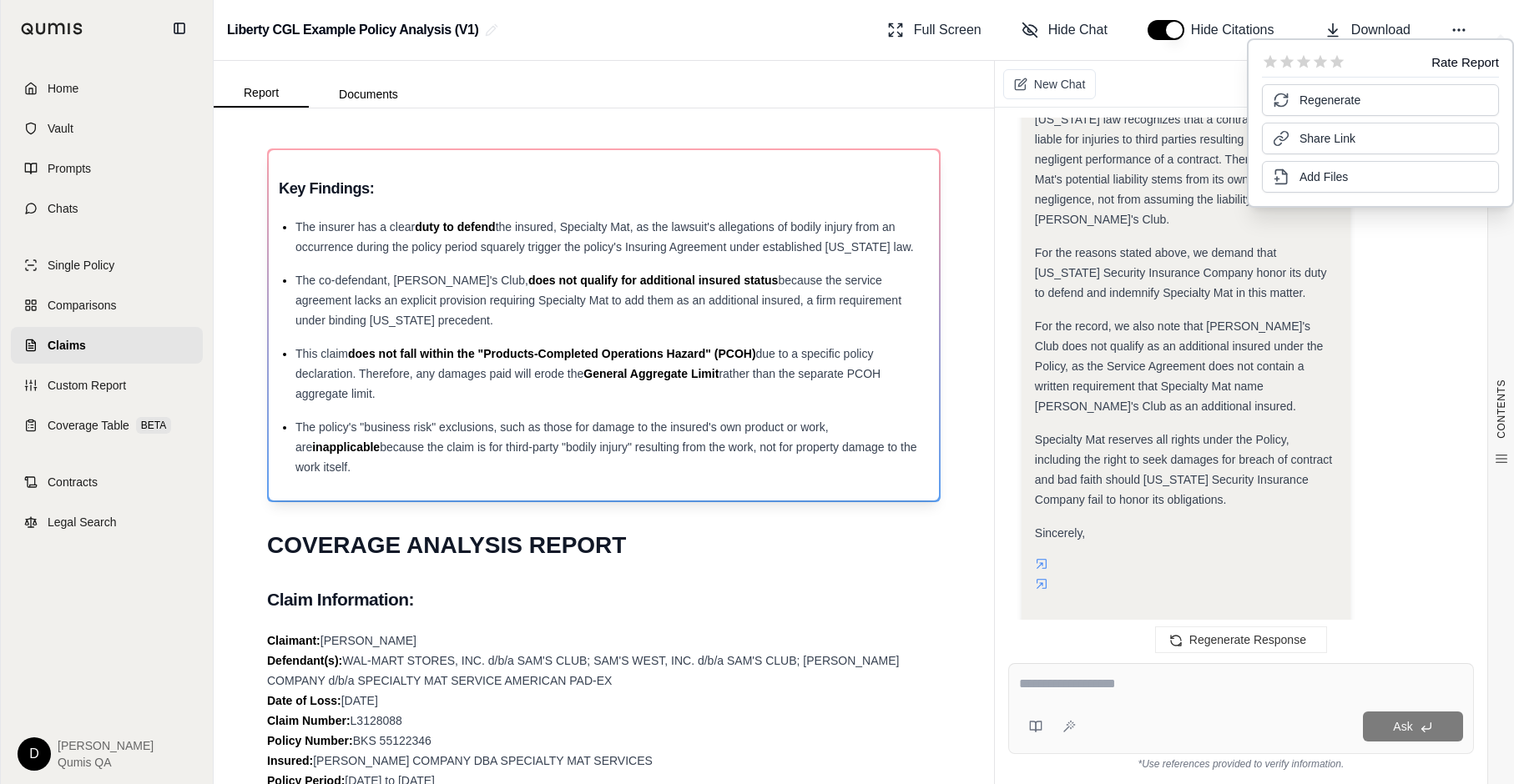
click at [708, 440] on span "because the claim is for third-party "bodily injury" resulting from the work, n…" at bounding box center [606, 457] width 622 height 33
click at [1140, 433] on span "Specialty Mat reserves all rights under the Policy, including the right to seek…" at bounding box center [1184, 469] width 297 height 74
click at [725, 331] on ul "The insurer has a clear duty to defend the insured, Specialty Mat, as the lawsu…" at bounding box center [603, 347] width 650 height 261
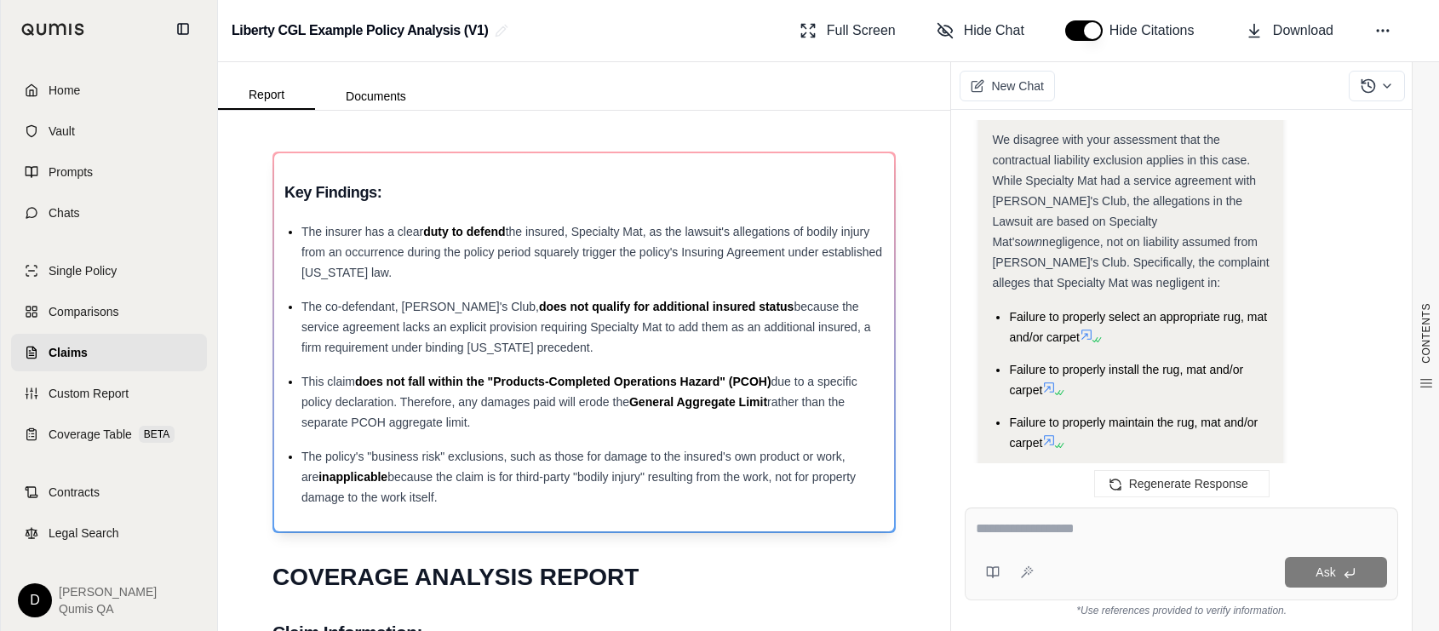
click at [576, 358] on ul "The insurer has a clear duty to defend the insured, Specialty Mat, as the lawsu…" at bounding box center [583, 364] width 599 height 286
